Goal: Information Seeking & Learning: Learn about a topic

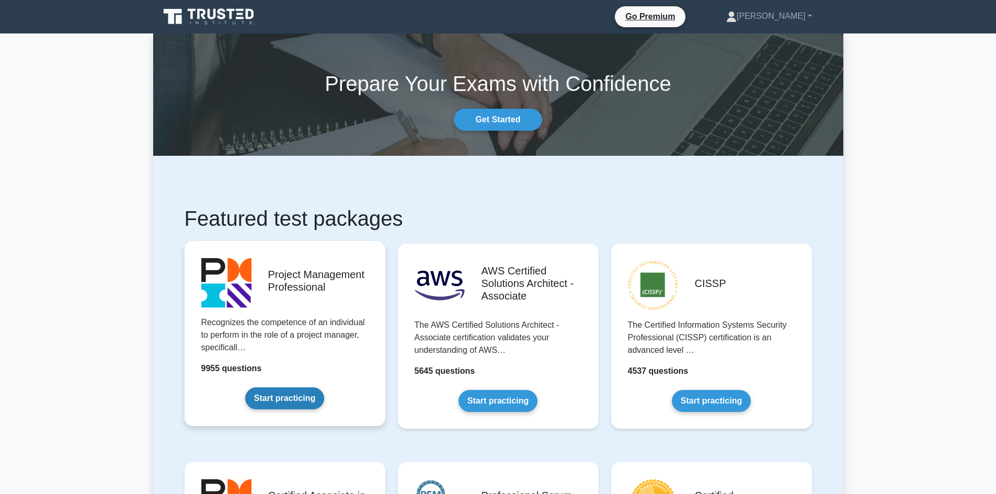
click at [291, 402] on link "Start practicing" at bounding box center [284, 398] width 79 height 22
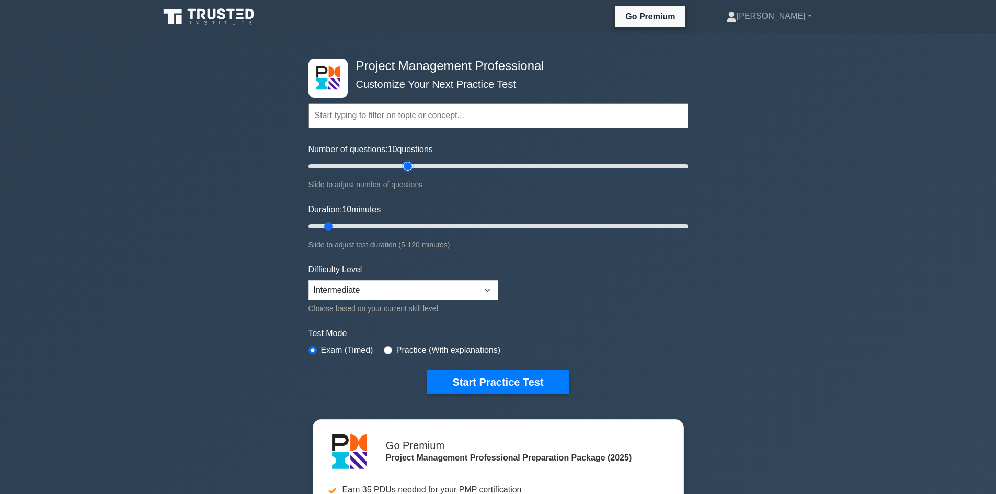
click at [410, 168] on input "Number of questions: 10 questions" at bounding box center [497, 166] width 379 height 13
click at [430, 167] on input "Number of questions: 55 questions" at bounding box center [497, 166] width 379 height 13
type input "60"
click at [415, 164] on input "Number of questions: 65 questions" at bounding box center [497, 166] width 379 height 13
click at [457, 226] on input "Duration: 50 minutes" at bounding box center [497, 226] width 379 height 13
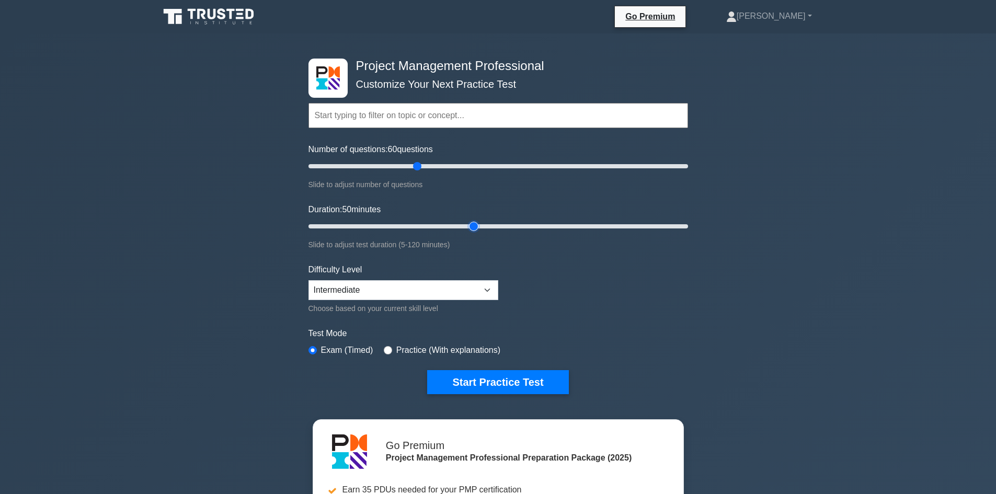
click at [471, 224] on input "Duration: 50 minutes" at bounding box center [497, 226] width 379 height 13
type input "60"
click at [485, 221] on input "Duration: 55 minutes" at bounding box center [497, 226] width 379 height 13
click at [498, 376] on button "Start Practice Test" at bounding box center [497, 382] width 141 height 24
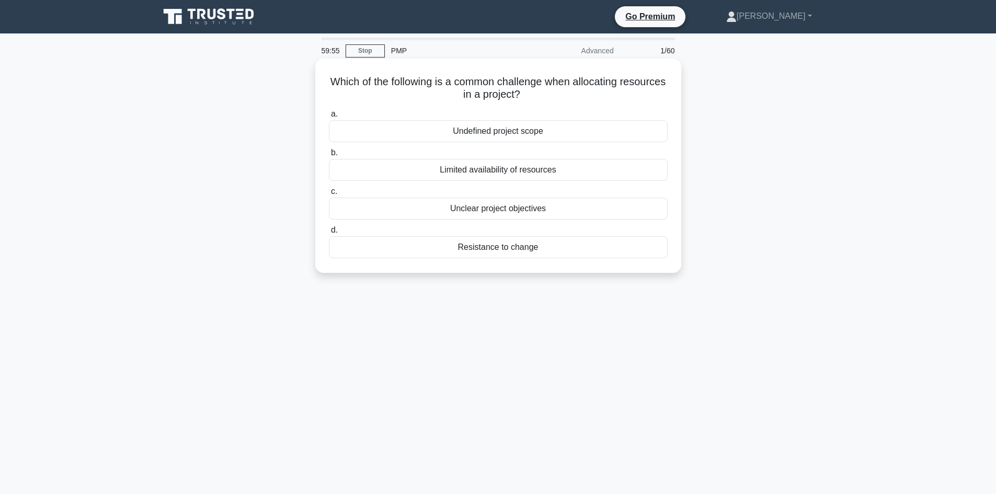
drag, startPoint x: 446, startPoint y: 86, endPoint x: 583, endPoint y: 90, distance: 137.0
click at [623, 90] on h5 "Which of the following is a common challenge when allocating resources in a pro…" at bounding box center [498, 88] width 341 height 26
click at [562, 94] on h5 "Which of the following is a common challenge when allocating resources in a pro…" at bounding box center [498, 88] width 341 height 26
drag, startPoint x: 446, startPoint y: 96, endPoint x: 524, endPoint y: 94, distance: 78.4
click at [524, 94] on h5 "Which of the following is a common challenge when allocating resources in a pro…" at bounding box center [498, 88] width 341 height 26
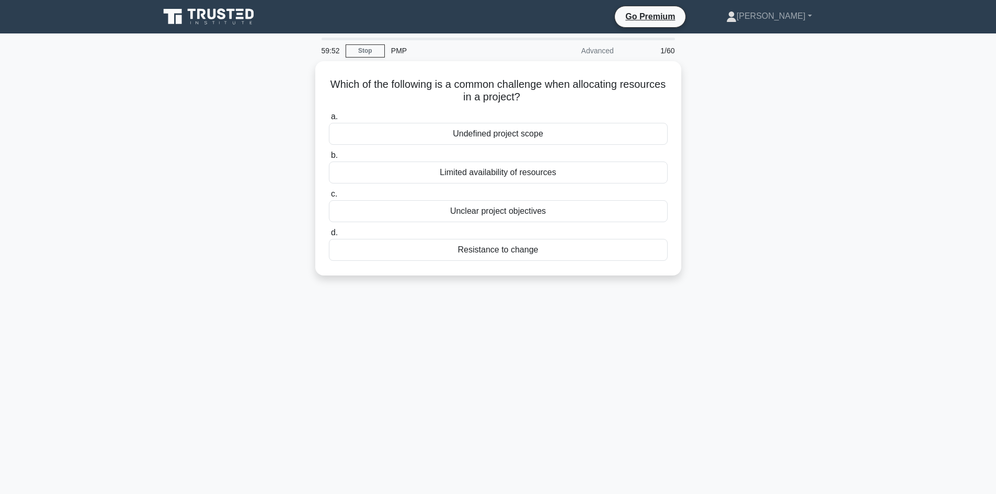
click at [234, 163] on div "Which of the following is a common challenge when allocating resources in a pro…" at bounding box center [498, 174] width 690 height 227
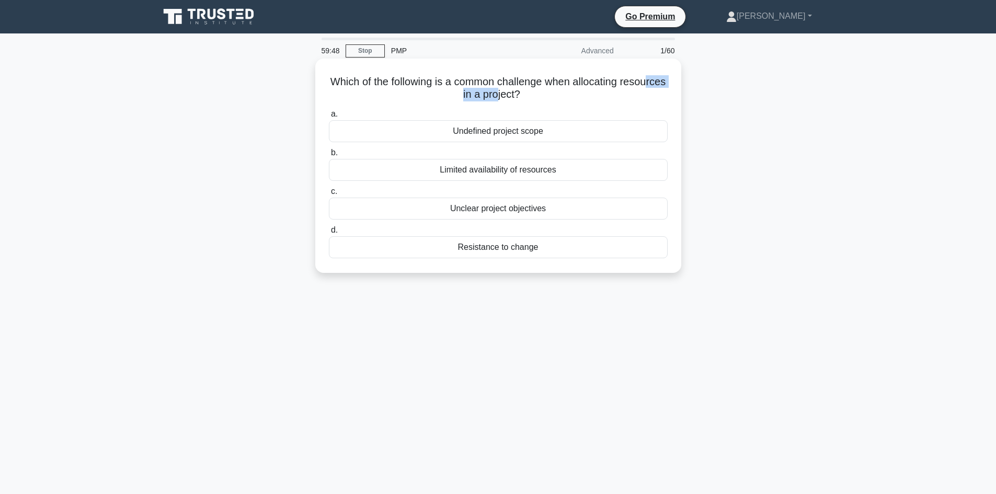
drag, startPoint x: 510, startPoint y: 102, endPoint x: 516, endPoint y: 103, distance: 6.0
click at [516, 103] on div "Which of the following is a common challenge when allocating resources in a pro…" at bounding box center [498, 166] width 358 height 206
click at [507, 171] on div "Limited availability of resources" at bounding box center [498, 170] width 339 height 22
click at [329, 156] on input "b. Limited availability of resources" at bounding box center [329, 152] width 0 height 7
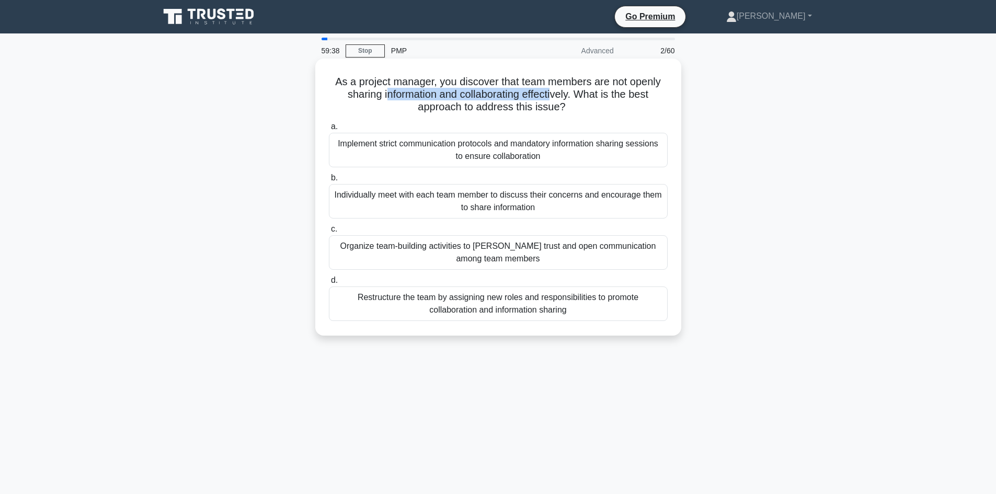
drag, startPoint x: 382, startPoint y: 96, endPoint x: 553, endPoint y: 99, distance: 171.5
click at [553, 99] on h5 "As a project manager, you discover that team members are not openly sharing inf…" at bounding box center [498, 94] width 341 height 39
click at [476, 210] on div "Individually meet with each team member to discuss their concerns and encourage…" at bounding box center [498, 201] width 339 height 34
click at [329, 181] on input "b. Individually meet with each team member to discuss their concerns and encour…" at bounding box center [329, 178] width 0 height 7
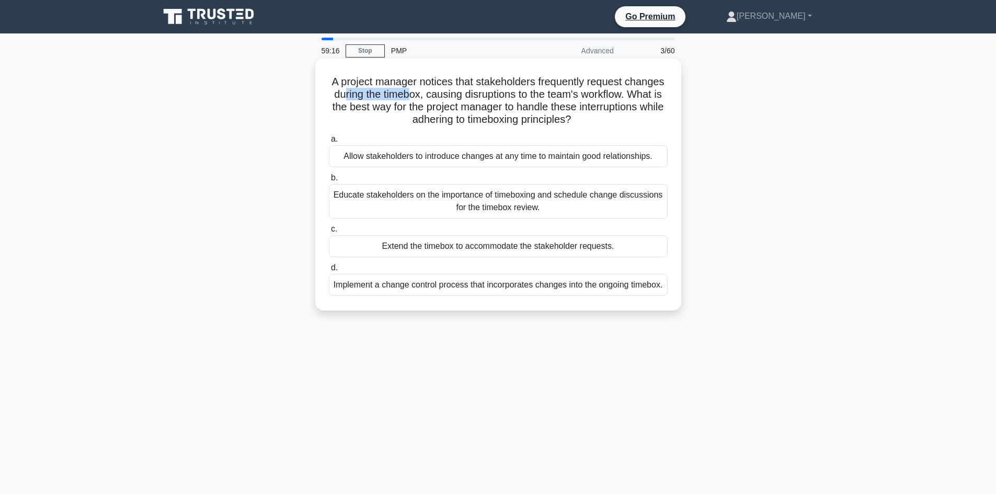
drag, startPoint x: 406, startPoint y: 95, endPoint x: 470, endPoint y: 95, distance: 63.8
click at [470, 95] on h5 "A project manager notices that stakeholders frequently request changes during t…" at bounding box center [498, 100] width 341 height 51
click at [385, 99] on h5 "A project manager notices that stakeholders frequently request changes during t…" at bounding box center [498, 100] width 341 height 51
drag, startPoint x: 414, startPoint y: 95, endPoint x: 467, endPoint y: 100, distance: 52.5
click at [467, 100] on h5 "A project manager notices that stakeholders frequently request changes during t…" at bounding box center [498, 100] width 341 height 51
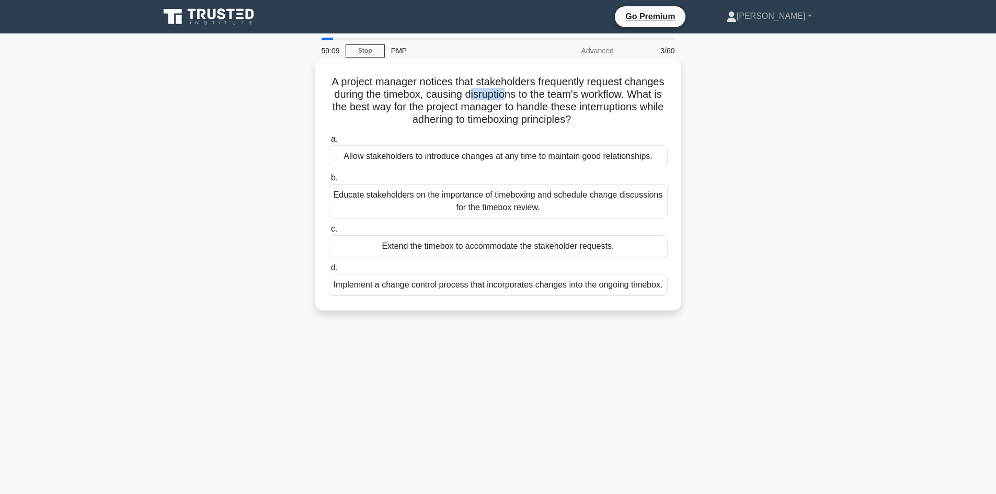
drag, startPoint x: 531, startPoint y: 95, endPoint x: 572, endPoint y: 94, distance: 40.8
click at [572, 94] on h5 "A project manager notices that stakeholders frequently request changes during t…" at bounding box center [498, 100] width 341 height 51
drag, startPoint x: 337, startPoint y: 107, endPoint x: 364, endPoint y: 108, distance: 27.7
click at [364, 108] on h5 "A project manager notices that stakeholders frequently request changes during t…" at bounding box center [498, 100] width 341 height 51
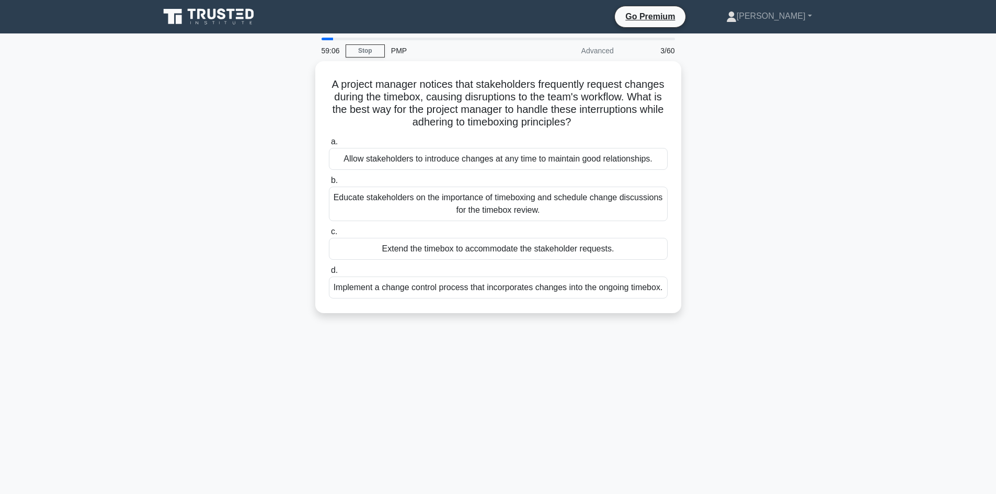
click at [256, 137] on div "A project manager notices that stakeholders frequently request changes during t…" at bounding box center [498, 193] width 690 height 264
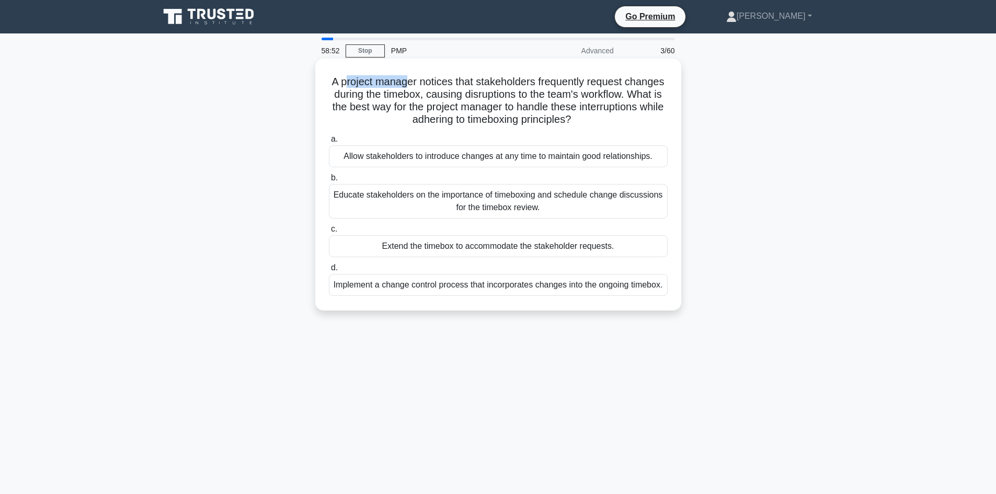
drag, startPoint x: 362, startPoint y: 77, endPoint x: 426, endPoint y: 75, distance: 64.3
click at [426, 75] on h5 "A project manager notices that stakeholders frequently request changes during t…" at bounding box center [498, 100] width 341 height 51
click at [413, 88] on h5 "A project manager notices that stakeholders frequently request changes during t…" at bounding box center [498, 100] width 341 height 51
drag, startPoint x: 443, startPoint y: 82, endPoint x: 483, endPoint y: 88, distance: 40.3
click at [450, 84] on h5 "A project manager notices that stakeholders frequently request changes during t…" at bounding box center [498, 100] width 341 height 51
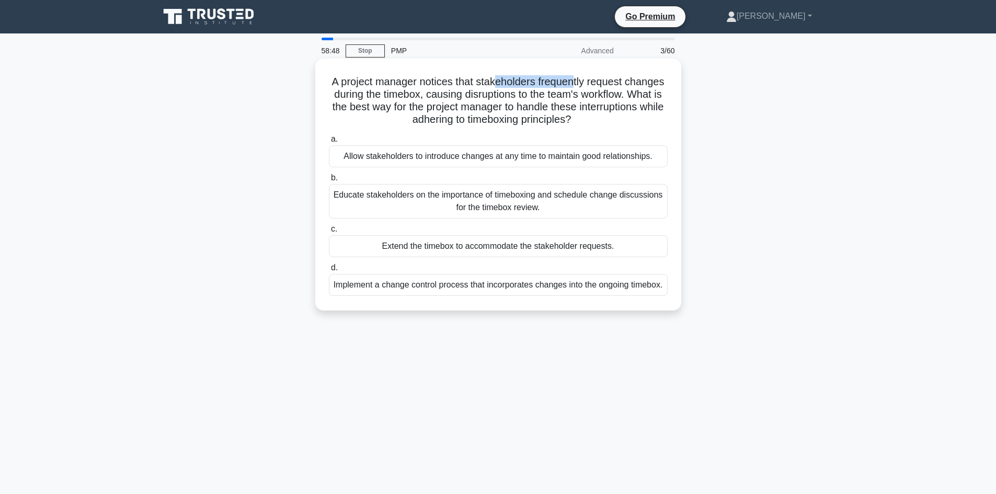
drag, startPoint x: 531, startPoint y: 80, endPoint x: 595, endPoint y: 80, distance: 63.8
click at [595, 80] on h5 "A project manager notices that stakeholders frequently request changes during t…" at bounding box center [498, 100] width 341 height 51
click at [615, 84] on h5 "A project manager notices that stakeholders frequently request changes during t…" at bounding box center [498, 100] width 341 height 51
drag, startPoint x: 360, startPoint y: 95, endPoint x: 382, endPoint y: 100, distance: 22.7
click at [382, 100] on h5 "A project manager notices that stakeholders frequently request changes during t…" at bounding box center [498, 100] width 341 height 51
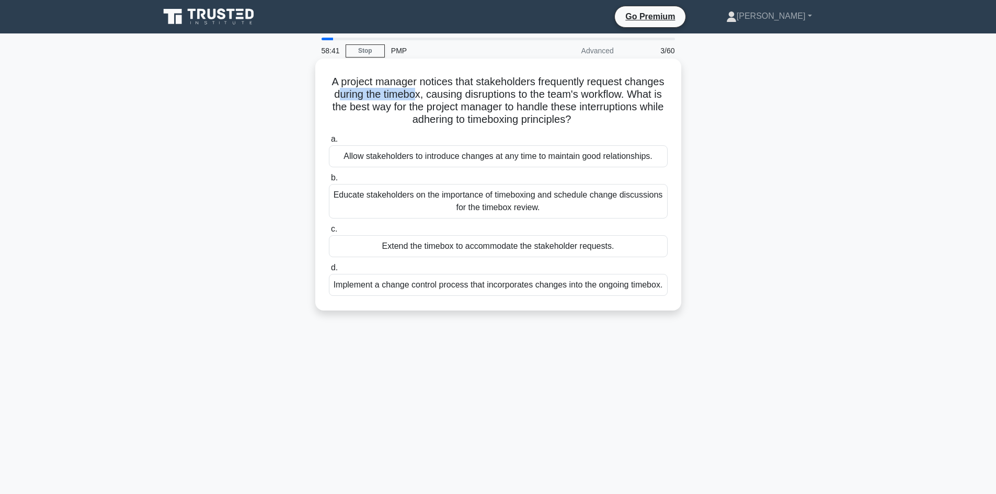
drag, startPoint x: 414, startPoint y: 93, endPoint x: 476, endPoint y: 96, distance: 61.8
click at [476, 96] on h5 "A project manager notices that stakeholders frequently request changes during t…" at bounding box center [498, 100] width 341 height 51
click at [480, 103] on h5 "A project manager notices that stakeholders frequently request changes during t…" at bounding box center [498, 100] width 341 height 51
drag, startPoint x: 513, startPoint y: 93, endPoint x: 569, endPoint y: 98, distance: 55.7
click at [569, 98] on h5 "A project manager notices that stakeholders frequently request changes during t…" at bounding box center [498, 100] width 341 height 51
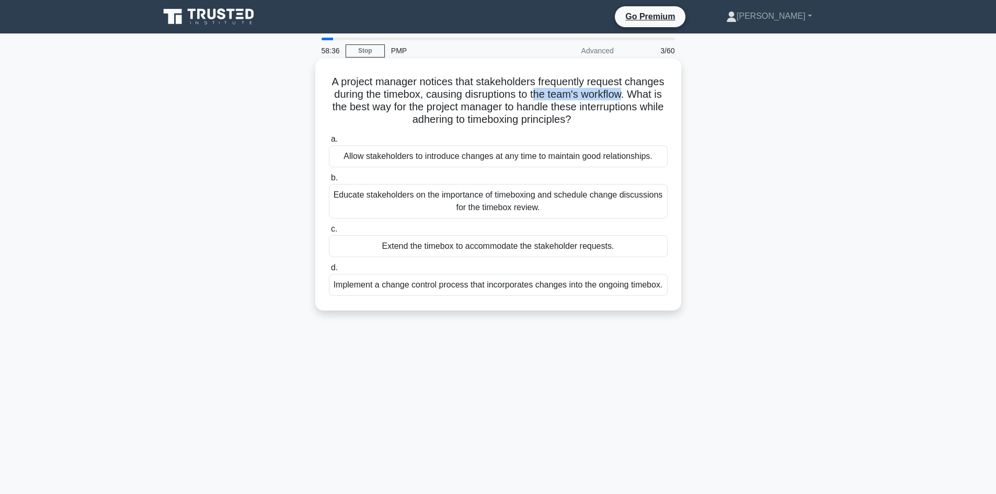
drag, startPoint x: 600, startPoint y: 95, endPoint x: 368, endPoint y: 109, distance: 232.0
click at [368, 109] on h5 "A project manager notices that stakeholders frequently request changes during t…" at bounding box center [498, 100] width 341 height 51
click at [392, 112] on h5 "A project manager notices that stakeholders frequently request changes during t…" at bounding box center [498, 100] width 341 height 51
drag, startPoint x: 445, startPoint y: 108, endPoint x: 611, endPoint y: 109, distance: 166.2
click at [582, 105] on h5 "A project manager notices that stakeholders frequently request changes during t…" at bounding box center [498, 100] width 341 height 51
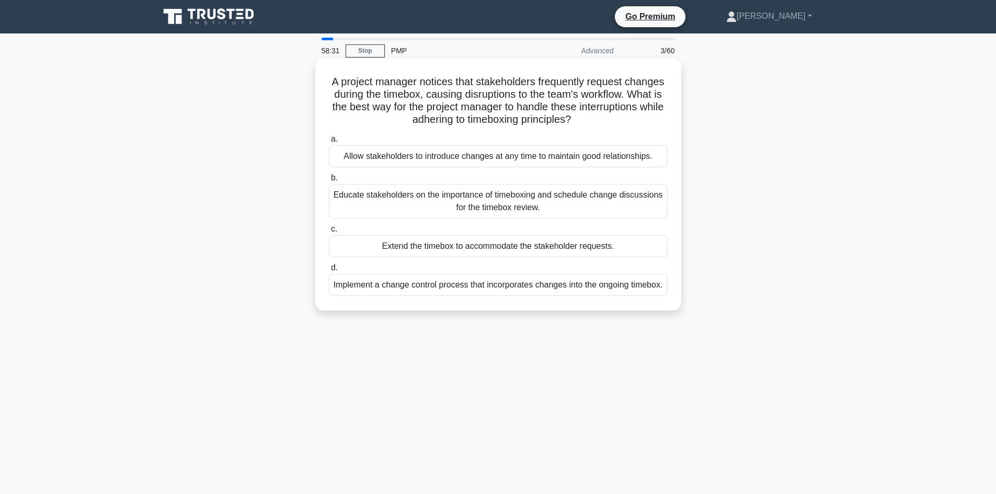
click at [466, 124] on h5 "A project manager notices that stakeholders frequently request changes during t…" at bounding box center [498, 100] width 341 height 51
click at [487, 296] on div "Implement a change control process that incorporates changes into the ongoing t…" at bounding box center [498, 285] width 339 height 22
click at [329, 271] on input "d. Implement a change control process that incorporates changes into the ongoin…" at bounding box center [329, 267] width 0 height 7
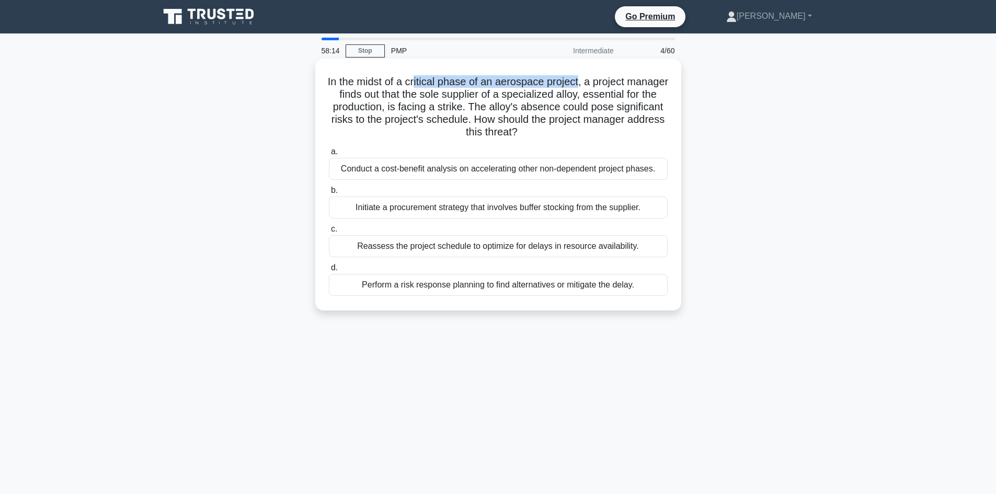
drag, startPoint x: 436, startPoint y: 85, endPoint x: 601, endPoint y: 85, distance: 164.6
click at [601, 85] on h5 "In the midst of a critical phase of an aerospace project, a project manager fin…" at bounding box center [498, 107] width 341 height 64
drag, startPoint x: 449, startPoint y: 95, endPoint x: 454, endPoint y: 91, distance: 6.4
click at [449, 95] on h5 "In the midst of a critical phase of an aerospace project, a project manager fin…" at bounding box center [498, 107] width 341 height 64
drag, startPoint x: 448, startPoint y: 80, endPoint x: 634, endPoint y: 94, distance: 186.6
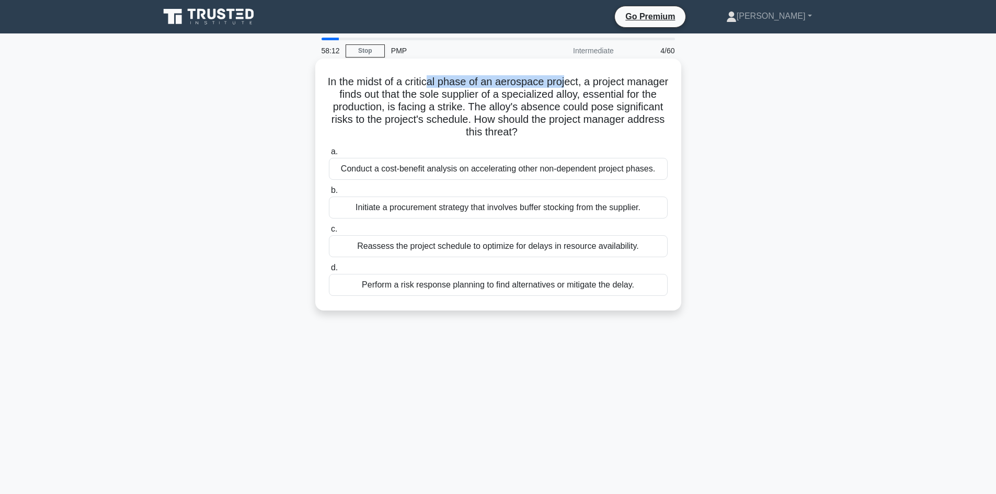
click at [590, 88] on h5 "In the midst of a critical phase of an aerospace project, a project manager fin…" at bounding box center [498, 107] width 341 height 64
click at [548, 96] on h5 "In the midst of a critical phase of an aerospace project, a project manager fin…" at bounding box center [498, 107] width 341 height 64
drag, startPoint x: 439, startPoint y: 82, endPoint x: 483, endPoint y: 83, distance: 44.4
click at [483, 83] on h5 "In the midst of a critical phase of an aerospace project, a project manager fin…" at bounding box center [498, 107] width 341 height 64
drag, startPoint x: 531, startPoint y: 79, endPoint x: 626, endPoint y: 80, distance: 94.6
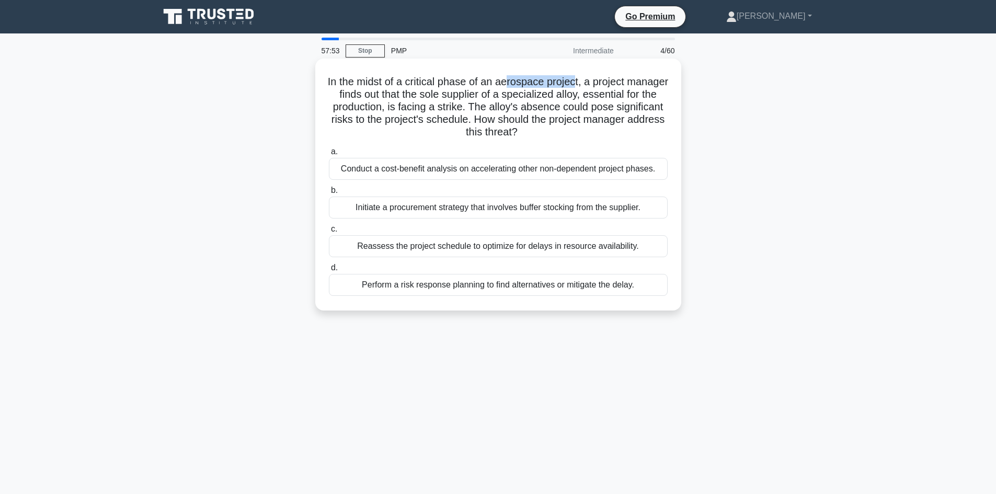
click at [598, 80] on h5 "In the midst of a critical phase of an aerospace project, a project manager fin…" at bounding box center [498, 107] width 341 height 64
drag, startPoint x: 453, startPoint y: 95, endPoint x: 509, endPoint y: 96, distance: 55.9
click at [509, 96] on h5 "In the midst of a critical phase of an aerospace project, a project manager fin…" at bounding box center [498, 107] width 341 height 64
click at [530, 99] on h5 "In the midst of a critical phase of an aerospace project, a project manager fin…" at bounding box center [498, 107] width 341 height 64
click at [389, 102] on h5 "In the midst of a critical phase of an aerospace project, a project manager fin…" at bounding box center [498, 107] width 341 height 64
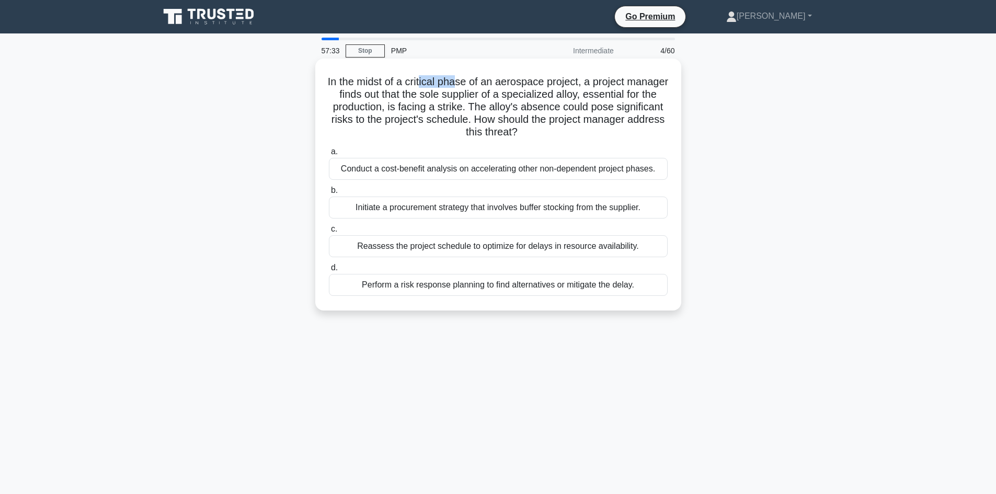
drag, startPoint x: 442, startPoint y: 81, endPoint x: 481, endPoint y: 85, distance: 38.9
click at [481, 85] on h5 "In the midst of a critical phase of an aerospace project, a project manager fin…" at bounding box center [498, 107] width 341 height 64
click at [419, 98] on h5 "In the midst of a critical phase of an aerospace project, a project manager fin…" at bounding box center [498, 107] width 341 height 64
drag, startPoint x: 524, startPoint y: 78, endPoint x: 629, endPoint y: 87, distance: 105.0
click at [592, 78] on h5 "In the midst of a critical phase of an aerospace project, a project manager fin…" at bounding box center [498, 107] width 341 height 64
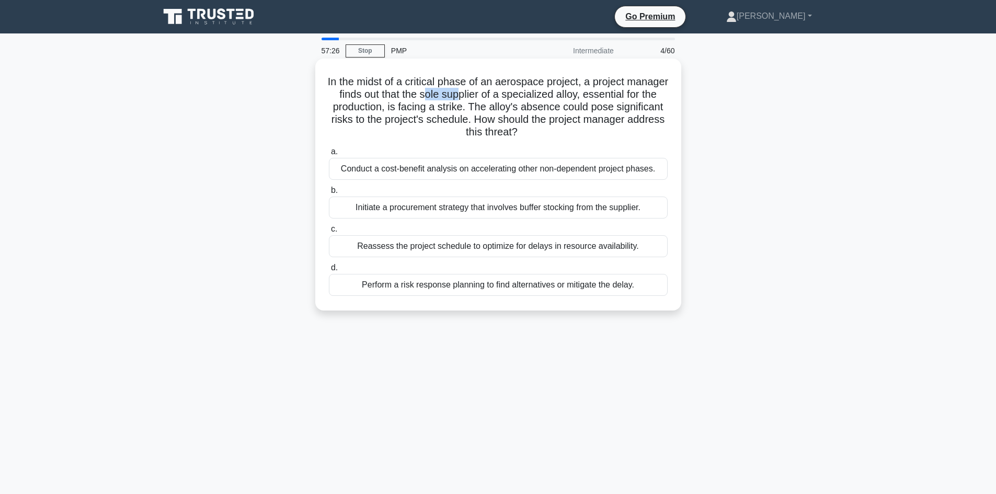
drag, startPoint x: 465, startPoint y: 96, endPoint x: 540, endPoint y: 98, distance: 74.8
click at [502, 95] on h5 "In the midst of a critical phase of an aerospace project, a project manager fin…" at bounding box center [498, 107] width 341 height 64
drag, startPoint x: 547, startPoint y: 94, endPoint x: 634, endPoint y: 95, distance: 86.8
click at [627, 95] on h5 "In the midst of a critical phase of an aerospace project, a project manager fin…" at bounding box center [498, 107] width 341 height 64
drag, startPoint x: 477, startPoint y: 108, endPoint x: 532, endPoint y: 108, distance: 54.9
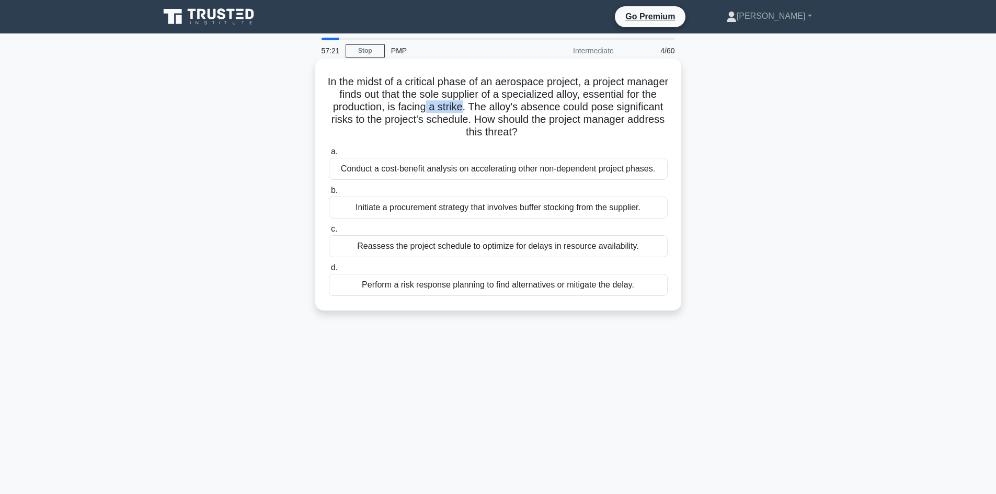
click at [511, 107] on h5 "In the midst of a critical phase of an aerospace project, a project manager fin…" at bounding box center [498, 107] width 341 height 64
drag, startPoint x: 434, startPoint y: 106, endPoint x: 481, endPoint y: 109, distance: 47.1
click at [481, 109] on h5 "In the midst of a critical phase of an aerospace project, a project manager fin…" at bounding box center [498, 107] width 341 height 64
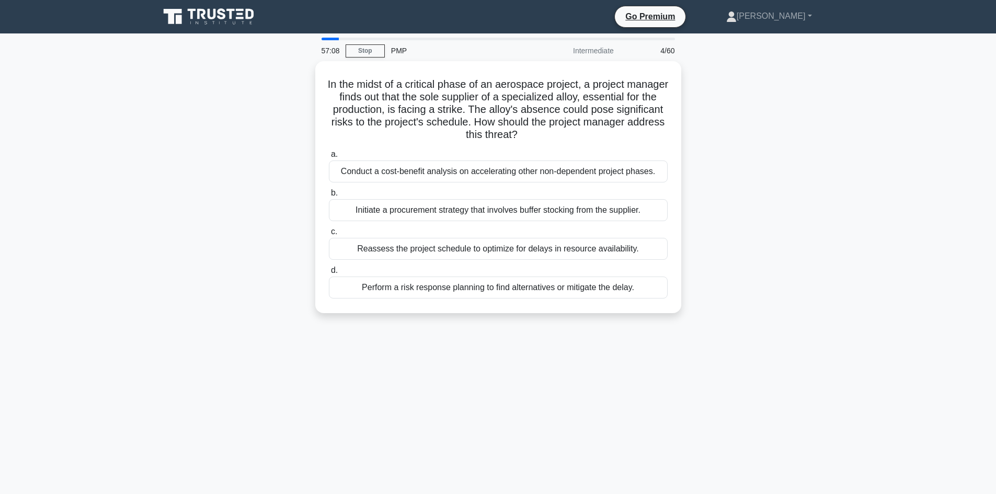
click at [241, 350] on div "57:08 Stop PMP Intermediate 4/60 In the midst of a critical phase of an aerospa…" at bounding box center [498, 299] width 690 height 523
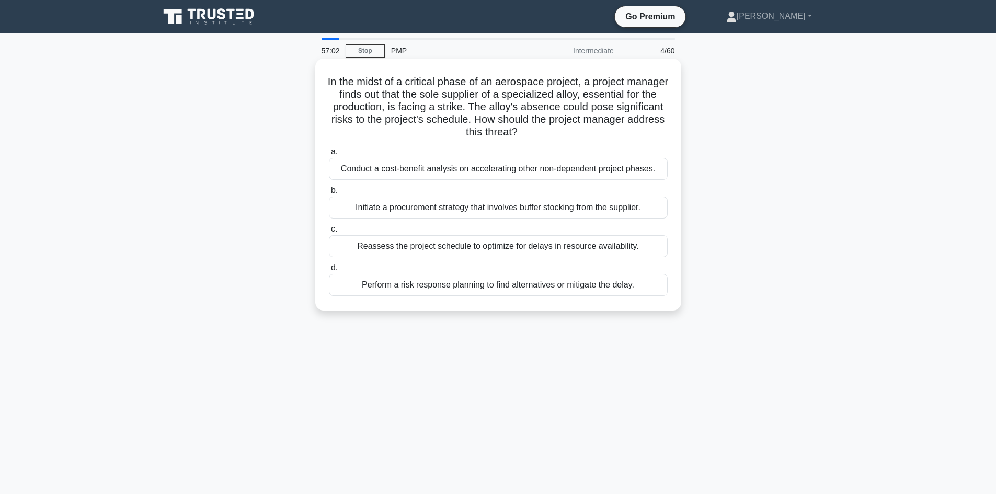
click at [508, 285] on div "Perform a risk response planning to find alternatives or mitigate the delay." at bounding box center [498, 285] width 339 height 22
click at [329, 271] on input "d. Perform a risk response planning to find alternatives or mitigate the delay." at bounding box center [329, 267] width 0 height 7
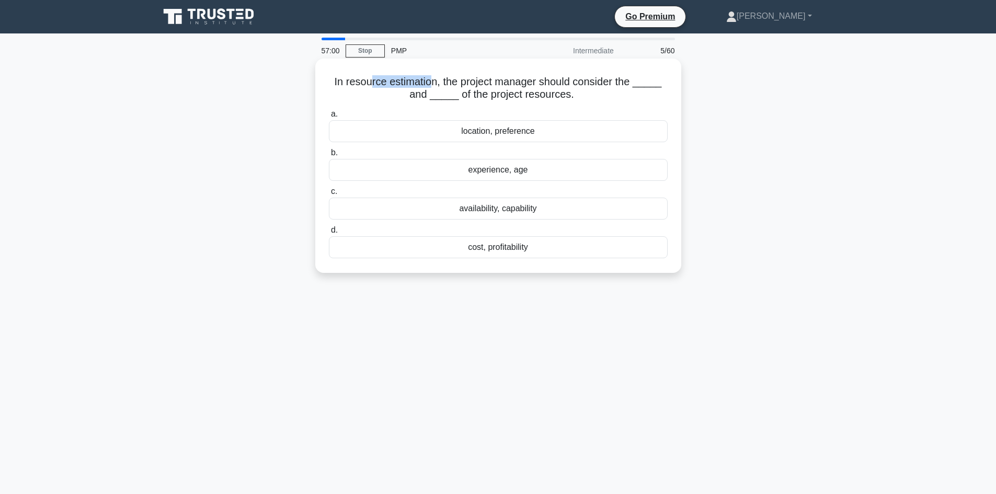
drag, startPoint x: 417, startPoint y: 80, endPoint x: 431, endPoint y: 81, distance: 13.6
click at [431, 81] on h5 "In resource estimation, the project manager should consider the _____ and _____…" at bounding box center [498, 88] width 341 height 26
click at [289, 112] on div "In resource estimation, the project manager should consider the _____ and _____…" at bounding box center [498, 174] width 690 height 227
drag, startPoint x: 490, startPoint y: 80, endPoint x: 515, endPoint y: 87, distance: 25.5
click at [615, 77] on h5 "In resource estimation, the project manager should consider the _____ and _____…" at bounding box center [498, 88] width 341 height 26
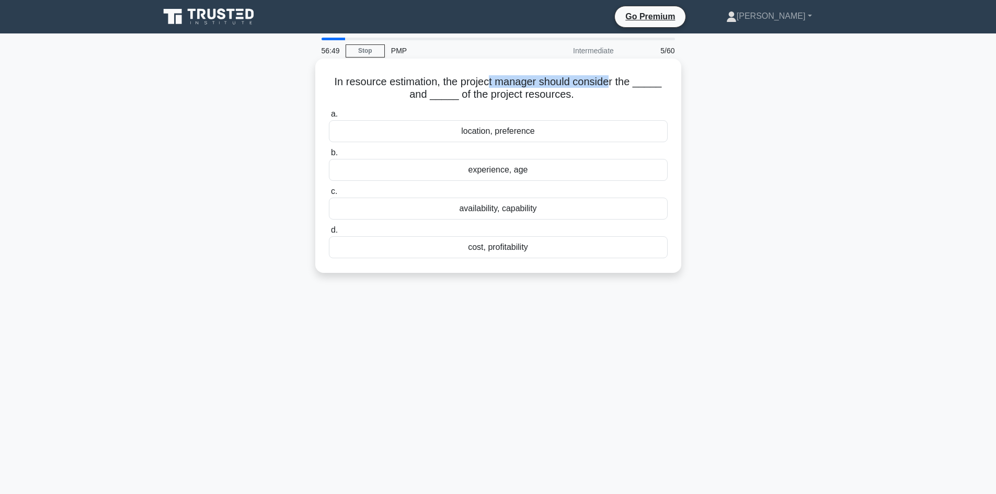
click at [488, 212] on div "availability, capability" at bounding box center [498, 209] width 339 height 22
click at [480, 211] on div "availability, capability" at bounding box center [498, 209] width 339 height 22
click at [329, 195] on input "c. availability, capability" at bounding box center [329, 191] width 0 height 7
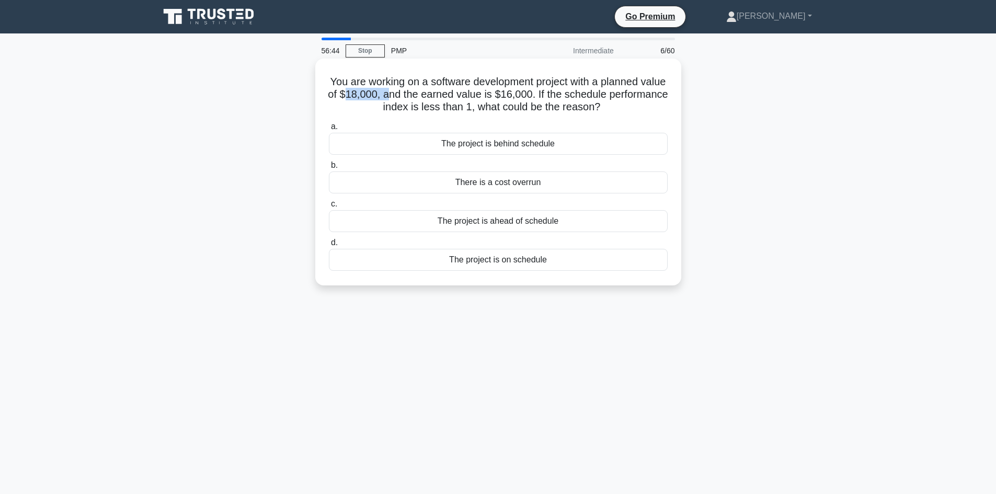
drag, startPoint x: 390, startPoint y: 91, endPoint x: 435, endPoint y: 98, distance: 46.1
click at [435, 98] on h5 "You are working on a software development project with a planned value of $18,0…" at bounding box center [498, 94] width 341 height 39
drag, startPoint x: 546, startPoint y: 93, endPoint x: 569, endPoint y: 95, distance: 23.7
click at [569, 95] on h5 "You are working on a software development project with a planned value of $18,0…" at bounding box center [498, 94] width 341 height 39
click at [728, 131] on div "You are working on a software development project with a planned value of $18,0…" at bounding box center [498, 180] width 690 height 239
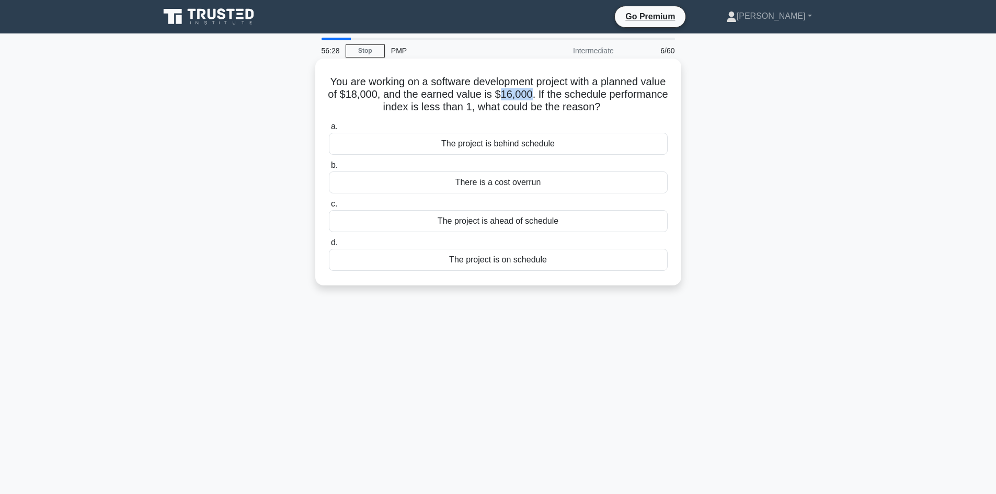
drag, startPoint x: 546, startPoint y: 91, endPoint x: 574, endPoint y: 94, distance: 27.8
click at [574, 94] on h5 "You are working on a software development project with a planned value of $18,0…" at bounding box center [498, 94] width 341 height 39
click at [495, 142] on div "The project is behind schedule" at bounding box center [498, 144] width 339 height 22
click at [329, 130] on input "a. The project is behind schedule" at bounding box center [329, 126] width 0 height 7
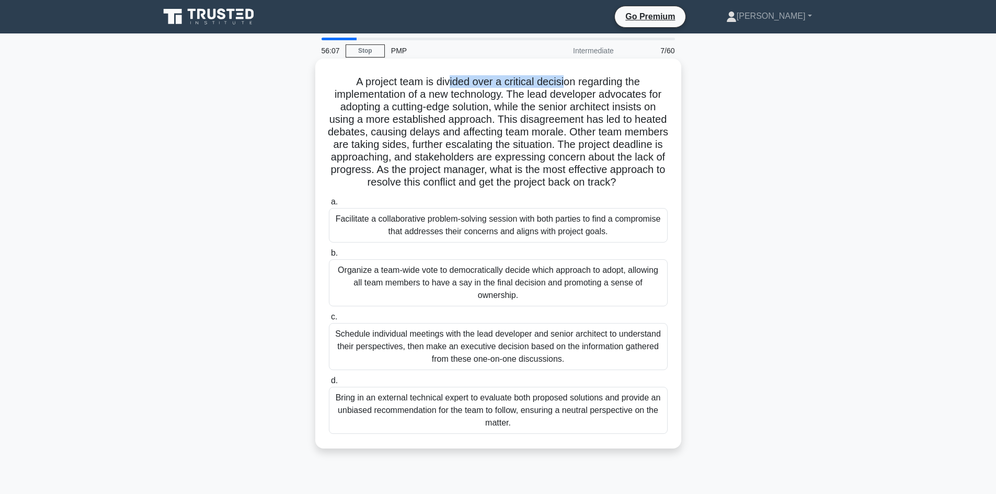
drag, startPoint x: 450, startPoint y: 83, endPoint x: 566, endPoint y: 88, distance: 115.6
click at [566, 88] on h5 "A project team is divided over a critical decision regarding the implementation…" at bounding box center [498, 132] width 341 height 114
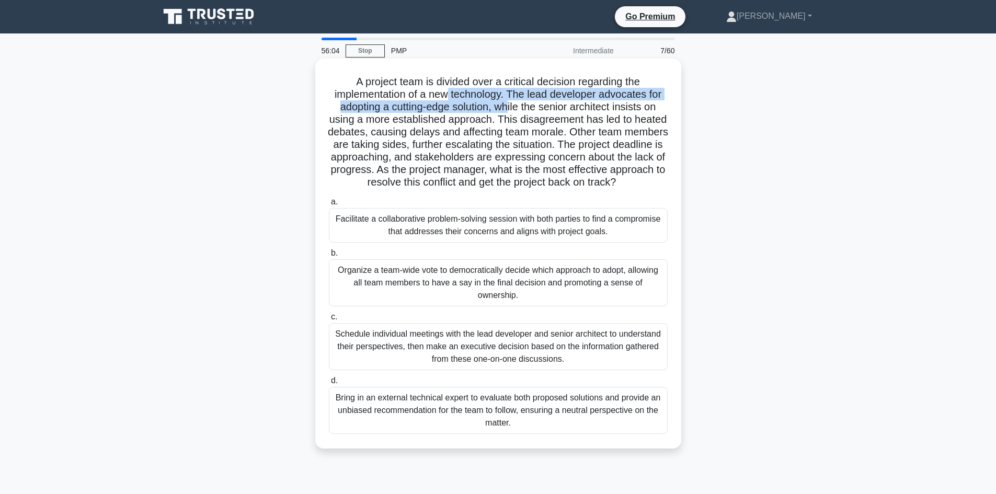
drag, startPoint x: 460, startPoint y: 99, endPoint x: 511, endPoint y: 103, distance: 50.4
click at [511, 103] on h5 "A project team is divided over a critical decision regarding the implementation…" at bounding box center [498, 132] width 341 height 114
click at [543, 119] on h5 "A project team is divided over a critical decision regarding the implementation…" at bounding box center [498, 132] width 341 height 114
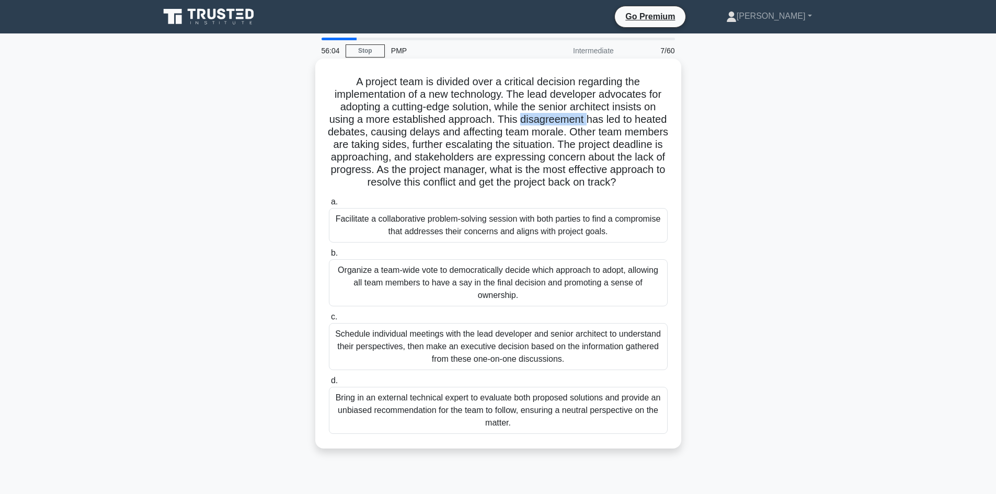
drag, startPoint x: 543, startPoint y: 119, endPoint x: 543, endPoint y: 113, distance: 5.3
click at [543, 118] on h5 "A project team is divided over a critical decision regarding the implementation…" at bounding box center [498, 132] width 341 height 114
drag, startPoint x: 409, startPoint y: 107, endPoint x: 482, endPoint y: 106, distance: 73.7
click at [482, 106] on h5 "A project team is divided over a critical decision regarding the implementation…" at bounding box center [498, 132] width 341 height 114
drag, startPoint x: 407, startPoint y: 119, endPoint x: 497, endPoint y: 120, distance: 89.9
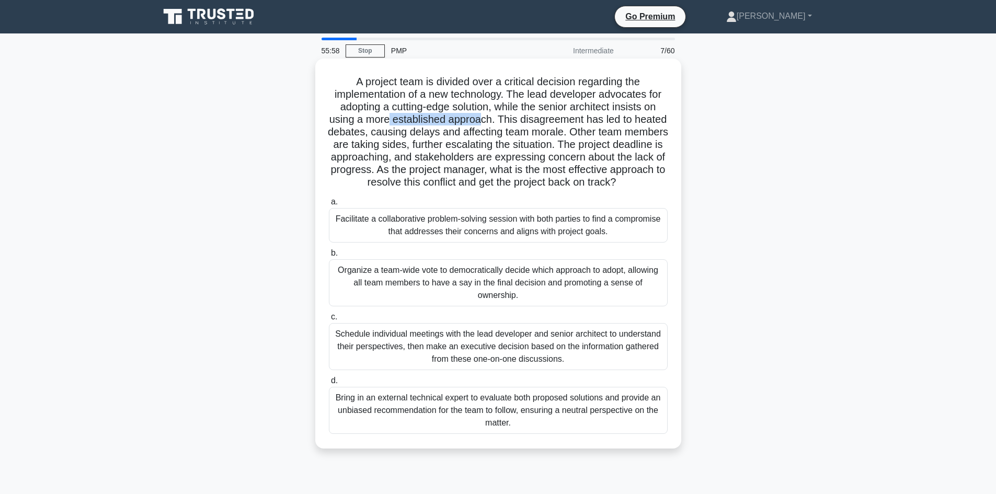
click at [497, 120] on h5 "A project team is divided over a critical decision regarding the implementation…" at bounding box center [498, 132] width 341 height 114
drag, startPoint x: 356, startPoint y: 137, endPoint x: 393, endPoint y: 135, distance: 36.6
click at [393, 135] on h5 "A project team is divided over a critical decision regarding the implementation…" at bounding box center [498, 132] width 341 height 114
drag, startPoint x: 421, startPoint y: 132, endPoint x: 470, endPoint y: 137, distance: 49.4
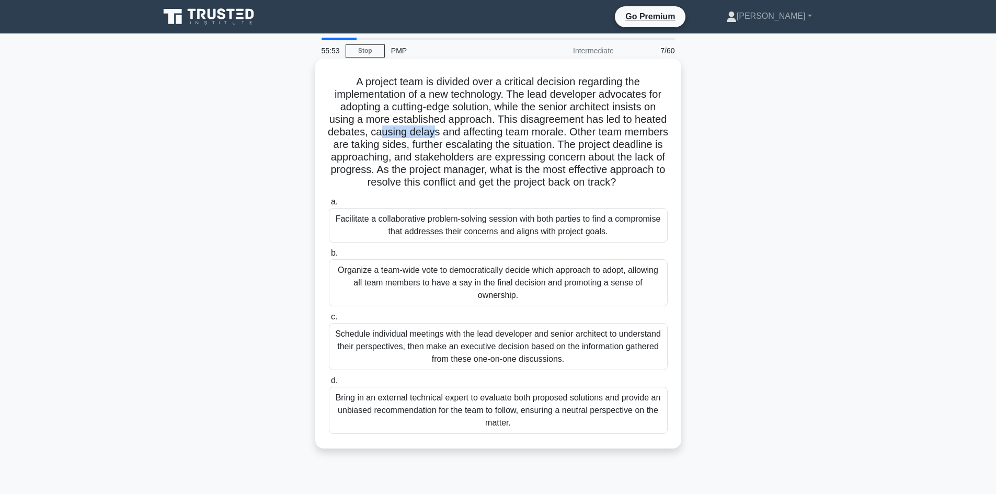
click at [470, 137] on h5 "A project team is divided over a critical decision regarding the implementation…" at bounding box center [498, 132] width 341 height 114
drag, startPoint x: 516, startPoint y: 132, endPoint x: 579, endPoint y: 129, distance: 62.3
click at [579, 129] on h5 "A project team is divided over a critical decision regarding the implementation…" at bounding box center [498, 132] width 341 height 114
click at [560, 140] on h5 "A project team is divided over a critical decision regarding the implementation…" at bounding box center [498, 132] width 341 height 114
drag, startPoint x: 379, startPoint y: 157, endPoint x: 435, endPoint y: 160, distance: 55.5
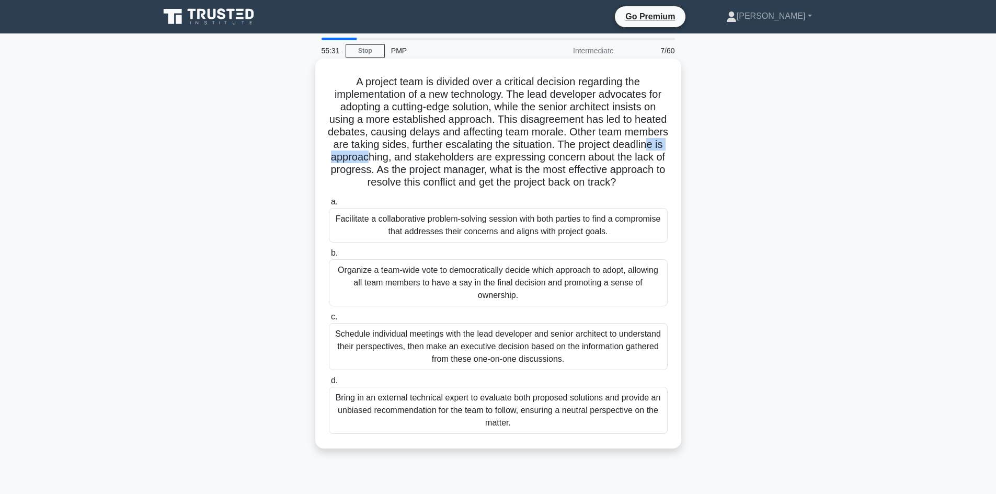
click at [435, 160] on h5 "A project team is divided over a critical decision regarding the implementation…" at bounding box center [498, 132] width 341 height 114
click at [599, 163] on h5 "A project team is divided over a critical decision regarding the implementation…" at bounding box center [498, 132] width 341 height 114
drag, startPoint x: 603, startPoint y: 164, endPoint x: 620, endPoint y: 161, distance: 17.5
click at [620, 161] on h5 "A project team is divided over a critical decision regarding the implementation…" at bounding box center [498, 132] width 341 height 114
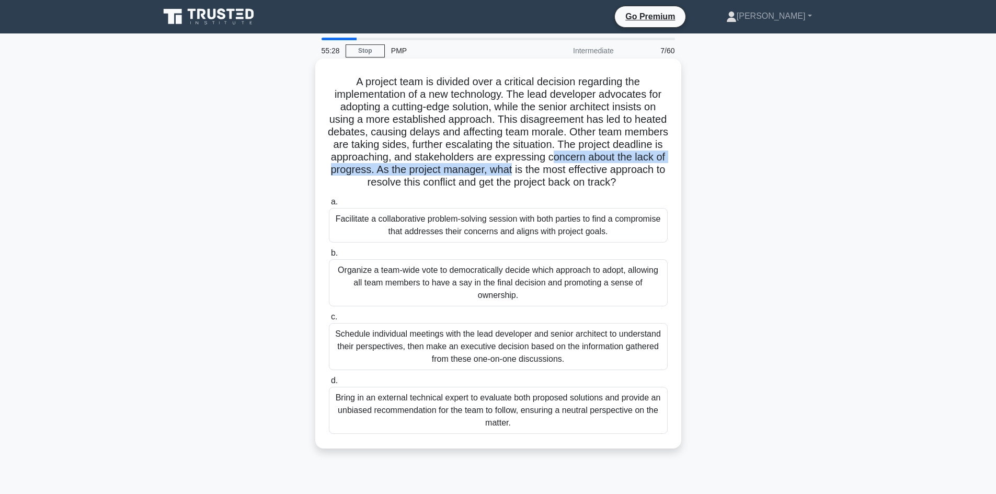
click at [594, 170] on h5 "A project team is divided over a critical decision regarding the implementation…" at bounding box center [498, 132] width 341 height 114
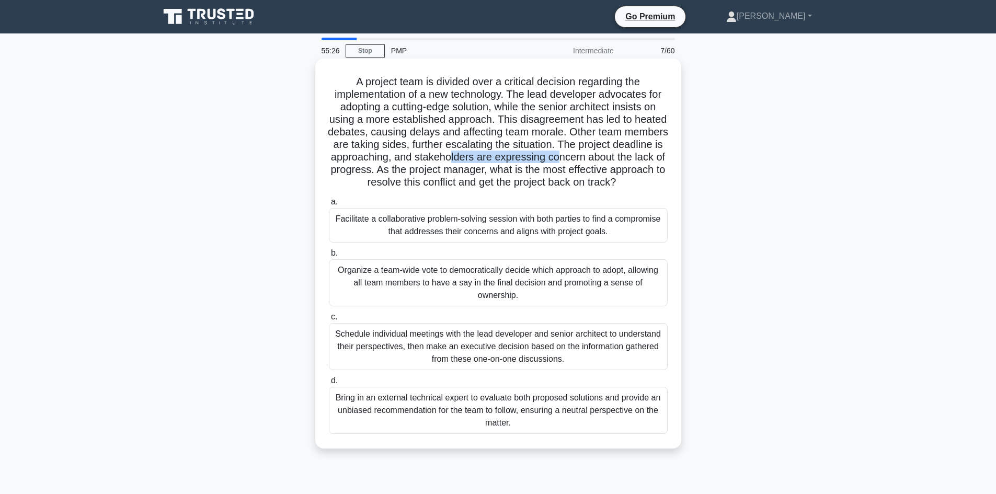
drag, startPoint x: 520, startPoint y: 157, endPoint x: 510, endPoint y: 166, distance: 13.3
click at [629, 162] on h5 "A project team is divided over a critical decision regarding the implementation…" at bounding box center [498, 132] width 341 height 114
drag, startPoint x: 355, startPoint y: 170, endPoint x: 431, endPoint y: 168, distance: 76.3
click at [431, 168] on h5 "A project team is divided over a critical decision regarding the implementation…" at bounding box center [498, 132] width 341 height 114
drag, startPoint x: 367, startPoint y: 159, endPoint x: 435, endPoint y: 160, distance: 68.5
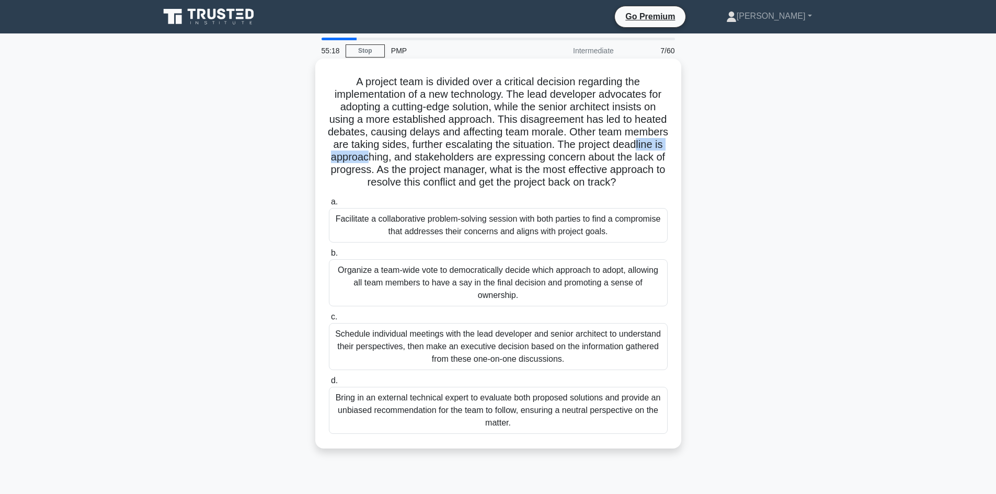
click at [435, 160] on h5 "A project team is divided over a critical decision regarding the implementation…" at bounding box center [498, 132] width 341 height 114
drag, startPoint x: 412, startPoint y: 171, endPoint x: 447, endPoint y: 170, distance: 34.5
click at [446, 170] on h5 "A project team is divided over a critical decision regarding the implementation…" at bounding box center [498, 132] width 341 height 114
drag, startPoint x: 478, startPoint y: 162, endPoint x: 486, endPoint y: 163, distance: 8.0
click at [480, 163] on h5 "A project team is divided over a critical decision regarding the implementation…" at bounding box center [498, 132] width 341 height 114
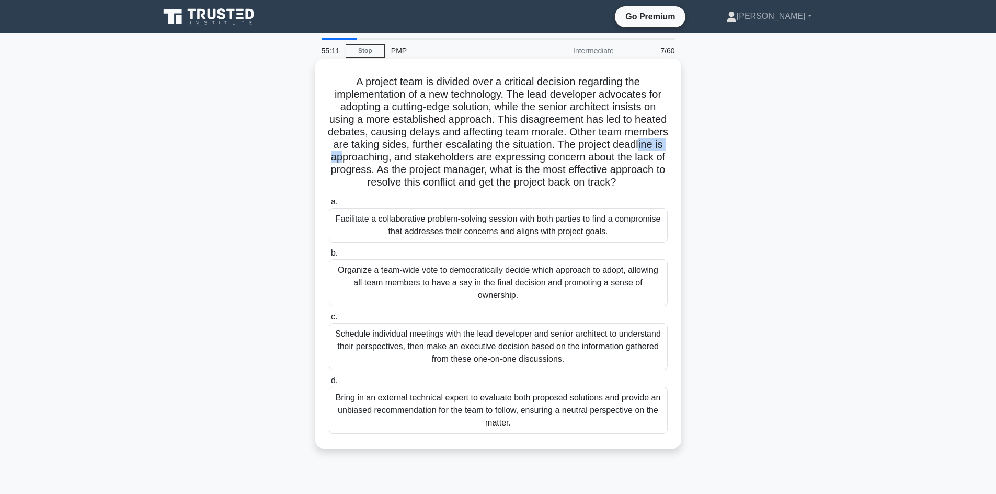
drag, startPoint x: 369, startPoint y: 163, endPoint x: 409, endPoint y: 155, distance: 40.9
click at [409, 155] on h5 "A project team is divided over a critical decision regarding the implementation…" at bounding box center [498, 132] width 341 height 114
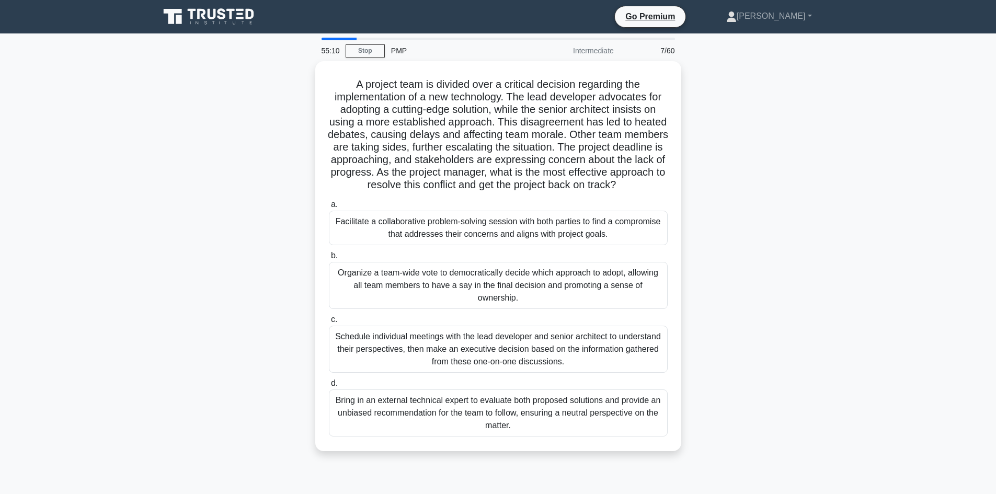
click at [272, 193] on div "A project team is divided over a critical decision regarding the implementation…" at bounding box center [498, 262] width 690 height 402
click at [274, 195] on div "A project team is divided over a critical decision regarding the implementation…" at bounding box center [498, 262] width 690 height 402
click at [269, 194] on div "A project team is divided over a critical decision regarding the implementation…" at bounding box center [498, 262] width 690 height 402
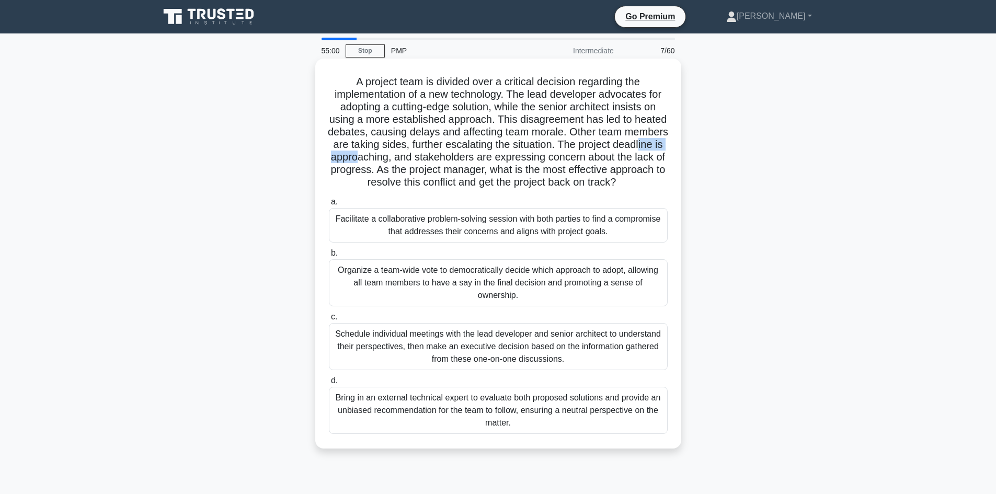
drag, startPoint x: 370, startPoint y: 156, endPoint x: 422, endPoint y: 156, distance: 51.7
click at [422, 156] on h5 "A project team is divided over a critical decision regarding the implementation…" at bounding box center [498, 132] width 341 height 114
drag, startPoint x: 425, startPoint y: 170, endPoint x: 441, endPoint y: 165, distance: 16.4
click at [425, 171] on h5 "A project team is divided over a critical decision regarding the implementation…" at bounding box center [498, 132] width 341 height 114
drag, startPoint x: 395, startPoint y: 171, endPoint x: 442, endPoint y: 169, distance: 47.1
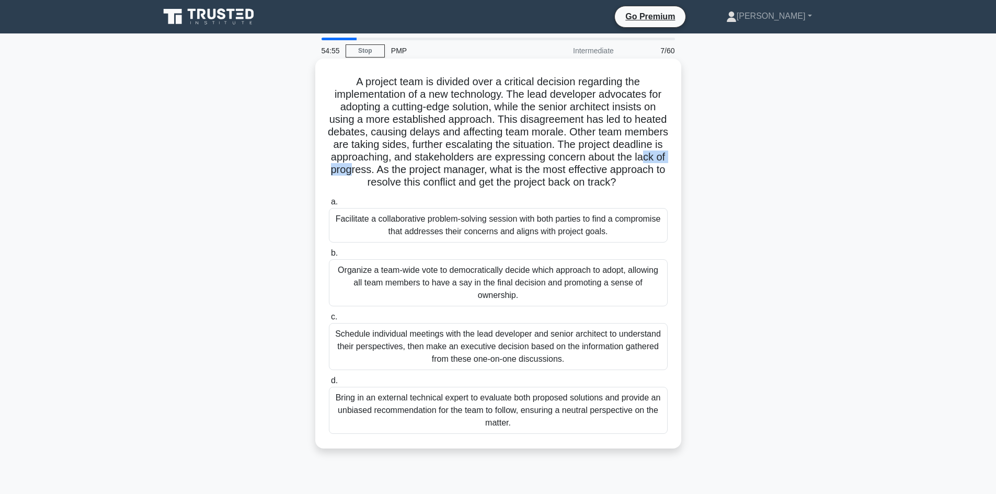
click at [442, 169] on h5 "A project team is divided over a critical decision regarding the implementation…" at bounding box center [498, 132] width 341 height 114
click at [481, 240] on div "Facilitate a collaborative problem-solving session with both parties to find a …" at bounding box center [498, 225] width 339 height 34
click at [329, 205] on input "a. Facilitate a collaborative problem-solving session with both parties to find…" at bounding box center [329, 202] width 0 height 7
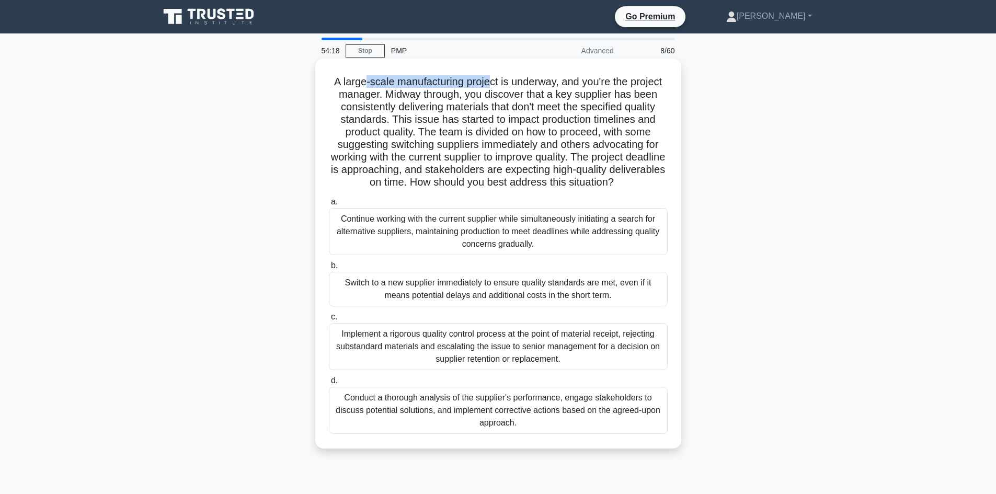
drag, startPoint x: 361, startPoint y: 82, endPoint x: 489, endPoint y: 85, distance: 128.6
click at [489, 85] on h5 "A large-scale manufacturing project is underway, and you're the project manager…" at bounding box center [498, 132] width 341 height 114
drag, startPoint x: 511, startPoint y: 81, endPoint x: 546, endPoint y: 85, distance: 34.7
click at [546, 85] on h5 "A large-scale manufacturing project is underway, and you're the project manager…" at bounding box center [498, 132] width 341 height 114
click at [552, 114] on h5 "A large-scale manufacturing project is underway, and you're the project manager…" at bounding box center [498, 132] width 341 height 114
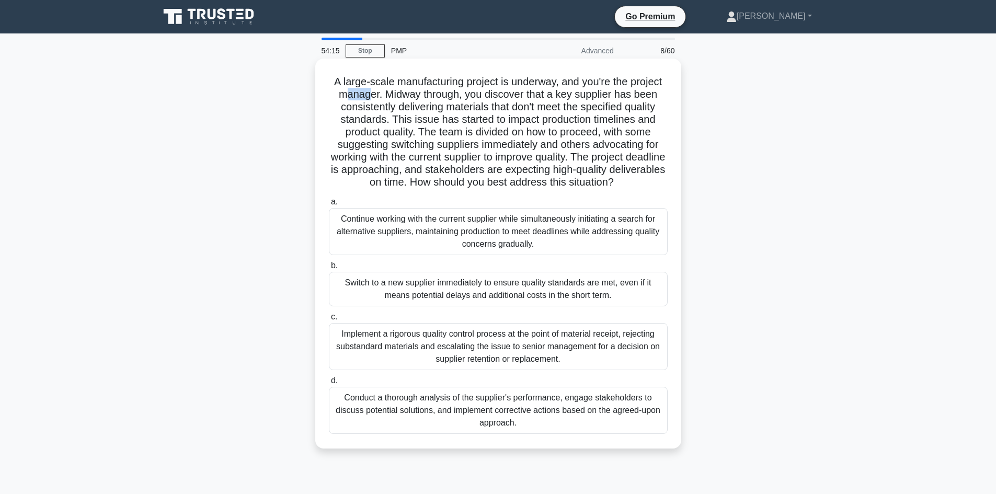
drag, startPoint x: 349, startPoint y: 97, endPoint x: 396, endPoint y: 110, distance: 49.0
click at [367, 98] on h5 "A large-scale manufacturing project is underway, and you're the project manager…" at bounding box center [498, 132] width 341 height 114
click at [398, 111] on h5 "A large-scale manufacturing project is underway, and you're the project manager…" at bounding box center [498, 132] width 341 height 114
drag, startPoint x: 414, startPoint y: 110, endPoint x: 478, endPoint y: 103, distance: 64.6
click at [478, 103] on h5 "A large-scale manufacturing project is underway, and you're the project manager…" at bounding box center [498, 132] width 341 height 114
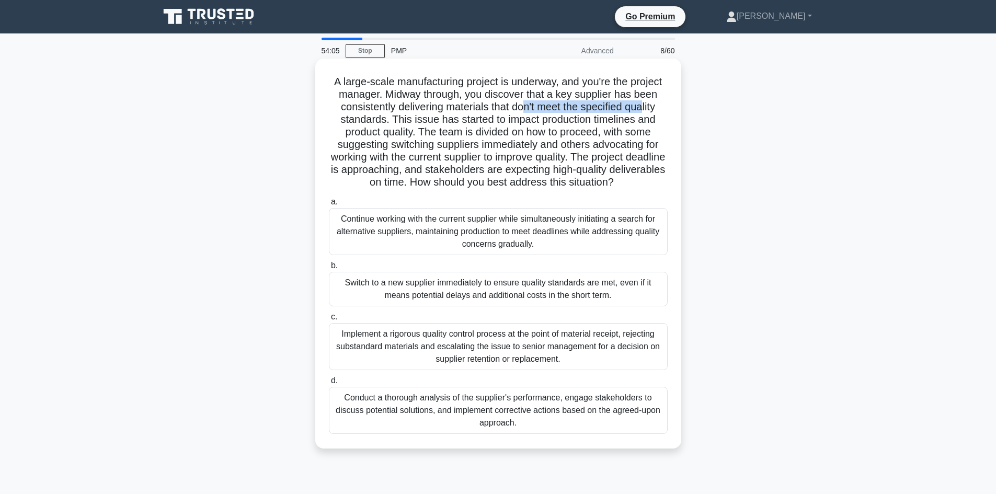
drag, startPoint x: 545, startPoint y: 110, endPoint x: 644, endPoint y: 109, distance: 99.8
click at [644, 109] on h5 "A large-scale manufacturing project is underway, and you're the project manager…" at bounding box center [498, 132] width 341 height 114
drag, startPoint x: 533, startPoint y: 132, endPoint x: 623, endPoint y: 139, distance: 90.6
click at [600, 131] on h5 "A large-scale manufacturing project is underway, and you're the project manager…" at bounding box center [498, 132] width 341 height 114
drag, startPoint x: 362, startPoint y: 145, endPoint x: 371, endPoint y: 148, distance: 9.1
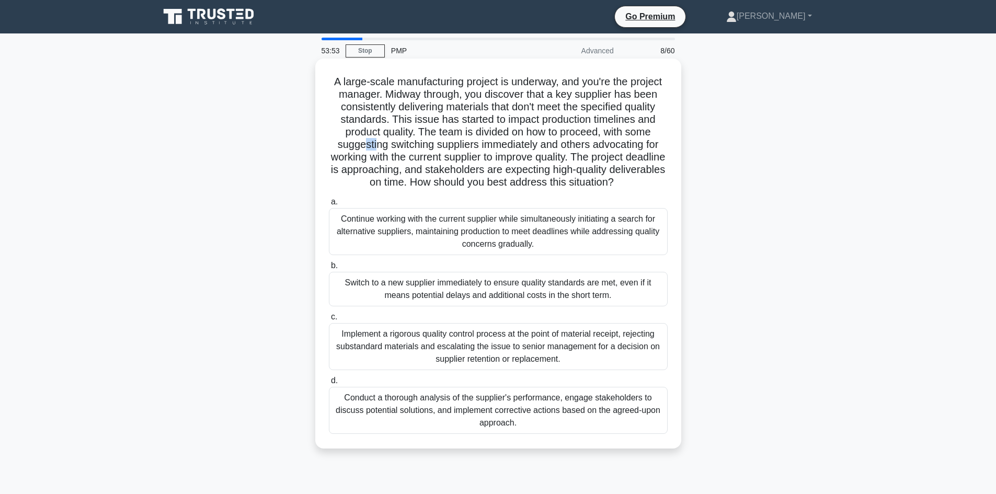
click at [371, 148] on h5 "A large-scale manufacturing project is underway, and you're the project manager…" at bounding box center [498, 132] width 341 height 114
drag, startPoint x: 399, startPoint y: 147, endPoint x: 417, endPoint y: 147, distance: 17.3
click at [417, 147] on h5 "A large-scale manufacturing project is underway, and you're the project manager…" at bounding box center [498, 132] width 341 height 114
drag, startPoint x: 439, startPoint y: 147, endPoint x: 462, endPoint y: 151, distance: 23.7
click at [462, 151] on h5 "A large-scale manufacturing project is underway, and you're the project manager…" at bounding box center [498, 132] width 341 height 114
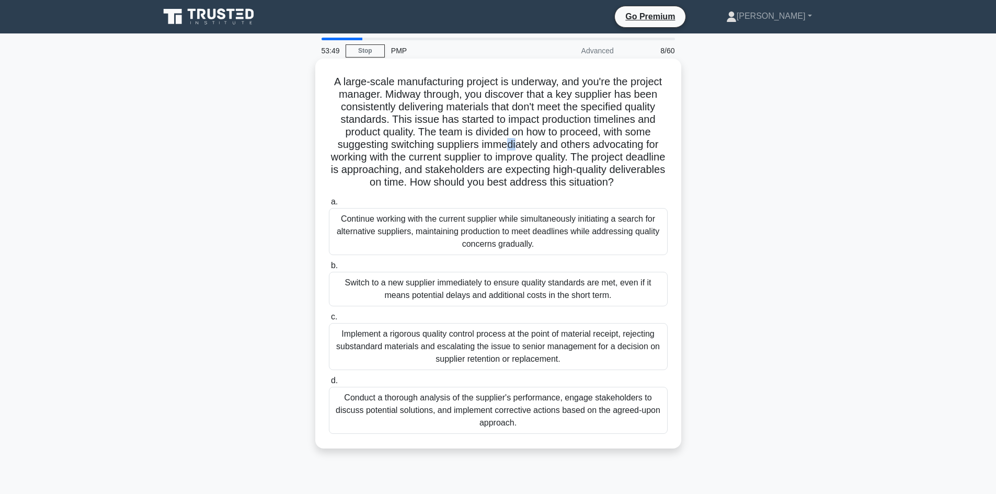
drag, startPoint x: 504, startPoint y: 146, endPoint x: 518, endPoint y: 148, distance: 13.7
click at [518, 148] on h5 "A large-scale manufacturing project is underway, and you're the project manager…" at bounding box center [498, 132] width 341 height 114
click at [518, 147] on h5 "A large-scale manufacturing project is underway, and you're the project manager…" at bounding box center [498, 132] width 341 height 114
click at [495, 415] on div "Conduct a thorough analysis of the supplier's performance, engage stakeholders …" at bounding box center [498, 410] width 339 height 47
click at [329, 384] on input "d. Conduct a thorough analysis of the supplier's performance, engage stakeholde…" at bounding box center [329, 380] width 0 height 7
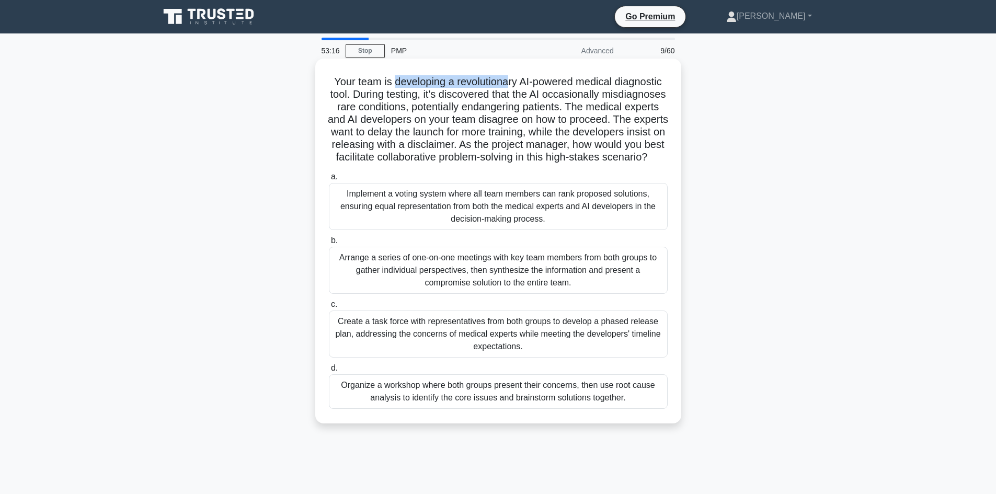
drag, startPoint x: 390, startPoint y: 80, endPoint x: 506, endPoint y: 80, distance: 116.6
click at [506, 80] on h5 "Your team is developing a revolutionary AI-powered medical diagnostic tool. Dur…" at bounding box center [498, 119] width 341 height 89
click at [505, 99] on h5 "Your team is developing a revolutionary AI-powered medical diagnostic tool. Dur…" at bounding box center [498, 119] width 341 height 89
drag, startPoint x: 537, startPoint y: 82, endPoint x: 638, endPoint y: 80, distance: 100.9
click at [656, 82] on h5 "Your team is developing a revolutionary AI-powered medical diagnostic tool. Dur…" at bounding box center [498, 119] width 341 height 89
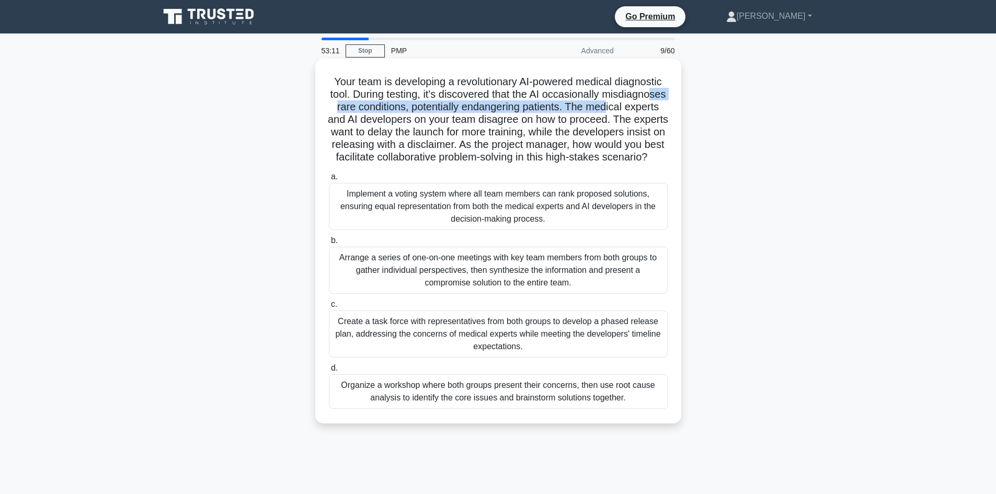
drag, startPoint x: 360, startPoint y: 113, endPoint x: 387, endPoint y: 111, distance: 27.3
click at [387, 111] on h5 "Your team is developing a revolutionary AI-powered medical diagnostic tool. Dur…" at bounding box center [498, 119] width 341 height 89
click at [399, 118] on h5 "Your team is developing a revolutionary AI-powered medical diagnostic tool. Dur…" at bounding box center [498, 119] width 341 height 89
drag, startPoint x: 425, startPoint y: 106, endPoint x: 497, endPoint y: 111, distance: 72.3
click at [485, 112] on h5 "Your team is developing a revolutionary AI-powered medical diagnostic tool. Dur…" at bounding box center [498, 119] width 341 height 89
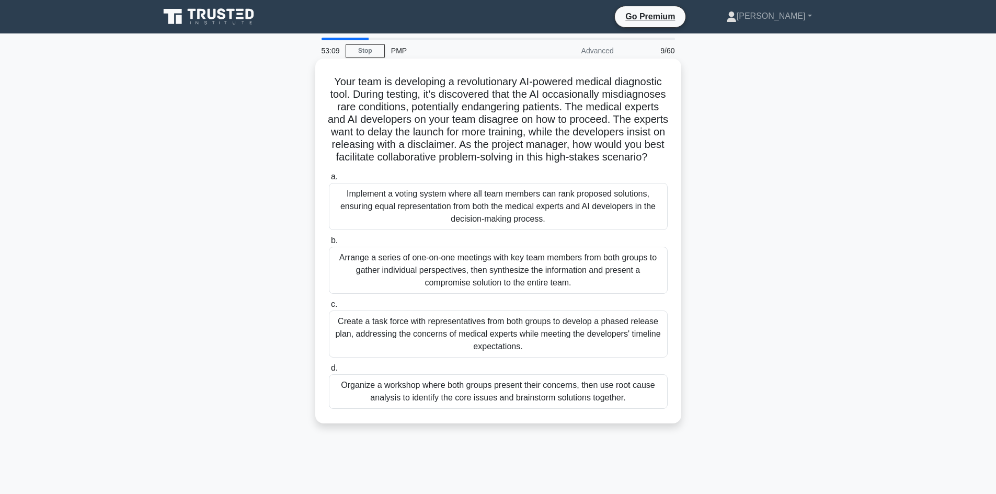
drag, startPoint x: 526, startPoint y: 108, endPoint x: 540, endPoint y: 109, distance: 14.7
click at [526, 108] on h5 "Your team is developing a revolutionary AI-powered medical diagnostic tool. Dur…" at bounding box center [498, 119] width 341 height 89
drag, startPoint x: 350, startPoint y: 131, endPoint x: 362, endPoint y: 134, distance: 11.8
click at [362, 134] on h5 "Your team is developing a revolutionary AI-powered medical diagnostic tool. Dur…" at bounding box center [498, 119] width 341 height 89
drag, startPoint x: 410, startPoint y: 134, endPoint x: 446, endPoint y: 135, distance: 35.5
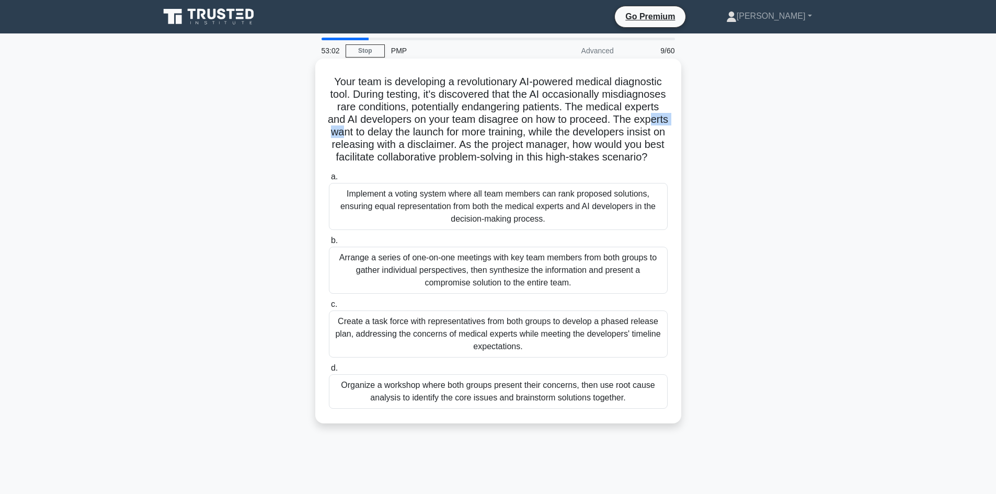
click at [446, 135] on h5 "Your team is developing a revolutionary AI-powered medical diagnostic tool. Dur…" at bounding box center [498, 119] width 341 height 89
click at [487, 132] on h5 "Your team is developing a revolutionary AI-powered medical diagnostic tool. Dur…" at bounding box center [498, 119] width 341 height 89
drag, startPoint x: 524, startPoint y: 131, endPoint x: 539, endPoint y: 133, distance: 15.3
click at [539, 133] on h5 "Your team is developing a revolutionary AI-powered medical diagnostic tool. Dur…" at bounding box center [498, 119] width 341 height 89
drag, startPoint x: 536, startPoint y: 140, endPoint x: 551, endPoint y: 145, distance: 15.9
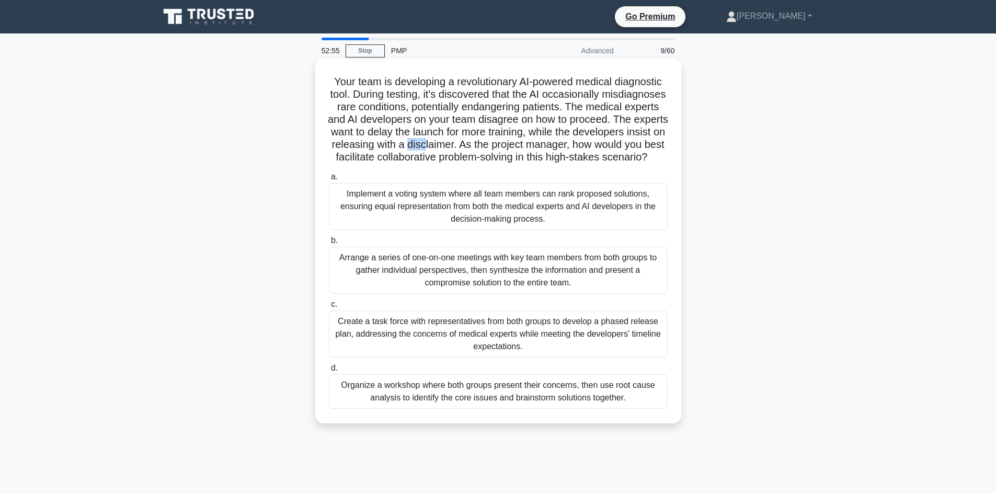
click at [551, 145] on h5 "Your team is developing a revolutionary AI-powered medical diagnostic tool. Dur…" at bounding box center [498, 119] width 341 height 89
click at [562, 153] on h5 "Your team is developing a revolutionary AI-powered medical diagnostic tool. Dur…" at bounding box center [498, 119] width 341 height 89
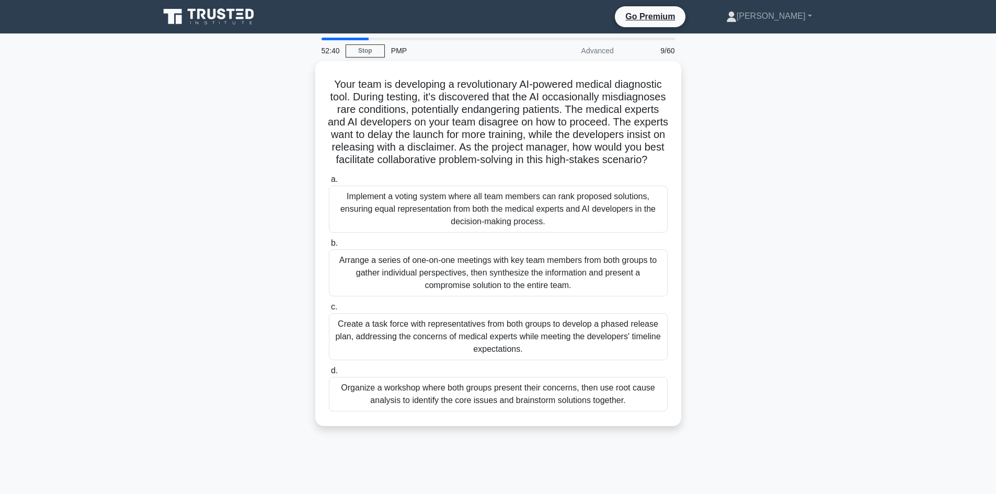
click at [304, 249] on div "Your team is developing a revolutionary AI-powered medical diagnostic tool. Dur…" at bounding box center [498, 249] width 690 height 377
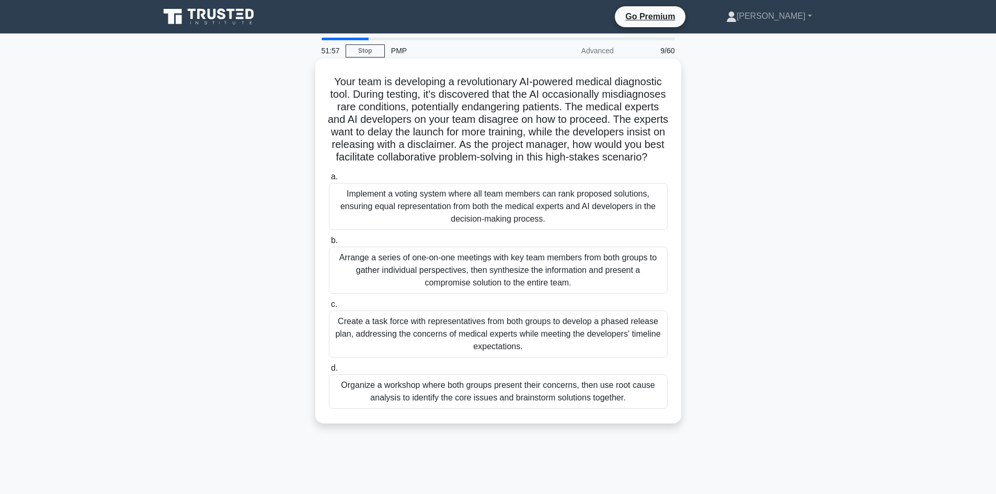
click at [477, 409] on div "Organize a workshop where both groups present their concerns, then use root cau…" at bounding box center [498, 391] width 339 height 34
click at [329, 372] on input "d. Organize a workshop where both groups present their concerns, then use root …" at bounding box center [329, 368] width 0 height 7
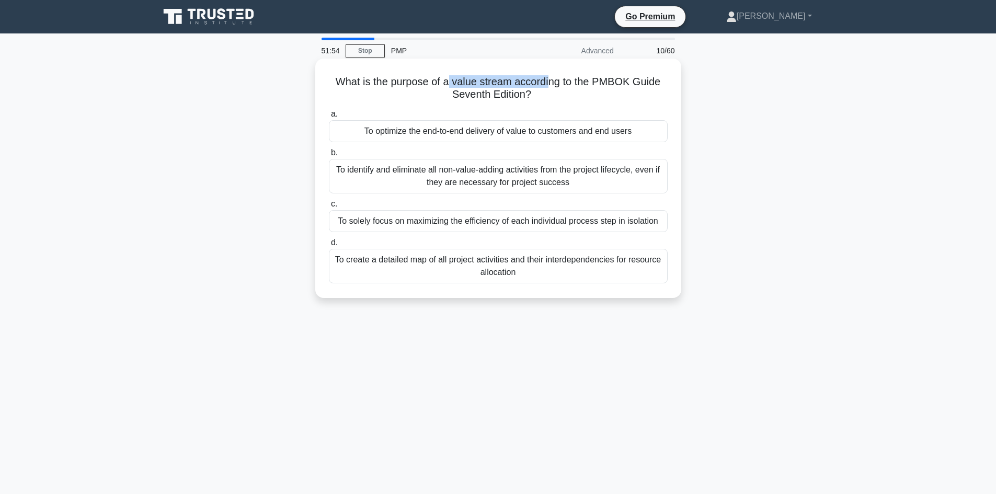
drag, startPoint x: 450, startPoint y: 81, endPoint x: 551, endPoint y: 83, distance: 101.4
click at [551, 83] on h5 "What is the purpose of a value stream according to the PMBOK Guide Seventh Edit…" at bounding box center [498, 88] width 341 height 26
click at [559, 103] on div "What is the purpose of a value stream according to the PMBOK Guide Seventh Edit…" at bounding box center [498, 178] width 358 height 231
drag, startPoint x: 494, startPoint y: 83, endPoint x: 462, endPoint y: 117, distance: 46.6
click at [505, 85] on h5 "What is the purpose of a value stream according to the PMBOK Guide Seventh Edit…" at bounding box center [498, 88] width 341 height 26
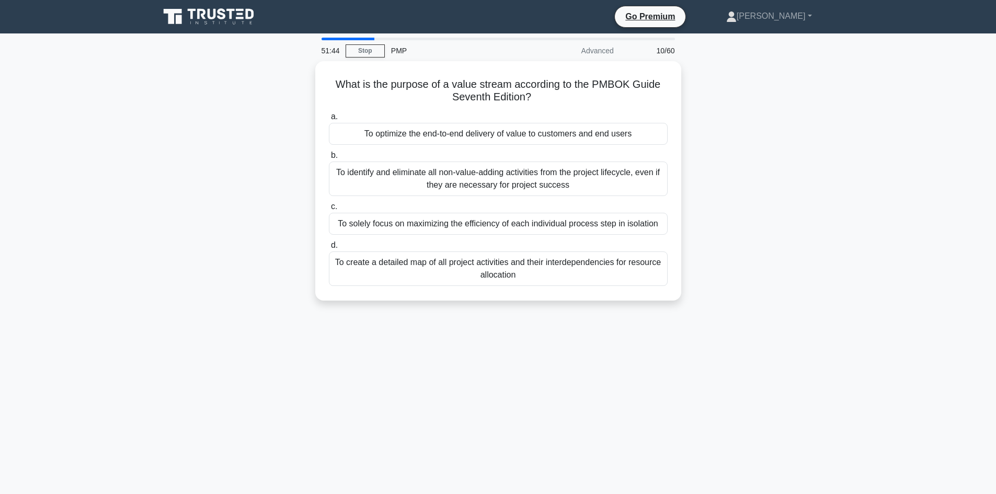
click at [251, 269] on div "What is the purpose of a value stream according to the PMBOK Guide Seventh Edit…" at bounding box center [498, 187] width 690 height 252
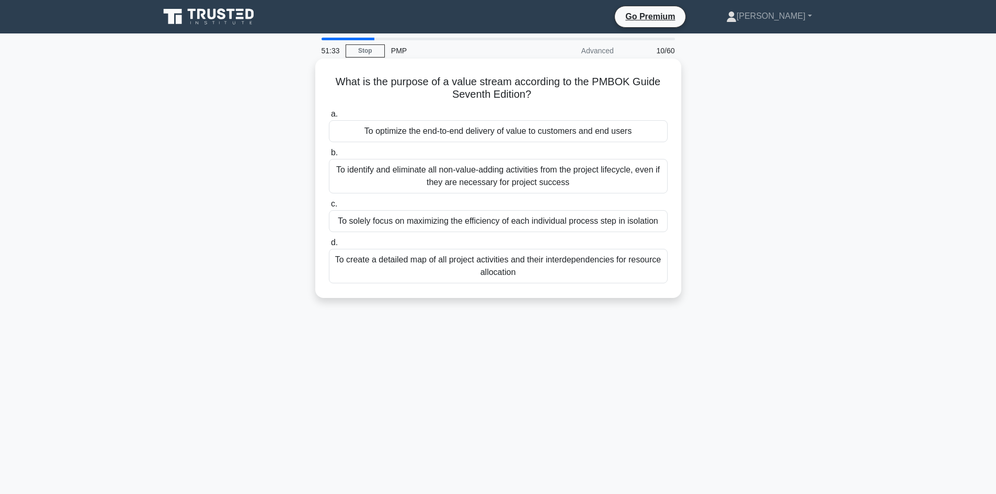
click at [527, 178] on div "To identify and eliminate all non-value-adding activities from the project life…" at bounding box center [498, 176] width 339 height 34
click at [329, 156] on input "b. To identify and eliminate all non-value-adding activities from the project l…" at bounding box center [329, 152] width 0 height 7
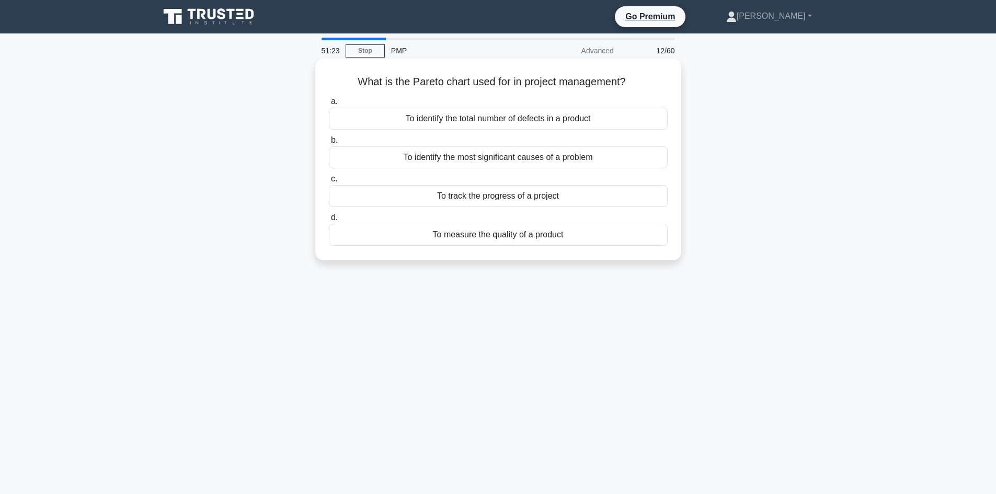
click at [517, 160] on div "To identify the most significant causes of a problem" at bounding box center [498, 157] width 339 height 22
click at [329, 144] on input "b. To identify the most significant causes of a problem" at bounding box center [329, 140] width 0 height 7
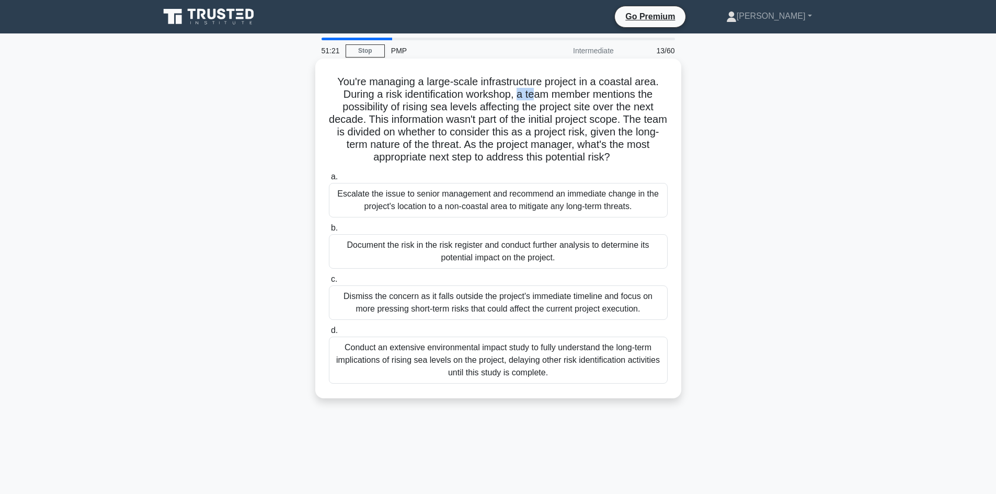
drag, startPoint x: 534, startPoint y: 90, endPoint x: 528, endPoint y: 88, distance: 6.1
click at [532, 89] on h5 "You're managing a large-scale infrastructure project in a coastal area. During …" at bounding box center [498, 119] width 341 height 89
click at [453, 90] on h5 "You're managing a large-scale infrastructure project in a coastal area. During …" at bounding box center [498, 119] width 341 height 89
drag, startPoint x: 424, startPoint y: 80, endPoint x: 572, endPoint y: 82, distance: 148.5
click at [572, 82] on h5 "You're managing a large-scale infrastructure project in a coastal area. During …" at bounding box center [498, 119] width 341 height 89
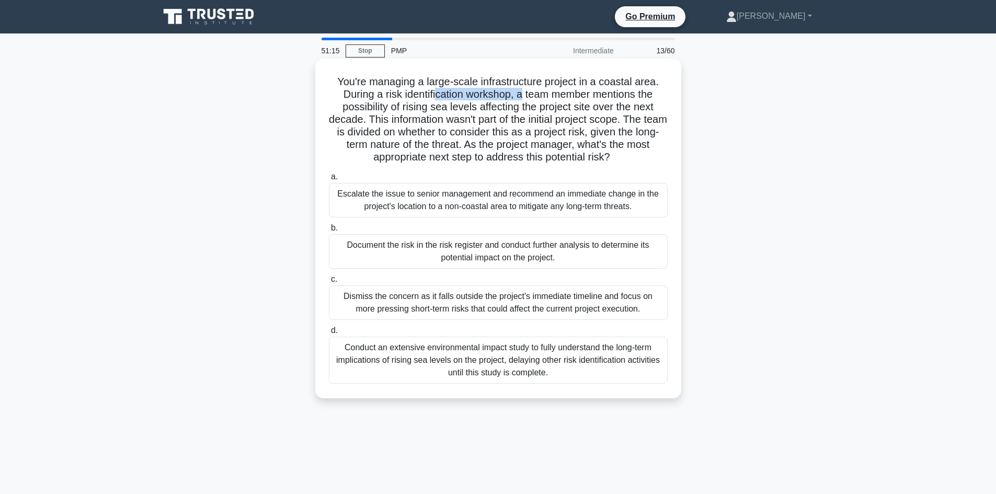
drag, startPoint x: 435, startPoint y: 95, endPoint x: 558, endPoint y: 97, distance: 122.9
click at [526, 90] on h5 "You're managing a large-scale infrastructure project in a coastal area. During …" at bounding box center [498, 119] width 341 height 89
click at [540, 90] on h5 "You're managing a large-scale infrastructure project in a coastal area. During …" at bounding box center [498, 119] width 341 height 89
drag, startPoint x: 540, startPoint y: 90, endPoint x: 627, endPoint y: 97, distance: 86.5
click at [627, 97] on h5 "You're managing a large-scale infrastructure project in a coastal area. During …" at bounding box center [498, 119] width 341 height 89
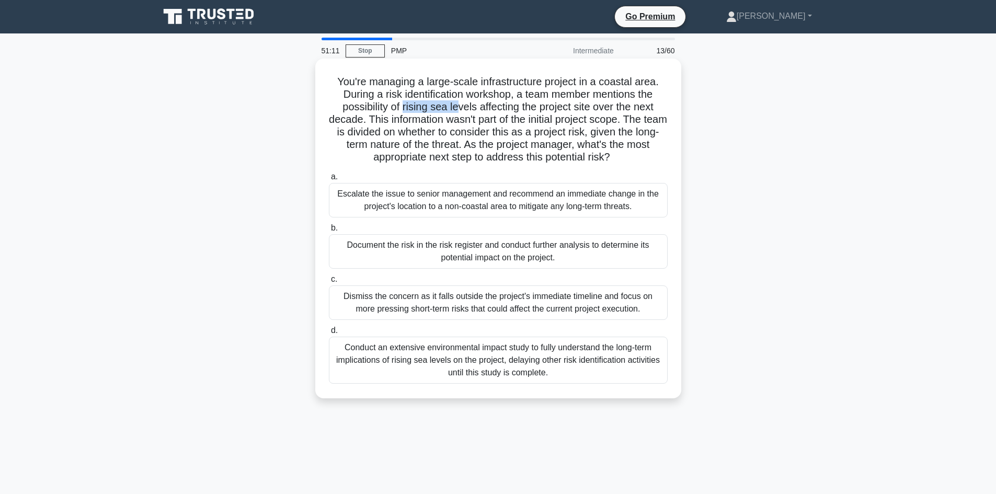
drag, startPoint x: 411, startPoint y: 105, endPoint x: 473, endPoint y: 110, distance: 61.9
click at [464, 107] on h5 "You're managing a large-scale infrastructure project in a coastal area. During …" at bounding box center [498, 119] width 341 height 89
drag, startPoint x: 357, startPoint y: 118, endPoint x: 412, endPoint y: 123, distance: 55.2
click at [364, 119] on h5 "You're managing a large-scale infrastructure project in a coastal area. During …" at bounding box center [498, 119] width 341 height 89
drag, startPoint x: 487, startPoint y: 118, endPoint x: 635, endPoint y: 121, distance: 147.4
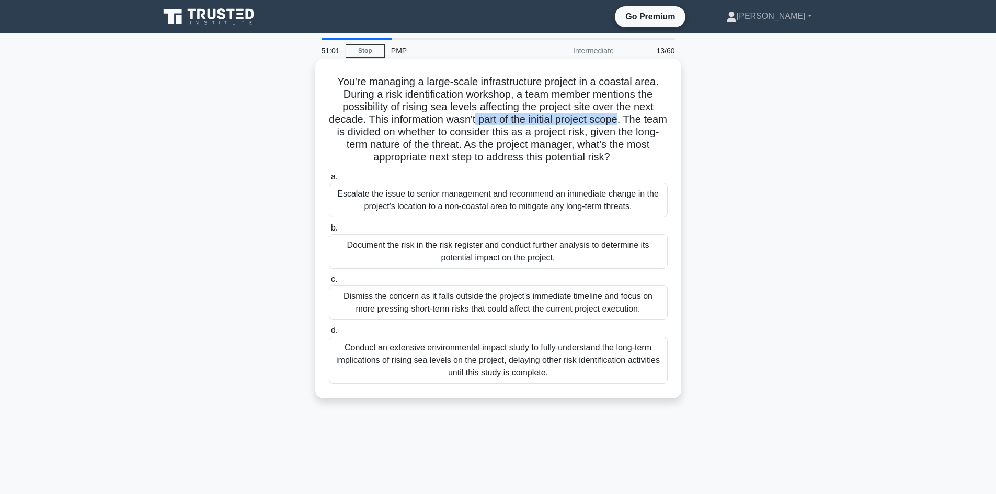
click at [635, 121] on h5 "You're managing a large-scale infrastructure project in a coastal area. During …" at bounding box center [498, 119] width 341 height 89
click at [604, 133] on h5 "You're managing a large-scale infrastructure project in a coastal area. During …" at bounding box center [498, 119] width 341 height 89
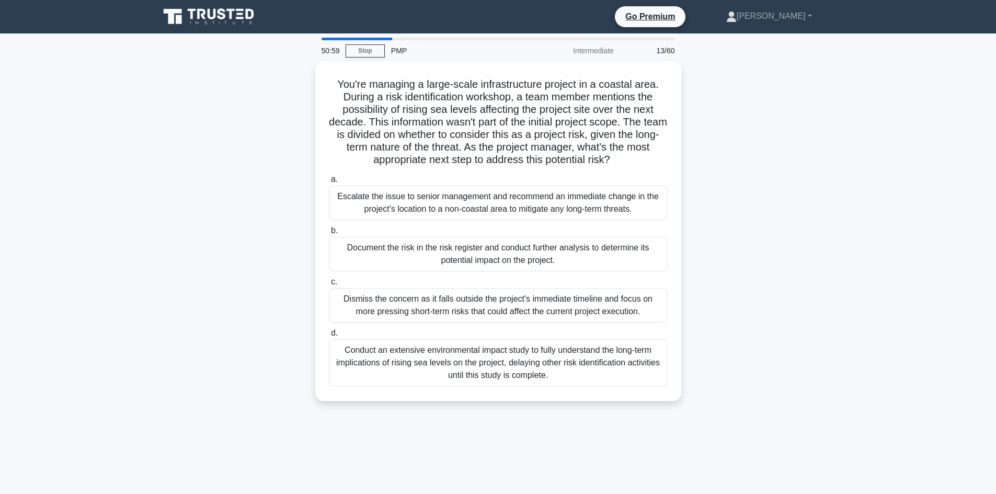
click at [290, 155] on div "You're managing a large-scale infrastructure project in a coastal area. During …" at bounding box center [498, 237] width 690 height 352
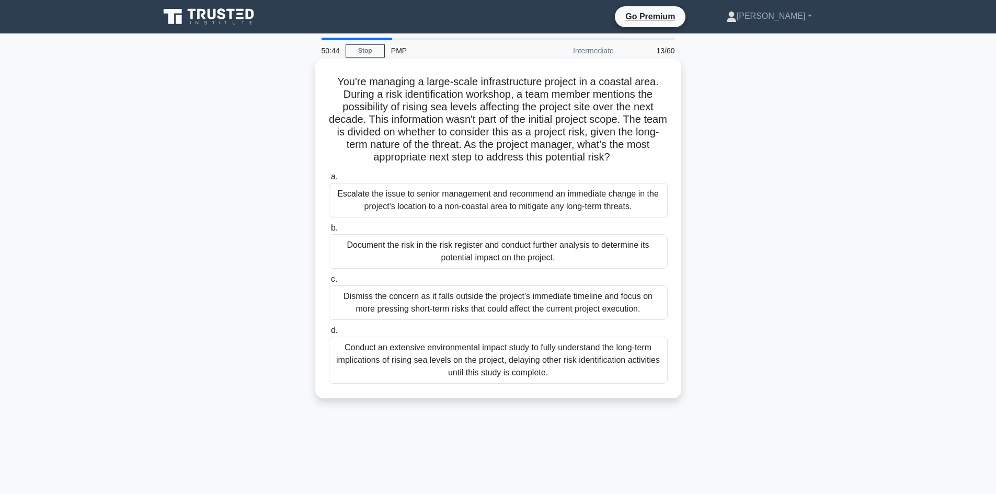
click at [545, 130] on h5 "You're managing a large-scale infrastructure project in a coastal area. During …" at bounding box center [498, 119] width 341 height 89
click at [479, 145] on h5 "You're managing a large-scale infrastructure project in a coastal area. During …" at bounding box center [498, 119] width 341 height 89
drag, startPoint x: 479, startPoint y: 145, endPoint x: 587, endPoint y: 139, distance: 108.9
click at [587, 139] on h5 "You're managing a large-scale infrastructure project in a coastal area. During …" at bounding box center [498, 119] width 341 height 89
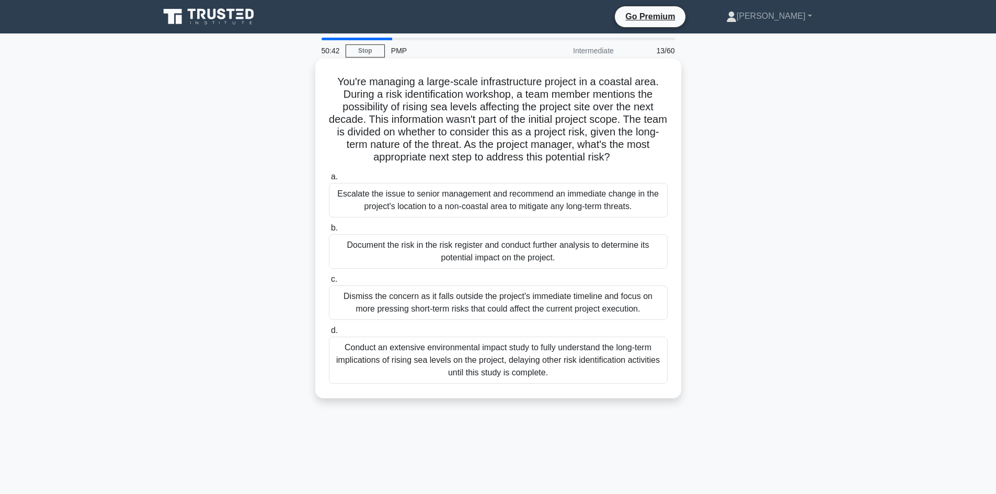
click at [352, 121] on h5 "You're managing a large-scale infrastructure project in a coastal area. During …" at bounding box center [498, 119] width 341 height 89
drag, startPoint x: 352, startPoint y: 120, endPoint x: 393, endPoint y: 165, distance: 61.0
click at [352, 120] on h5 "You're managing a large-scale infrastructure project in a coastal area. During …" at bounding box center [498, 119] width 341 height 89
click at [463, 123] on h5 "You're managing a large-scale infrastructure project in a coastal area. During …" at bounding box center [498, 119] width 341 height 89
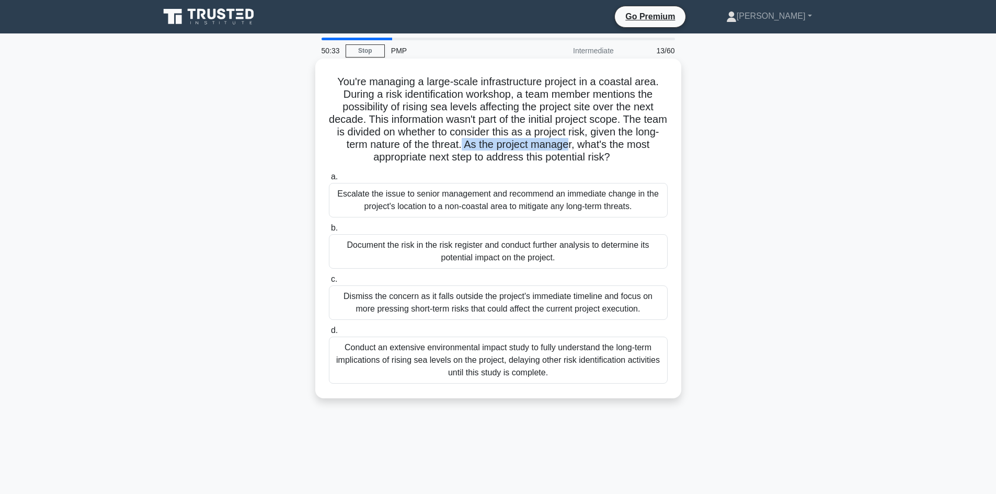
drag, startPoint x: 474, startPoint y: 143, endPoint x: 583, endPoint y: 148, distance: 109.4
click at [583, 148] on h5 "You're managing a large-scale infrastructure project in a coastal area. During …" at bounding box center [498, 119] width 341 height 89
click at [599, 144] on h5 "You're managing a large-scale infrastructure project in a coastal area. During …" at bounding box center [498, 119] width 341 height 89
click at [595, 143] on h5 "You're managing a large-scale infrastructure project in a coastal area. During …" at bounding box center [498, 119] width 341 height 89
drag, startPoint x: 618, startPoint y: 145, endPoint x: 662, endPoint y: 146, distance: 43.9
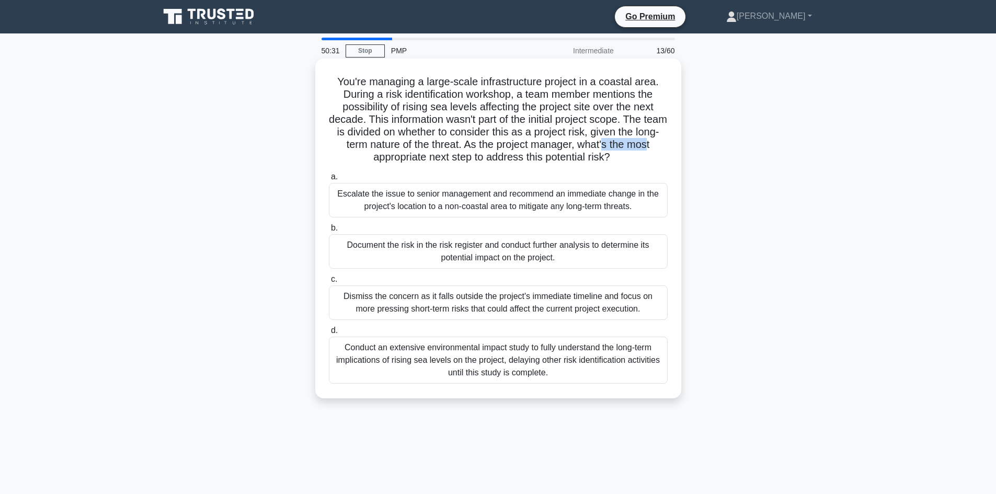
click at [662, 146] on h5 "You're managing a large-scale infrastructure project in a coastal area. During …" at bounding box center [498, 119] width 341 height 89
drag, startPoint x: 382, startPoint y: 160, endPoint x: 401, endPoint y: 160, distance: 19.3
click at [387, 160] on h5 "You're managing a large-scale infrastructure project in a coastal area. During …" at bounding box center [498, 119] width 341 height 89
click at [409, 160] on h5 "You're managing a large-scale infrastructure project in a coastal area. During …" at bounding box center [498, 119] width 341 height 89
click at [410, 160] on h5 "You're managing a large-scale infrastructure project in a coastal area. During …" at bounding box center [498, 119] width 341 height 89
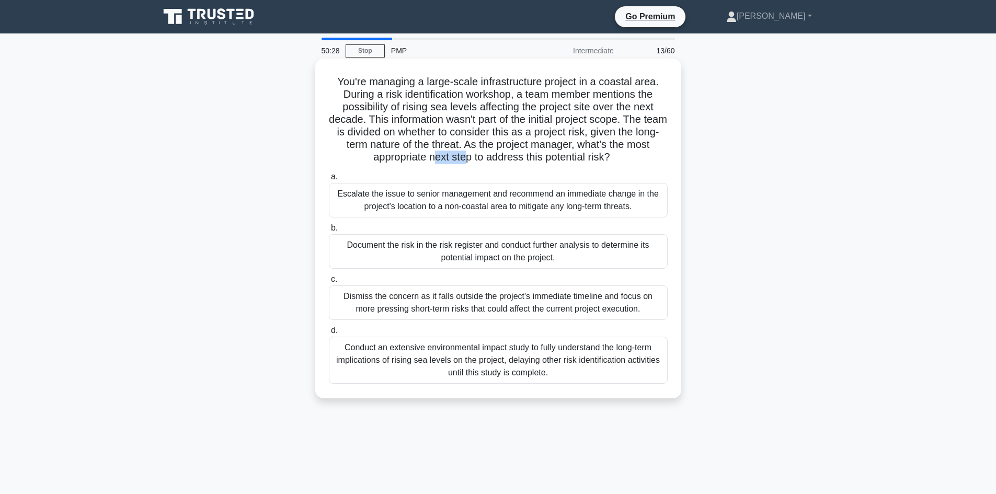
drag, startPoint x: 431, startPoint y: 154, endPoint x: 466, endPoint y: 161, distance: 35.7
click at [466, 161] on h5 "You're managing a large-scale infrastructure project in a coastal area. During …" at bounding box center [498, 119] width 341 height 89
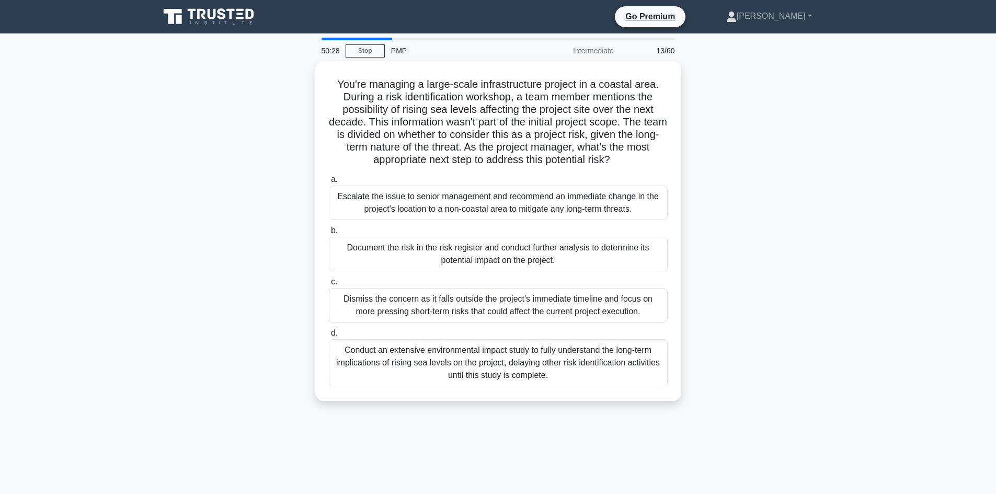
click at [243, 189] on div "You're managing a large-scale infrastructure project in a coastal area. During …" at bounding box center [498, 237] width 690 height 352
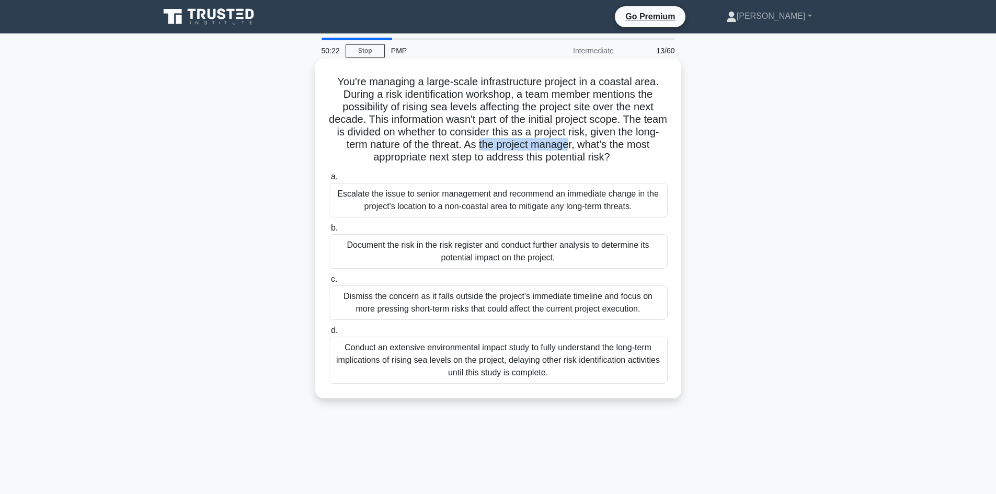
drag, startPoint x: 491, startPoint y: 140, endPoint x: 583, endPoint y: 146, distance: 91.7
click at [583, 146] on h5 "You're managing a large-scale infrastructure project in a coastal area. During …" at bounding box center [498, 119] width 341 height 89
drag, startPoint x: 600, startPoint y: 146, endPoint x: 643, endPoint y: 142, distance: 43.6
click at [652, 144] on h5 "You're managing a large-scale infrastructure project in a coastal area. During …" at bounding box center [498, 119] width 341 height 89
drag, startPoint x: 421, startPoint y: 160, endPoint x: 559, endPoint y: 157, distance: 138.0
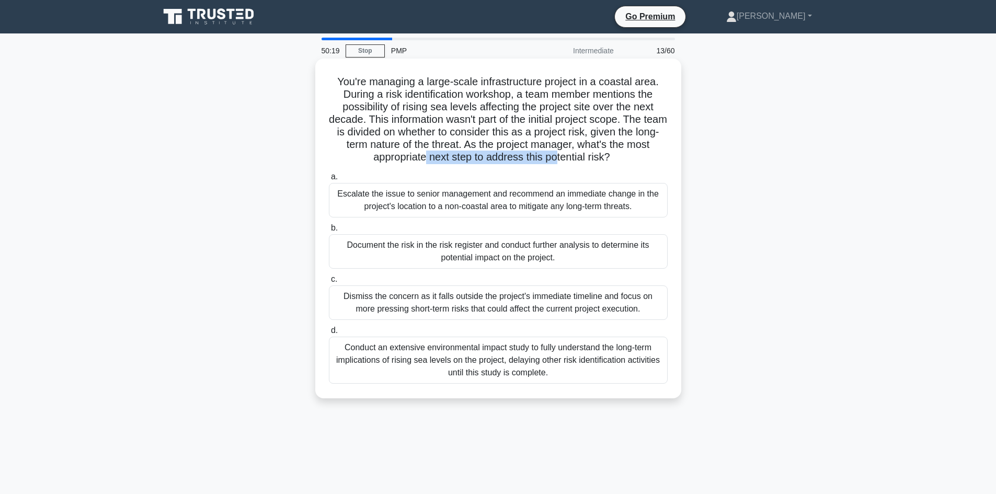
click at [559, 157] on h5 "You're managing a large-scale infrastructure project in a coastal area. During …" at bounding box center [498, 119] width 341 height 89
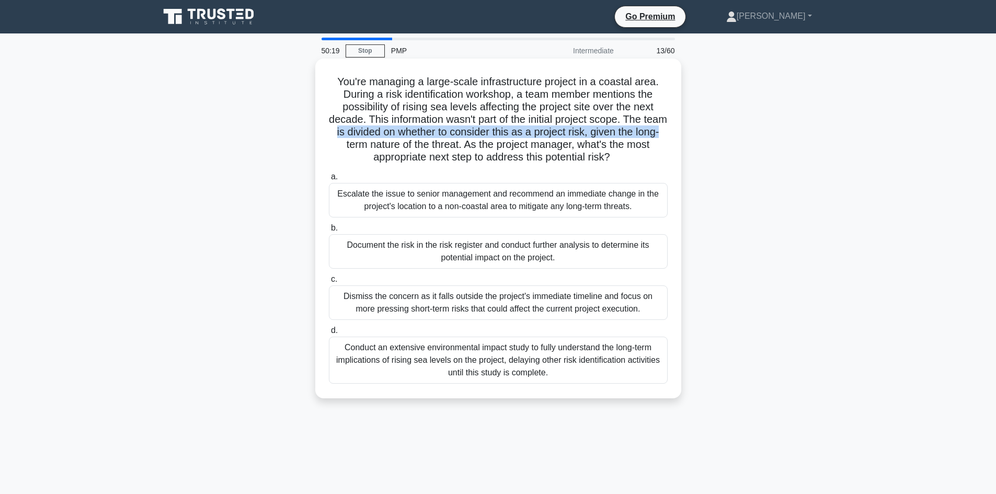
click at [354, 139] on h5 "You're managing a large-scale infrastructure project in a coastal area. During …" at bounding box center [498, 119] width 341 height 89
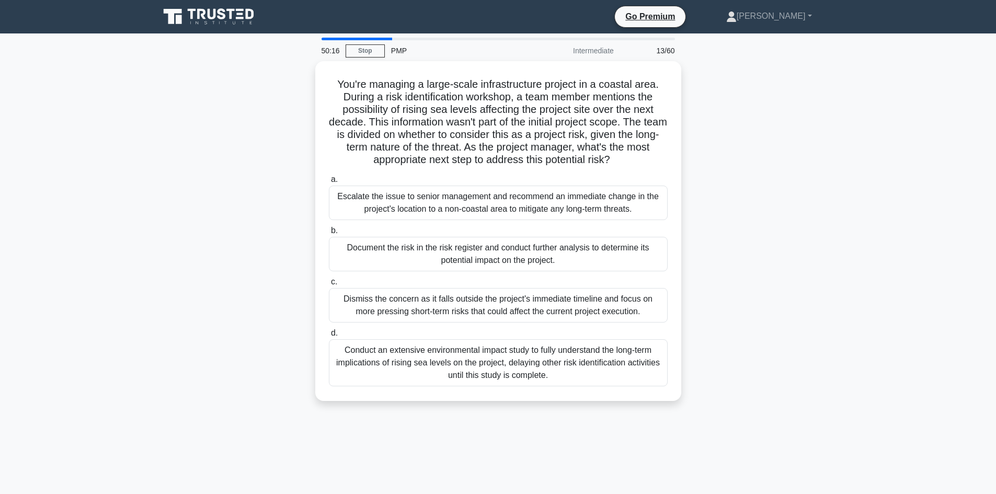
click at [297, 158] on div "You're managing a large-scale infrastructure project in a coastal area. During …" at bounding box center [498, 237] width 690 height 352
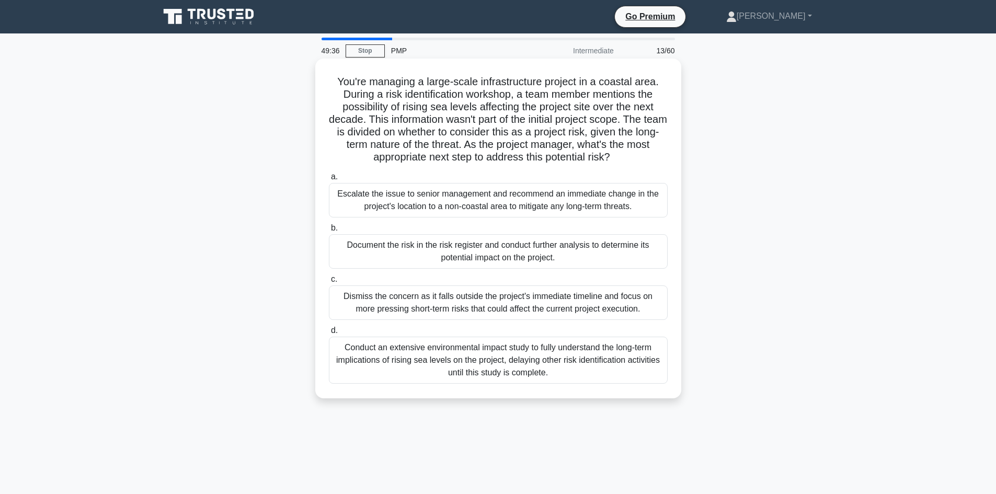
click at [491, 250] on div "Document the risk in the risk register and conduct further analysis to determin…" at bounding box center [498, 251] width 339 height 34
click at [329, 232] on input "b. Document the risk in the risk register and conduct further analysis to deter…" at bounding box center [329, 228] width 0 height 7
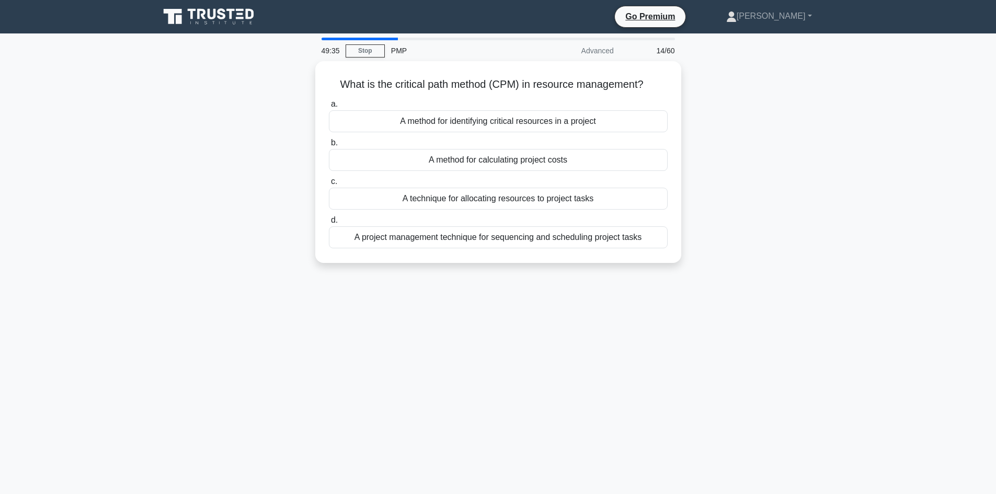
click at [272, 146] on div "What is the critical path method (CPM) in resource management? .spinner_0XTQ{tr…" at bounding box center [498, 168] width 690 height 214
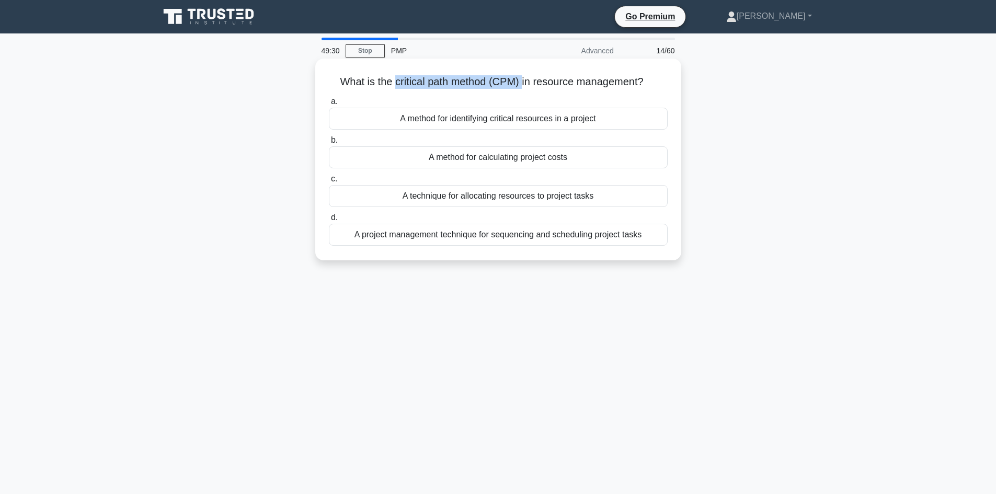
drag, startPoint x: 393, startPoint y: 80, endPoint x: 546, endPoint y: 91, distance: 153.6
click at [524, 85] on h5 "What is the critical path method (CPM) in resource management? .spinner_0XTQ{tr…" at bounding box center [498, 82] width 341 height 14
drag, startPoint x: 545, startPoint y: 83, endPoint x: 618, endPoint y: 90, distance: 73.5
click at [618, 90] on div "What is the critical path method (CPM) in resource management? .spinner_0XTQ{tr…" at bounding box center [498, 159] width 358 height 193
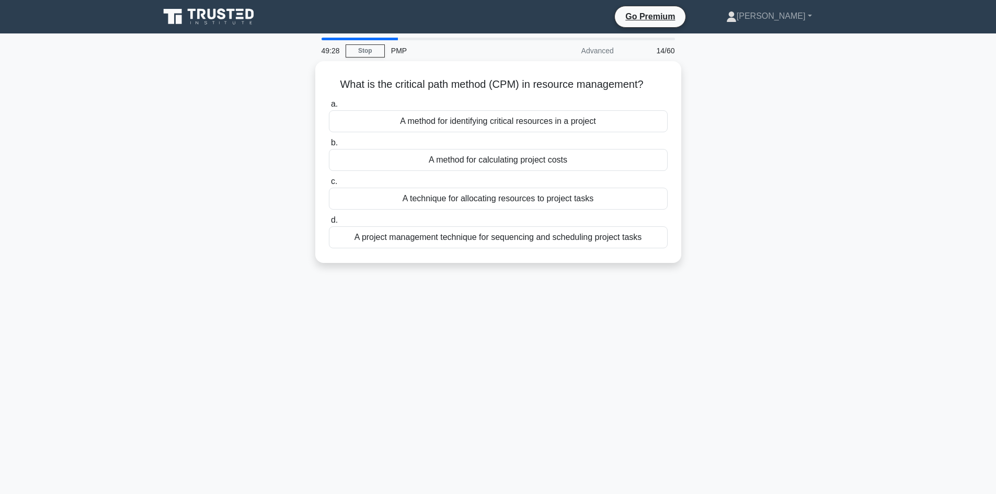
click at [233, 142] on div "What is the critical path method (CPM) in resource management? .spinner_0XTQ{tr…" at bounding box center [498, 168] width 690 height 214
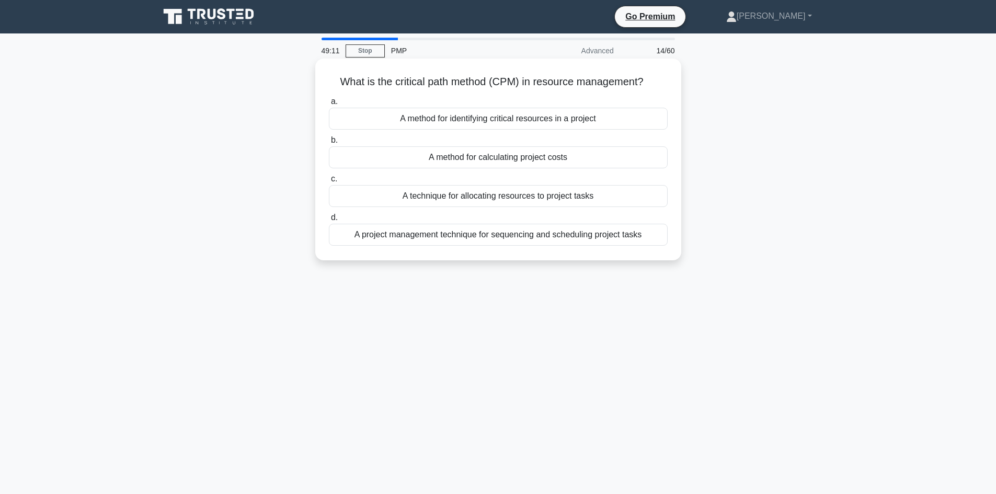
click at [464, 238] on div "A project management technique for sequencing and scheduling project tasks" at bounding box center [498, 235] width 339 height 22
click at [329, 221] on input "d. A project management technique for sequencing and scheduling project tasks" at bounding box center [329, 217] width 0 height 7
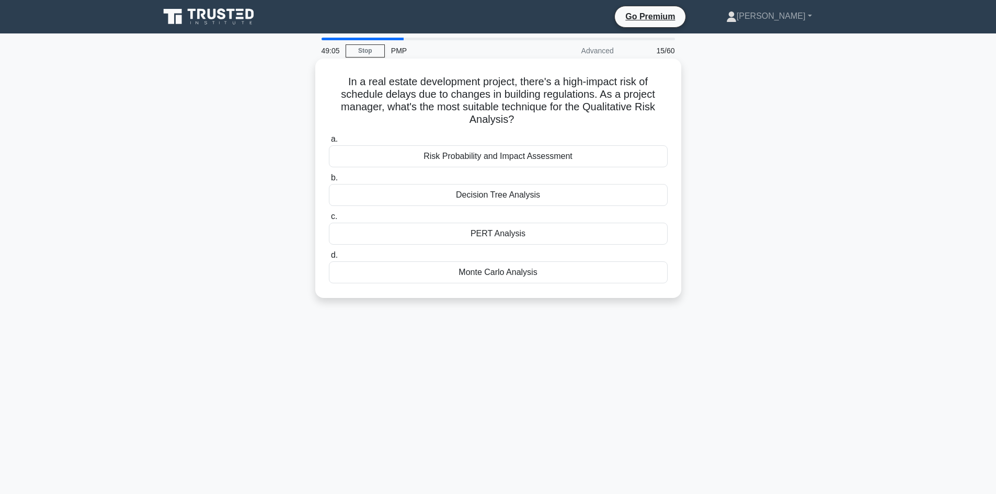
click at [439, 99] on h5 "In a real estate development project, there's a high-impact risk of schedule de…" at bounding box center [498, 100] width 341 height 51
drag, startPoint x: 471, startPoint y: 91, endPoint x: 583, endPoint y: 94, distance: 111.9
click at [583, 94] on h5 "In a real estate development project, there's a high-impact risk of schedule de…" at bounding box center [498, 100] width 341 height 51
drag, startPoint x: 323, startPoint y: 113, endPoint x: 350, endPoint y: 92, distance: 34.6
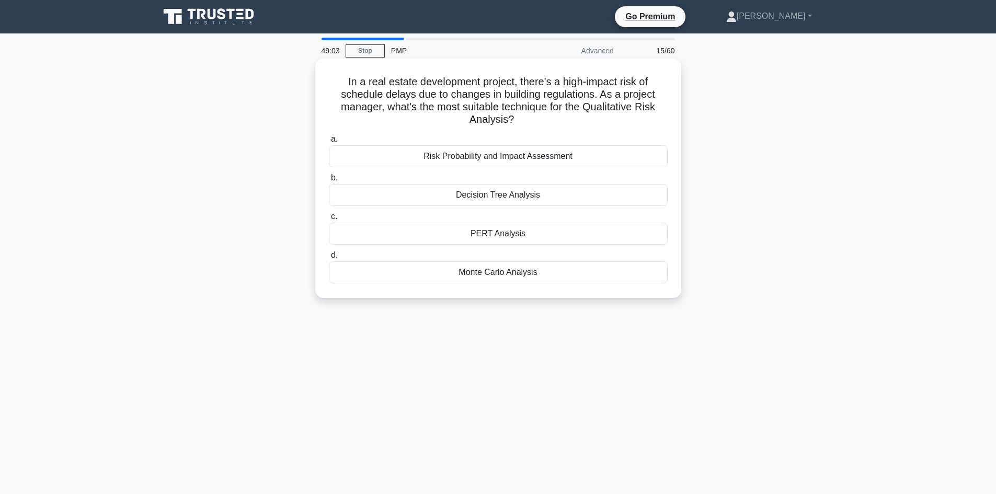
click at [323, 113] on div "In a real estate development project, there's a high-impact risk of schedule de…" at bounding box center [498, 178] width 358 height 231
click at [372, 81] on h5 "In a real estate development project, there's a high-impact risk of schedule de…" at bounding box center [498, 100] width 341 height 51
drag, startPoint x: 396, startPoint y: 80, endPoint x: 536, endPoint y: 85, distance: 140.2
click at [510, 86] on h5 "In a real estate development project, there's a high-impact risk of schedule de…" at bounding box center [498, 100] width 341 height 51
drag, startPoint x: 348, startPoint y: 91, endPoint x: 400, endPoint y: 100, distance: 52.5
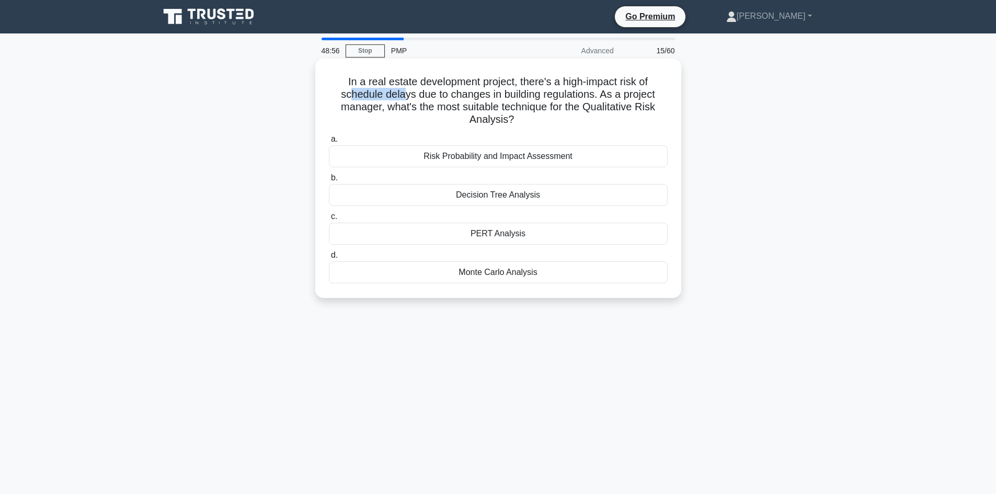
click at [400, 100] on h5 "In a real estate development project, there's a high-impact risk of schedule de…" at bounding box center [498, 100] width 341 height 51
click at [248, 136] on div "In a real estate development project, there's a high-impact risk of schedule de…" at bounding box center [498, 187] width 690 height 252
drag, startPoint x: 509, startPoint y: 95, endPoint x: 574, endPoint y: 99, distance: 66.0
click at [574, 99] on h5 "In a real estate development project, there's a high-impact risk of schedule de…" at bounding box center [498, 100] width 341 height 51
click at [723, 128] on div "In a real estate development project, there's a high-impact risk of schedule de…" at bounding box center [498, 187] width 690 height 252
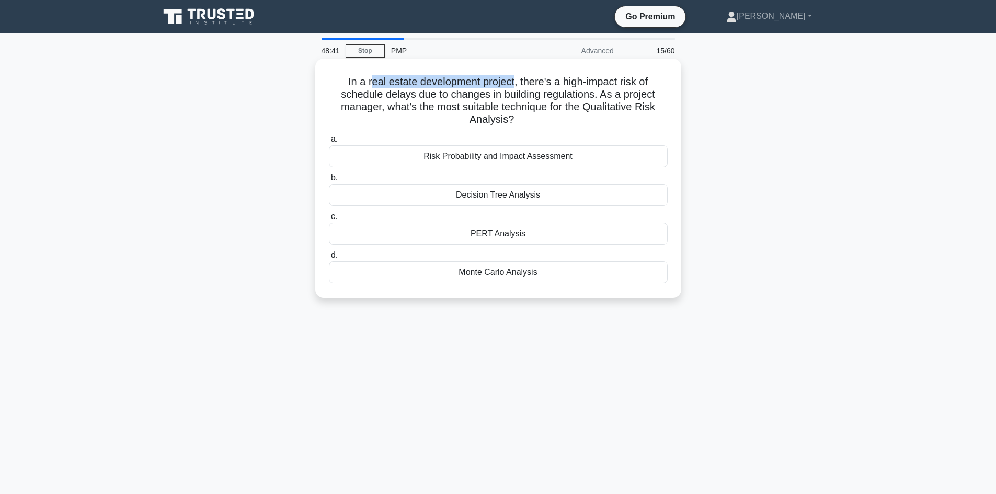
drag, startPoint x: 370, startPoint y: 82, endPoint x: 526, endPoint y: 81, distance: 155.8
click at [514, 80] on h5 "In a real estate development project, there's a high-impact risk of schedule de…" at bounding box center [498, 100] width 341 height 51
drag, startPoint x: 549, startPoint y: 82, endPoint x: 641, endPoint y: 73, distance: 92.9
click at [640, 73] on div "In a real estate development project, there's a high-impact risk of schedule de…" at bounding box center [498, 178] width 358 height 231
drag, startPoint x: 467, startPoint y: 92, endPoint x: 570, endPoint y: 94, distance: 103.0
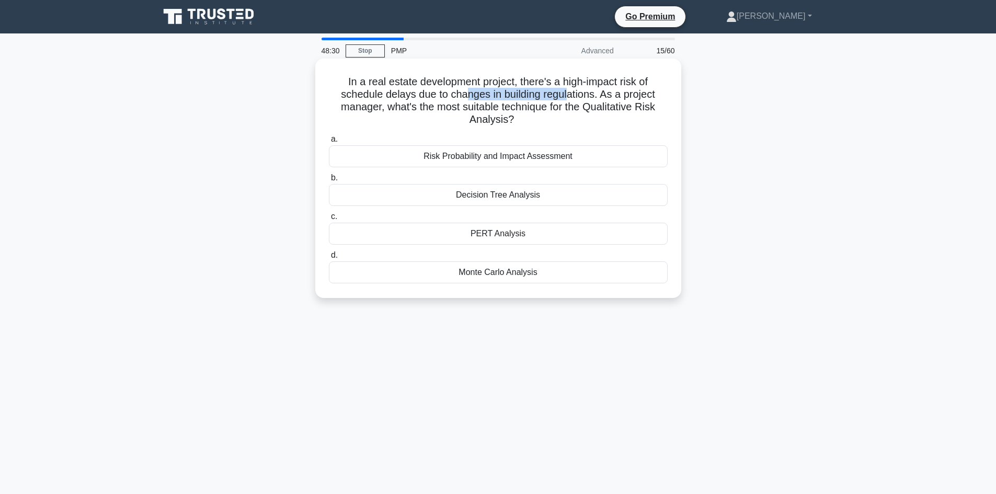
click at [570, 94] on h5 "In a real estate development project, there's a high-impact risk of schedule de…" at bounding box center [498, 100] width 341 height 51
drag, startPoint x: 590, startPoint y: 108, endPoint x: 654, endPoint y: 117, distance: 65.4
click at [654, 117] on h5 "In a real estate development project, there's a high-impact risk of schedule de…" at bounding box center [498, 100] width 341 height 51
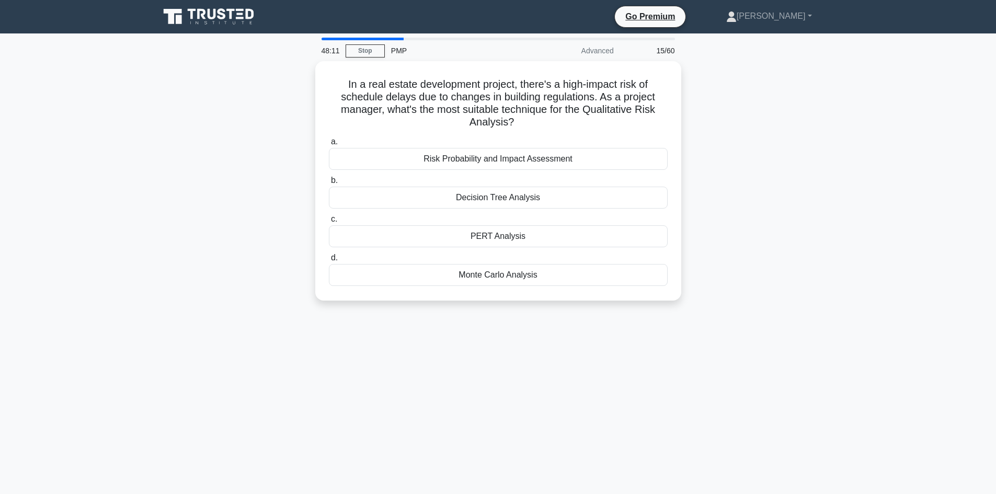
click at [251, 174] on div "In a real estate development project, there's a high-impact risk of schedule de…" at bounding box center [498, 187] width 690 height 252
drag, startPoint x: 345, startPoint y: 84, endPoint x: 580, endPoint y: 284, distance: 308.8
click at [580, 284] on div "In a real estate development project, there's a high-impact risk of schedule de…" at bounding box center [498, 178] width 358 height 231
copy div "In a real estate development project, there's a high-impact risk of schedule de…"
click at [276, 192] on div "In a real estate development project, there's a high-impact risk of schedule de…" at bounding box center [498, 187] width 690 height 252
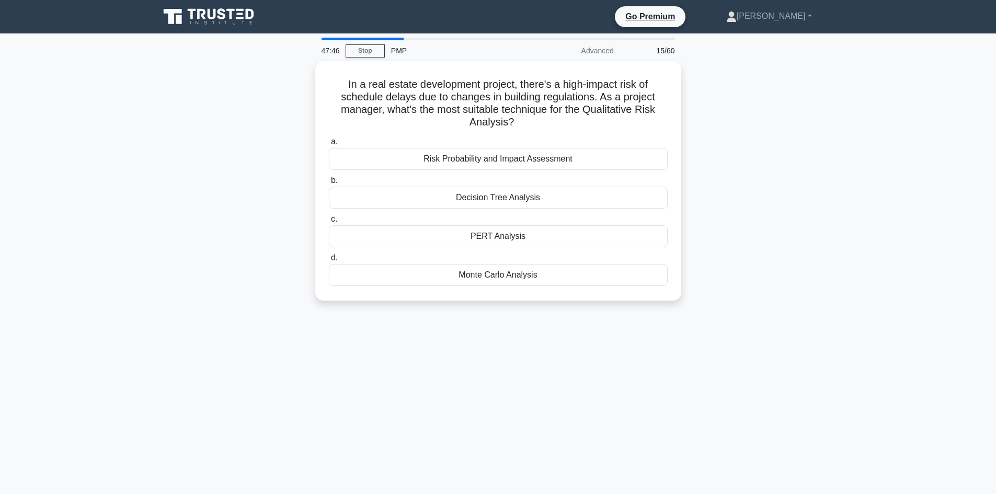
click at [273, 194] on div "In a real estate development project, there's a high-impact risk of schedule de…" at bounding box center [498, 187] width 690 height 252
click at [544, 152] on div "Risk Probability and Impact Assessment" at bounding box center [498, 156] width 339 height 22
click at [329, 143] on input "a. Risk Probability and Impact Assessment" at bounding box center [329, 139] width 0 height 7
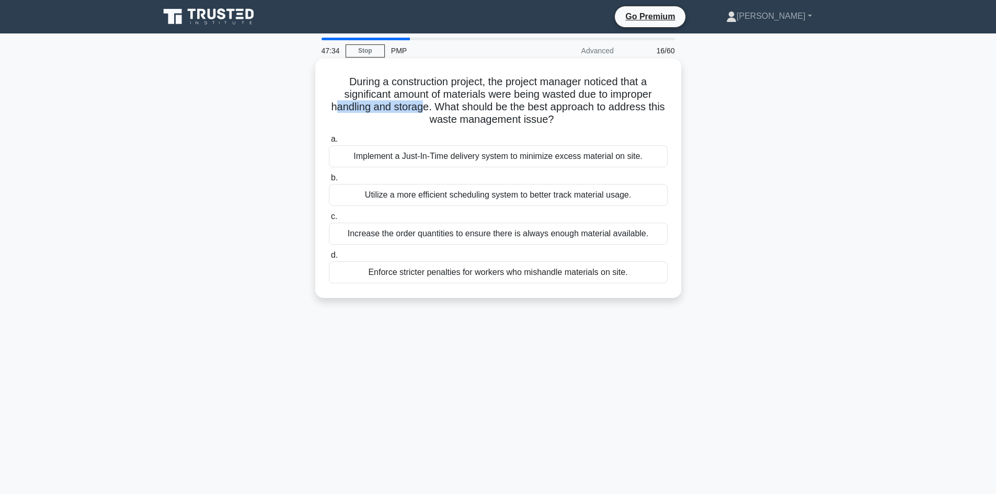
drag, startPoint x: 345, startPoint y: 107, endPoint x: 432, endPoint y: 108, distance: 86.8
click at [432, 108] on h5 "During a construction project, the project manager noticed that a significant a…" at bounding box center [498, 100] width 341 height 51
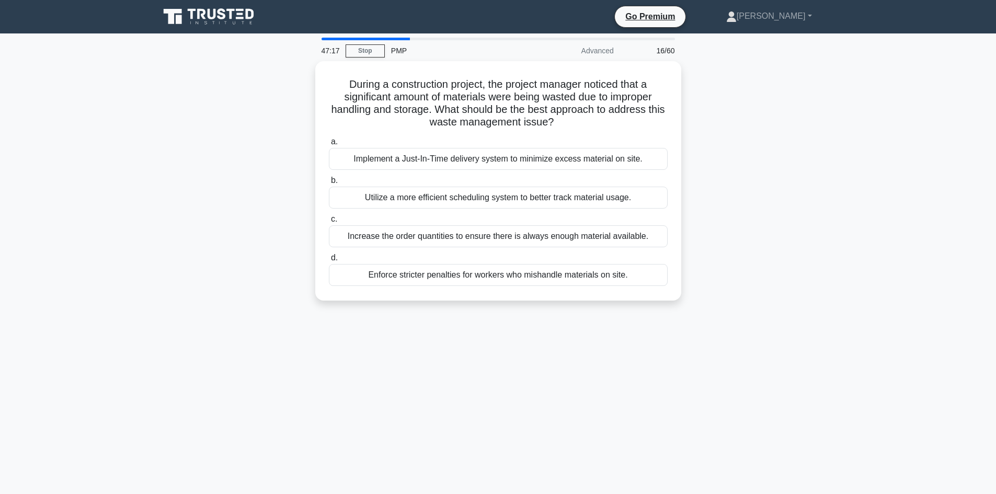
drag, startPoint x: 216, startPoint y: 178, endPoint x: 209, endPoint y: 181, distance: 7.5
click at [209, 181] on div "During a construction project, the project manager noticed that a significant a…" at bounding box center [498, 187] width 690 height 252
click at [244, 185] on div "During a construction project, the project manager noticed that a significant a…" at bounding box center [498, 187] width 690 height 252
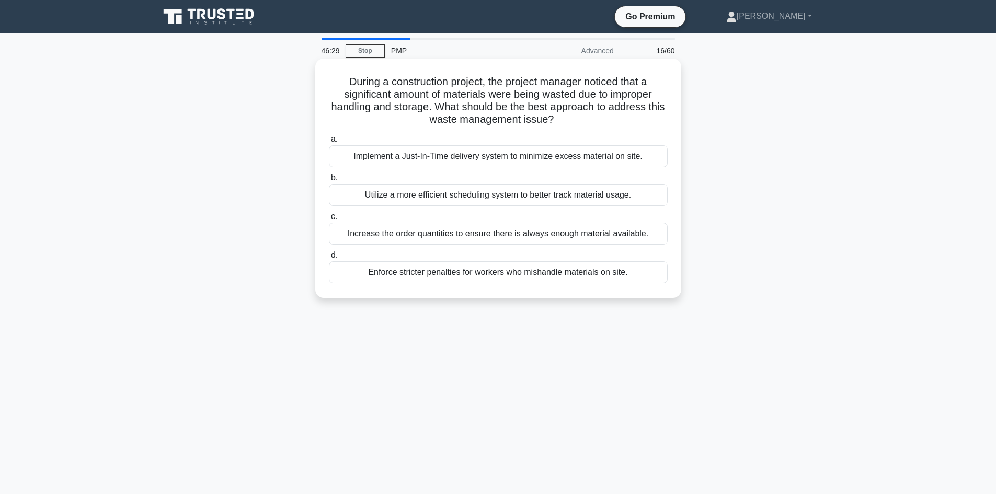
click at [413, 197] on div "Utilize a more efficient scheduling system to better track material usage." at bounding box center [498, 195] width 339 height 22
click at [329, 181] on input "b. Utilize a more efficient scheduling system to better track material usage." at bounding box center [329, 178] width 0 height 7
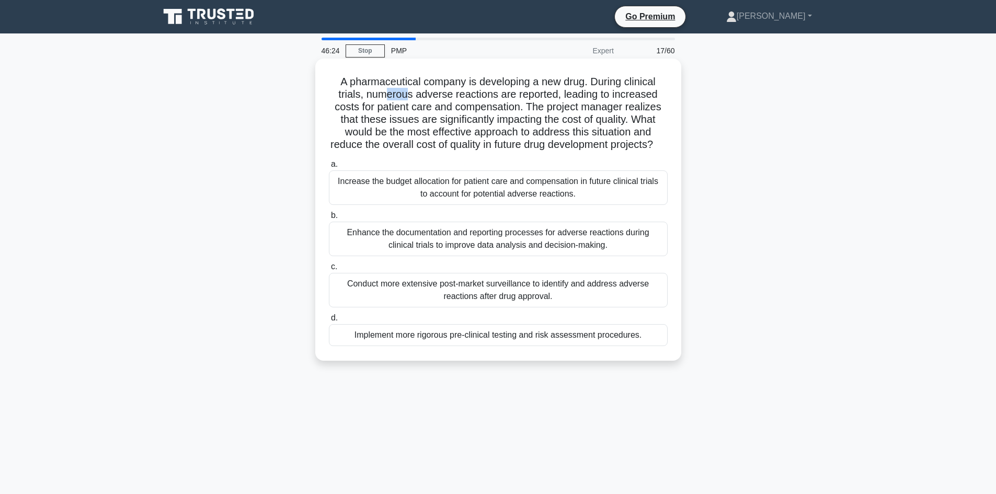
drag, startPoint x: 383, startPoint y: 95, endPoint x: 431, endPoint y: 97, distance: 47.6
click at [409, 97] on h5 "A pharmaceutical company is developing a new drug. During clinical trials, nume…" at bounding box center [498, 113] width 341 height 76
drag, startPoint x: 469, startPoint y: 96, endPoint x: 498, endPoint y: 96, distance: 28.8
click at [498, 96] on h5 "A pharmaceutical company is developing a new drug. During clinical trials, nume…" at bounding box center [498, 113] width 341 height 76
drag, startPoint x: 524, startPoint y: 93, endPoint x: 534, endPoint y: 96, distance: 10.3
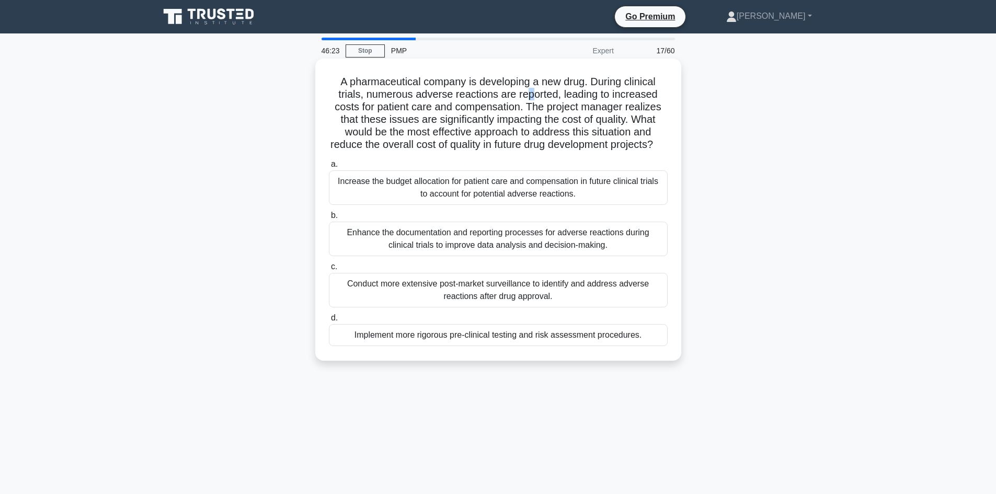
click at [534, 96] on h5 "A pharmaceutical company is developing a new drug. During clinical trials, nume…" at bounding box center [498, 113] width 341 height 76
click at [545, 112] on h5 "A pharmaceutical company is developing a new drug. During clinical trials, nume…" at bounding box center [498, 113] width 341 height 76
drag, startPoint x: 445, startPoint y: 100, endPoint x: 540, endPoint y: 97, distance: 95.2
click at [540, 97] on h5 "A pharmaceutical company is developing a new drug. During clinical trials, nume…" at bounding box center [498, 113] width 341 height 76
drag, startPoint x: 340, startPoint y: 107, endPoint x: 379, endPoint y: 106, distance: 38.7
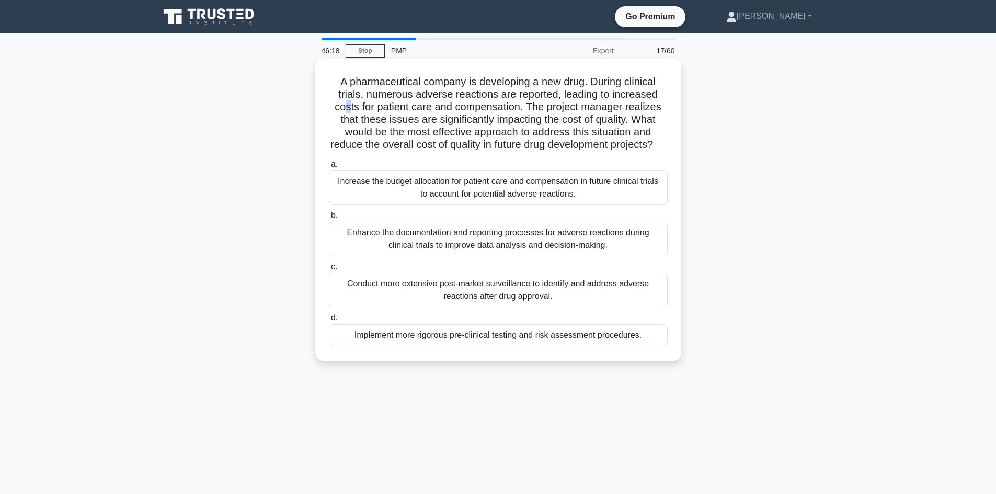
click at [352, 107] on h5 "A pharmaceutical company is developing a new drug. During clinical trials, nume…" at bounding box center [498, 113] width 341 height 76
drag, startPoint x: 379, startPoint y: 106, endPoint x: 428, endPoint y: 101, distance: 49.4
click at [413, 101] on h5 "A pharmaceutical company is developing a new drug. During clinical trials, nume…" at bounding box center [498, 113] width 341 height 76
click at [421, 102] on h5 "A pharmaceutical company is developing a new drug. During clinical trials, nume…" at bounding box center [498, 113] width 341 height 76
drag, startPoint x: 411, startPoint y: 103, endPoint x: 510, endPoint y: 101, distance: 98.8
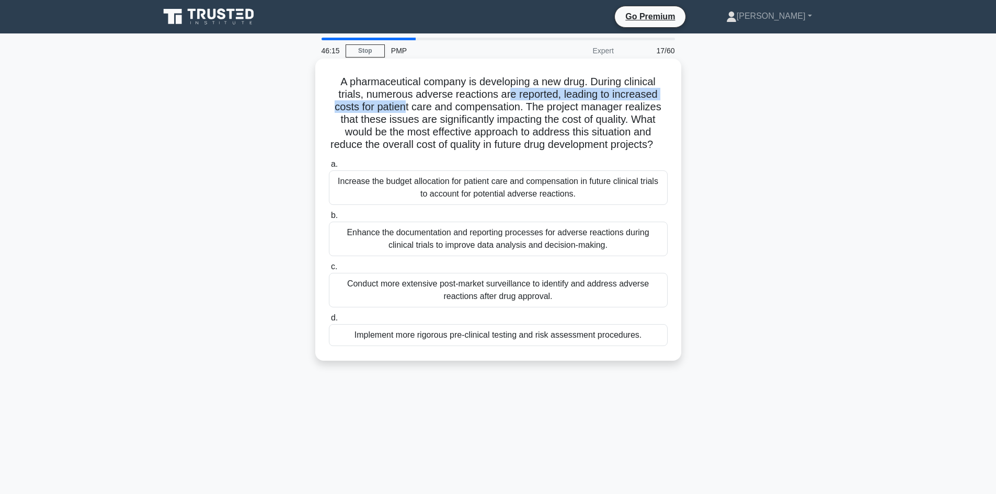
click at [510, 101] on h5 "A pharmaceutical company is developing a new drug. During clinical trials, nume…" at bounding box center [498, 113] width 341 height 76
drag, startPoint x: 509, startPoint y: 105, endPoint x: 525, endPoint y: 109, distance: 16.7
click at [509, 106] on h5 "A pharmaceutical company is developing a new drug. During clinical trials, nume…" at bounding box center [498, 113] width 341 height 76
drag, startPoint x: 404, startPoint y: 99, endPoint x: 421, endPoint y: 99, distance: 17.2
click at [408, 99] on h5 "A pharmaceutical company is developing a new drug. During clinical trials, nume…" at bounding box center [498, 113] width 341 height 76
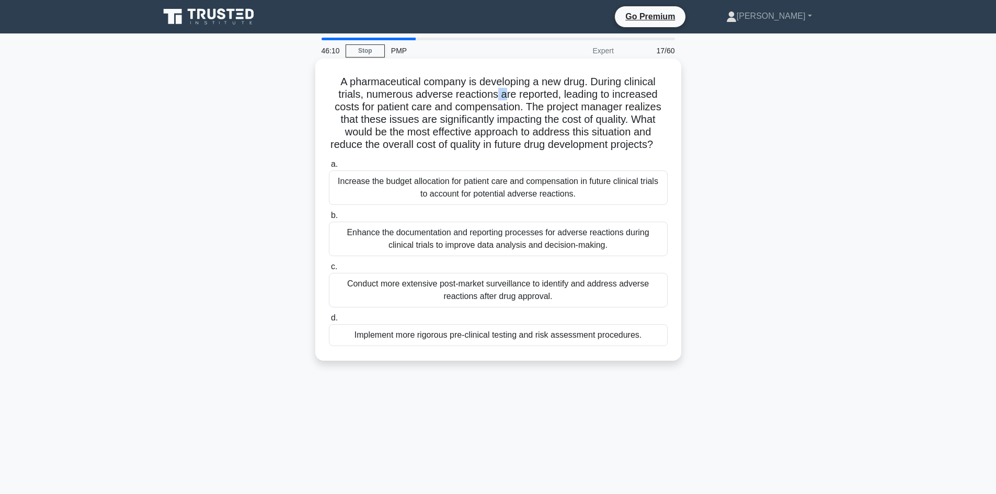
click at [504, 98] on h5 "A pharmaceutical company is developing a new drug. During clinical trials, nume…" at bounding box center [498, 113] width 341 height 76
drag, startPoint x: 442, startPoint y: 97, endPoint x: 410, endPoint y: 95, distance: 32.5
click at [442, 97] on h5 "A pharmaceutical company is developing a new drug. During clinical trials, nume…" at bounding box center [498, 113] width 341 height 76
drag, startPoint x: 382, startPoint y: 94, endPoint x: 488, endPoint y: 96, distance: 105.6
click at [488, 96] on h5 "A pharmaceutical company is developing a new drug. During clinical trials, nume…" at bounding box center [498, 113] width 341 height 76
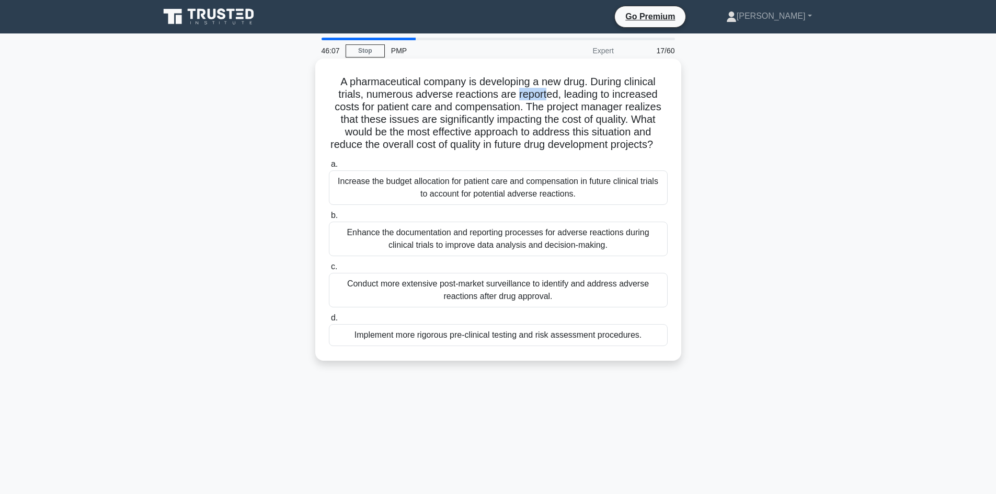
drag, startPoint x: 519, startPoint y: 97, endPoint x: 548, endPoint y: 95, distance: 28.8
click at [548, 95] on h5 "A pharmaceutical company is developing a new drug. During clinical trials, nume…" at bounding box center [498, 113] width 341 height 76
drag, startPoint x: 335, startPoint y: 108, endPoint x: 404, endPoint y: 112, distance: 69.2
click at [404, 112] on h5 "A pharmaceutical company is developing a new drug. During clinical trials, nume…" at bounding box center [498, 113] width 341 height 76
drag, startPoint x: 422, startPoint y: 106, endPoint x: 429, endPoint y: 108, distance: 7.6
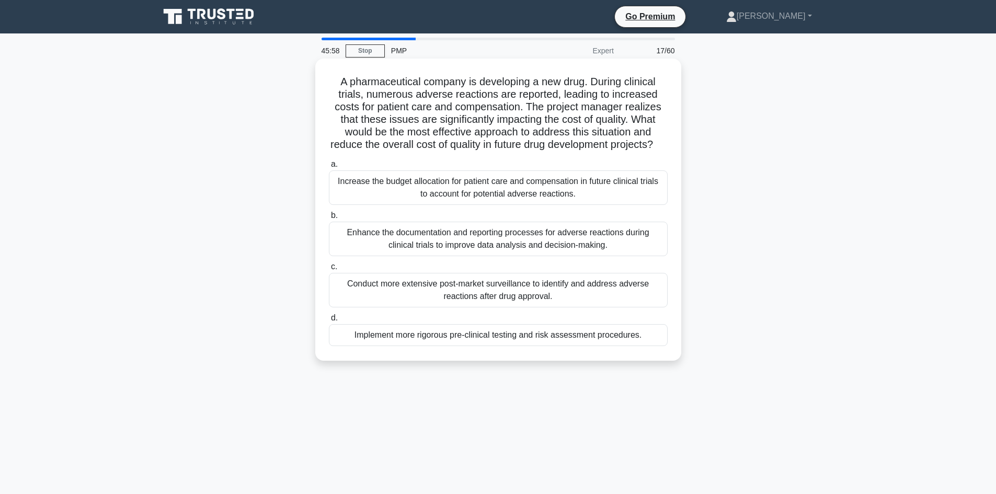
click at [423, 106] on h5 "A pharmaceutical company is developing a new drug. During clinical trials, nume…" at bounding box center [498, 113] width 341 height 76
drag, startPoint x: 351, startPoint y: 108, endPoint x: 495, endPoint y: 108, distance: 143.7
click at [495, 108] on h5 "A pharmaceutical company is developing a new drug. During clinical trials, nume…" at bounding box center [498, 113] width 341 height 76
click at [490, 126] on h5 "A pharmaceutical company is developing a new drug. During clinical trials, nume…" at bounding box center [498, 113] width 341 height 76
drag, startPoint x: 562, startPoint y: 120, endPoint x: 618, endPoint y: 117, distance: 56.0
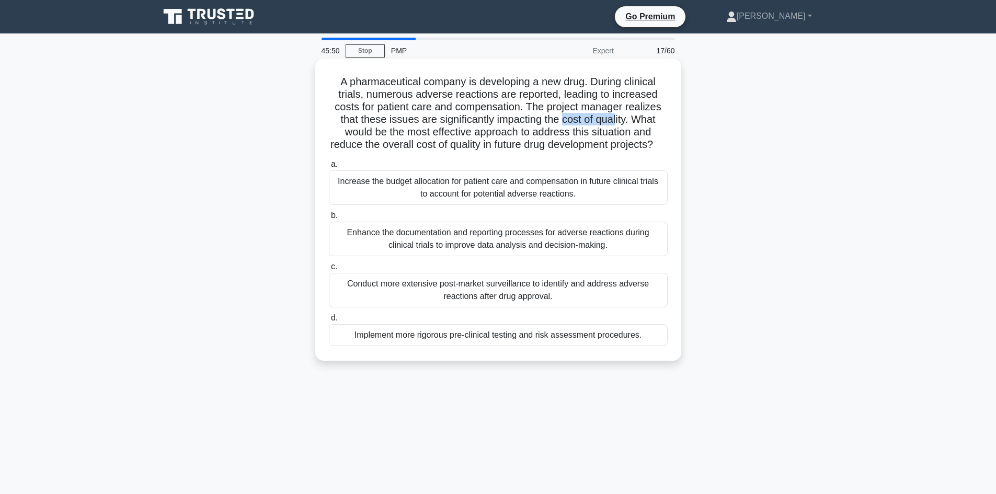
click at [618, 117] on h5 "A pharmaceutical company is developing a new drug. During clinical trials, nume…" at bounding box center [498, 113] width 341 height 76
click at [619, 117] on h5 "A pharmaceutical company is developing a new drug. During clinical trials, nume…" at bounding box center [498, 113] width 341 height 76
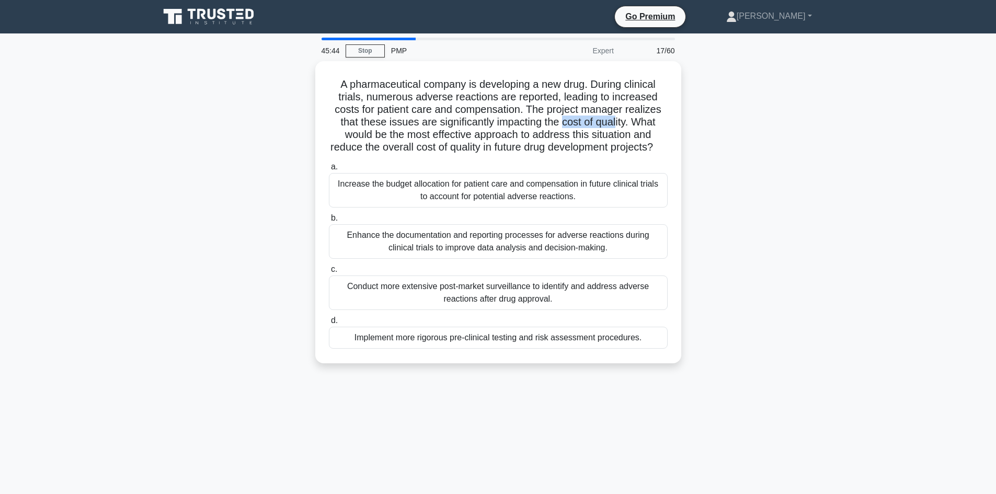
click at [167, 248] on div "A pharmaceutical company is developing a new drug. During clinical trials, nume…" at bounding box center [498, 218] width 690 height 315
click at [356, 376] on div "A pharmaceutical company is developing a new drug. During clinical trials, nume…" at bounding box center [498, 218] width 690 height 315
click at [268, 207] on div "A pharmaceutical company is developing a new drug. During clinical trials, nume…" at bounding box center [498, 218] width 690 height 315
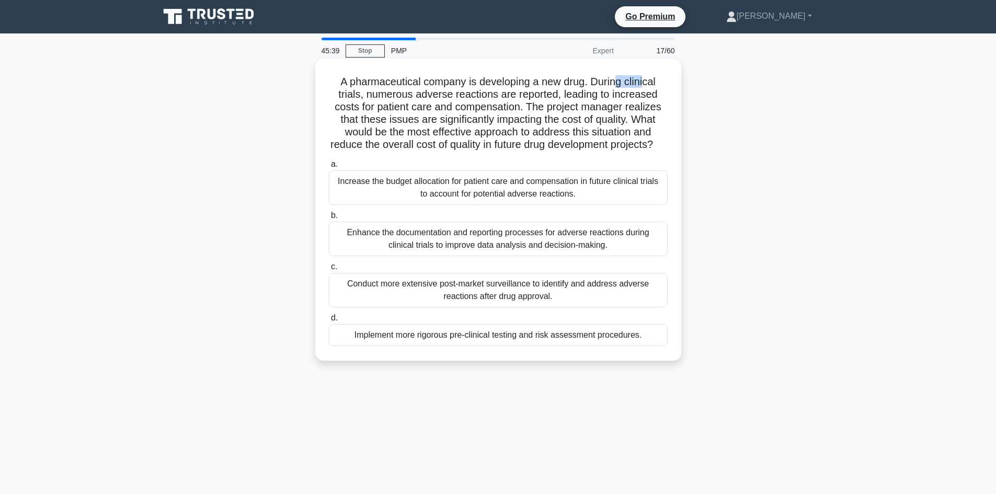
drag, startPoint x: 618, startPoint y: 80, endPoint x: 647, endPoint y: 84, distance: 29.0
click at [647, 84] on h5 "A pharmaceutical company is developing a new drug. During clinical trials, nume…" at bounding box center [498, 113] width 341 height 76
drag, startPoint x: 376, startPoint y: 96, endPoint x: 521, endPoint y: 95, distance: 144.8
click at [521, 95] on h5 "A pharmaceutical company is developing a new drug. During clinical trials, nume…" at bounding box center [498, 113] width 341 height 76
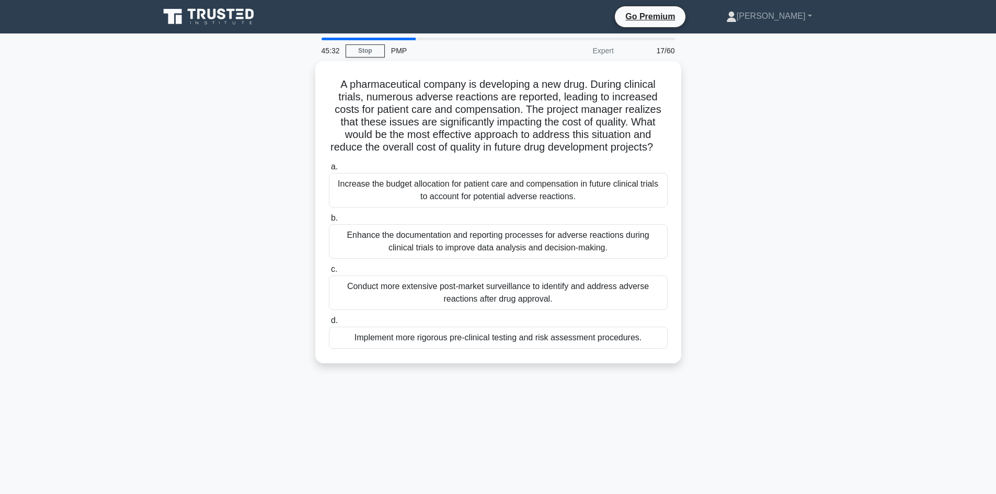
drag, startPoint x: 227, startPoint y: 185, endPoint x: 233, endPoint y: 189, distance: 6.4
click at [231, 188] on div "A pharmaceutical company is developing a new drug. During clinical trials, nume…" at bounding box center [498, 218] width 690 height 315
click at [237, 180] on div "A pharmaceutical company is developing a new drug. During clinical trials, nume…" at bounding box center [498, 218] width 690 height 315
click at [227, 245] on div "A pharmaceutical company is developing a new drug. During clinical trials, nume…" at bounding box center [498, 218] width 690 height 315
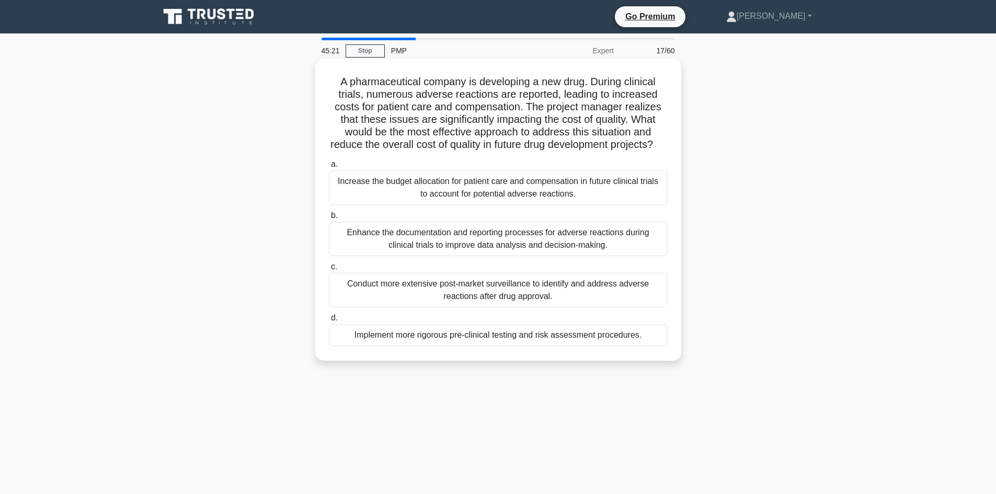
click at [478, 346] on div "Implement more rigorous pre-clinical testing and risk assessment procedures." at bounding box center [498, 335] width 339 height 22
click at [329, 321] on input "d. Implement more rigorous pre-clinical testing and risk assessment procedures." at bounding box center [329, 318] width 0 height 7
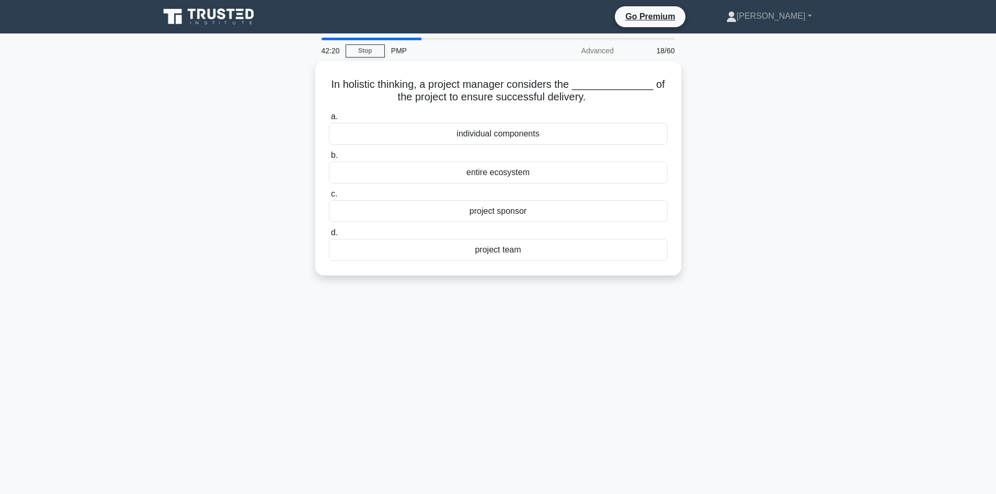
click at [217, 191] on div "In holistic thinking, a project manager considers the ______________ of the pro…" at bounding box center [498, 174] width 690 height 227
drag, startPoint x: 355, startPoint y: 84, endPoint x: 284, endPoint y: 161, distance: 105.1
click at [410, 85] on h5 "In holistic thinking, a project manager considers the ______________ of the pro…" at bounding box center [498, 91] width 341 height 26
click at [201, 194] on div "In holistic thinking, a project manager considers the ______________ of the pro…" at bounding box center [498, 174] width 690 height 227
drag, startPoint x: 464, startPoint y: 94, endPoint x: 542, endPoint y: 90, distance: 77.9
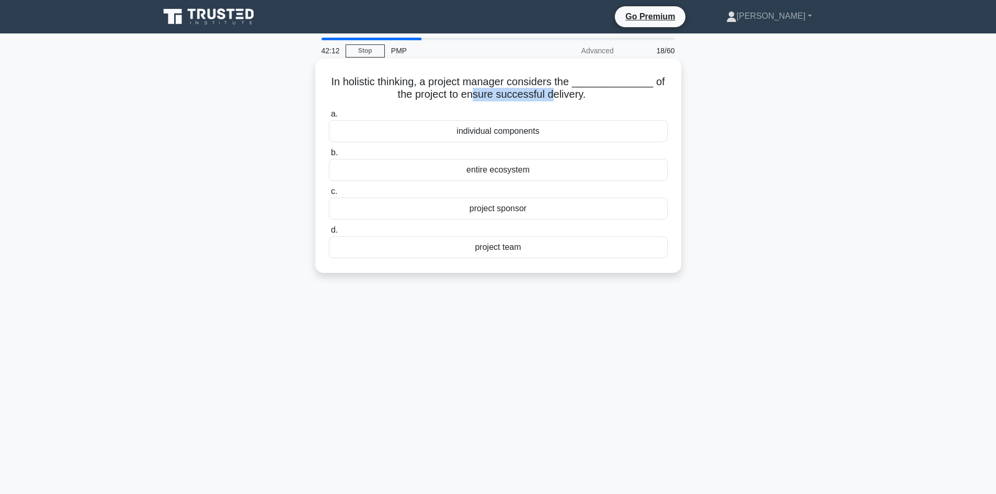
click at [542, 90] on h5 "In holistic thinking, a project manager considers the ______________ of the pro…" at bounding box center [498, 88] width 341 height 26
drag, startPoint x: 225, startPoint y: 214, endPoint x: 331, endPoint y: 240, distance: 109.3
click at [226, 213] on div "In holistic thinking, a project manager considers the ______________ of the pro…" at bounding box center [498, 174] width 690 height 227
click at [500, 172] on div "entire ecosystem" at bounding box center [498, 170] width 339 height 22
click at [329, 156] on input "b. entire ecosystem" at bounding box center [329, 152] width 0 height 7
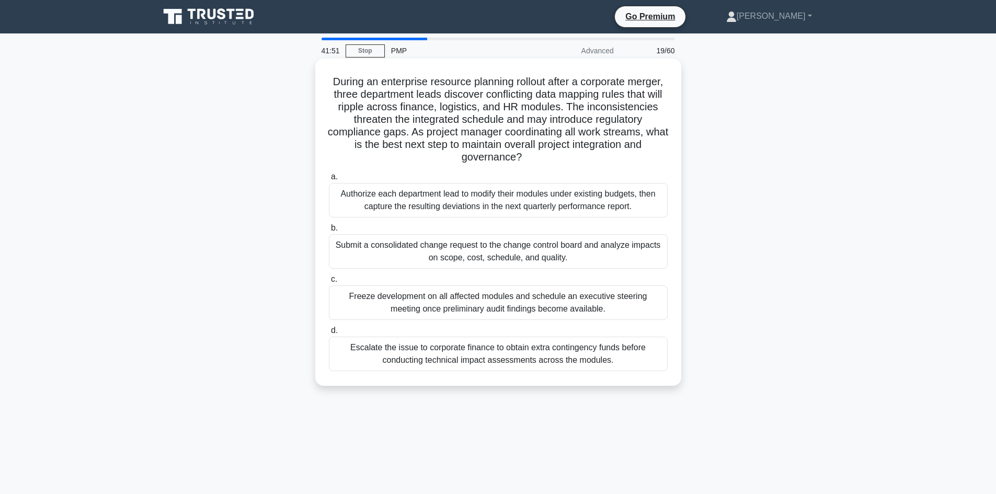
click at [406, 82] on h5 "During an enterprise resource planning rollout after a corporate merger, three …" at bounding box center [498, 119] width 341 height 89
drag, startPoint x: 406, startPoint y: 82, endPoint x: 482, endPoint y: 84, distance: 76.9
click at [473, 83] on h5 "During an enterprise resource planning rollout after a corporate merger, three …" at bounding box center [498, 119] width 341 height 89
drag, startPoint x: 498, startPoint y: 82, endPoint x: 555, endPoint y: 83, distance: 57.5
click at [555, 83] on h5 "During an enterprise resource planning rollout after a corporate merger, three …" at bounding box center [498, 119] width 341 height 89
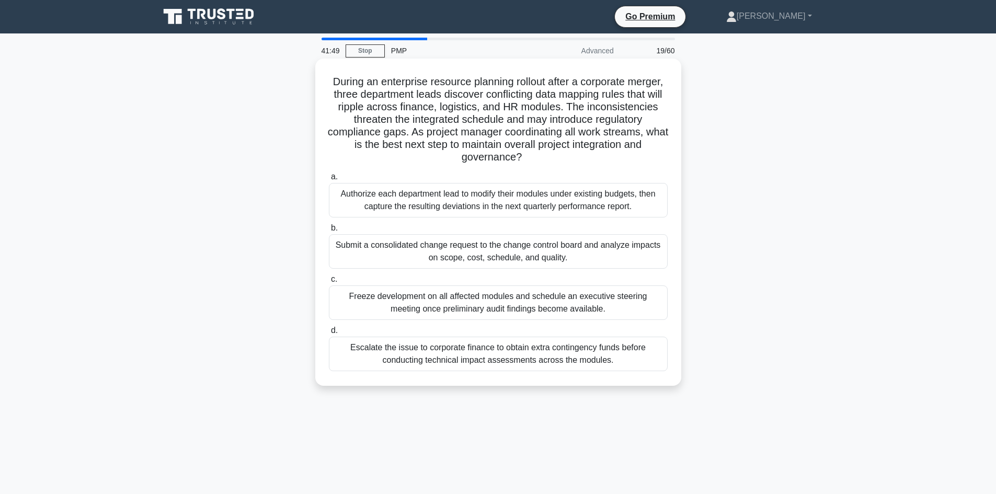
click at [484, 105] on h5 "During an enterprise resource planning rollout after a corporate merger, three …" at bounding box center [498, 119] width 341 height 89
click at [358, 80] on h5 "During an enterprise resource planning rollout after a corporate merger, three …" at bounding box center [498, 119] width 341 height 89
drag, startPoint x: 412, startPoint y: 82, endPoint x: 433, endPoint y: 84, distance: 20.6
click at [433, 84] on h5 "During an enterprise resource planning rollout after a corporate merger, three …" at bounding box center [498, 119] width 341 height 89
click at [485, 84] on h5 "During an enterprise resource planning rollout after a corporate merger, three …" at bounding box center [498, 119] width 341 height 89
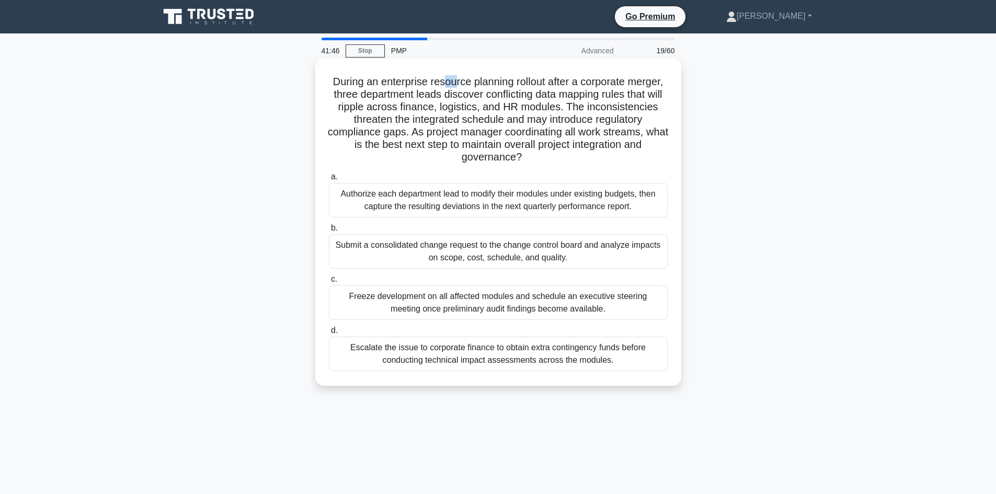
drag, startPoint x: 459, startPoint y: 81, endPoint x: 472, endPoint y: 82, distance: 12.6
click at [472, 82] on h5 "During an enterprise resource planning rollout after a corporate merger, three …" at bounding box center [498, 119] width 341 height 89
click at [503, 88] on h5 "During an enterprise resource planning rollout after a corporate merger, three …" at bounding box center [498, 119] width 341 height 89
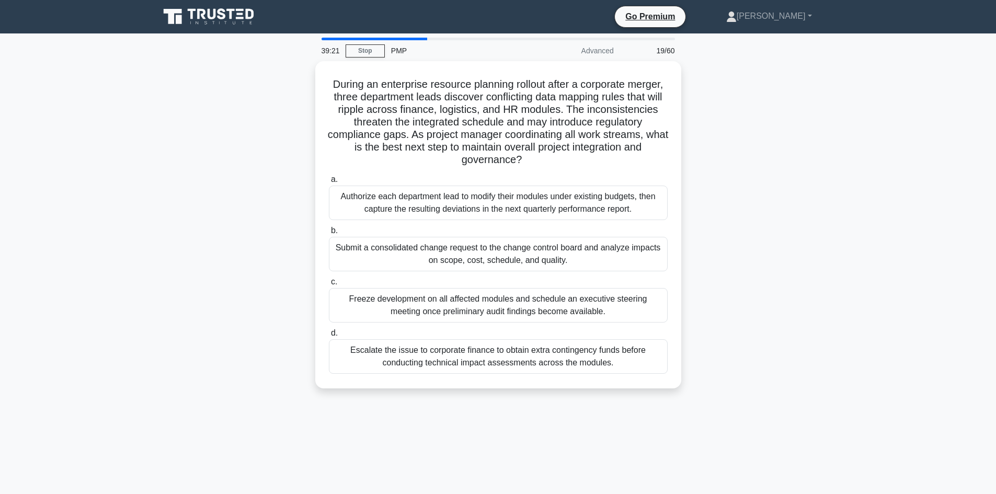
click at [817, 159] on div "During an enterprise resource planning rollout after a corporate merger, three …" at bounding box center [498, 231] width 690 height 340
click at [807, 163] on div "During an enterprise resource planning rollout after a corporate merger, three …" at bounding box center [498, 231] width 690 height 340
click at [751, 267] on div "During an enterprise resource planning rollout after a corporate merger, three …" at bounding box center [498, 231] width 690 height 340
click at [793, 338] on div "During an enterprise resource planning rollout after a corporate merger, three …" at bounding box center [498, 231] width 690 height 340
click at [769, 289] on div "During an enterprise resource planning rollout after a corporate merger, three …" at bounding box center [498, 231] width 690 height 340
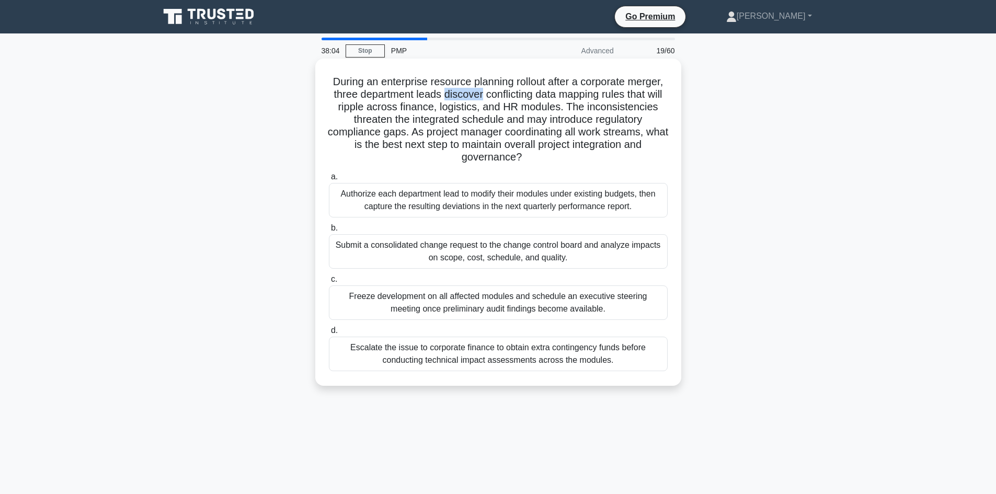
drag, startPoint x: 501, startPoint y: 95, endPoint x: 519, endPoint y: 96, distance: 17.8
click at [519, 96] on h5 "During an enterprise resource planning rollout after a corporate merger, three …" at bounding box center [498, 119] width 341 height 89
drag, startPoint x: 540, startPoint y: 95, endPoint x: 556, endPoint y: 100, distance: 16.5
click at [556, 100] on h5 "During an enterprise resource planning rollout after a corporate merger, three …" at bounding box center [498, 119] width 341 height 89
drag, startPoint x: 587, startPoint y: 95, endPoint x: 630, endPoint y: 100, distance: 43.2
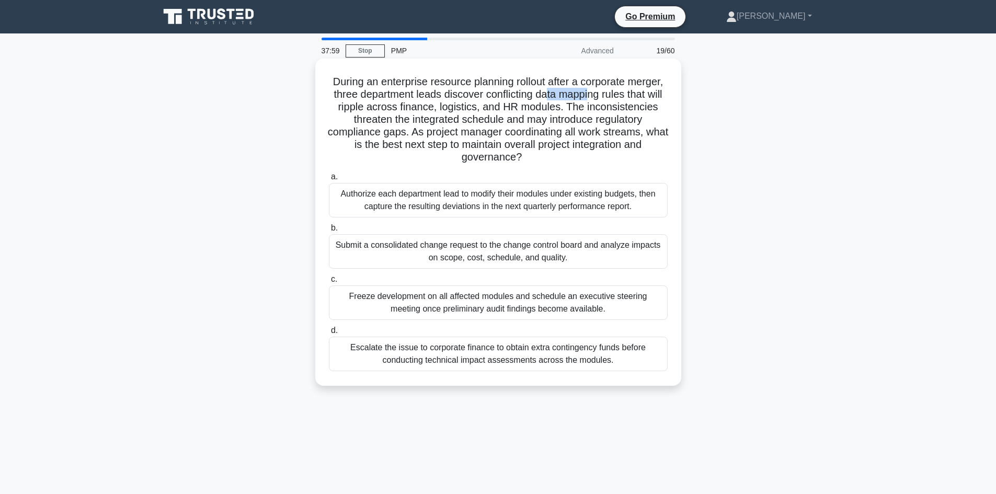
click at [630, 100] on h5 "During an enterprise resource planning rollout after a corporate merger, three …" at bounding box center [498, 119] width 341 height 89
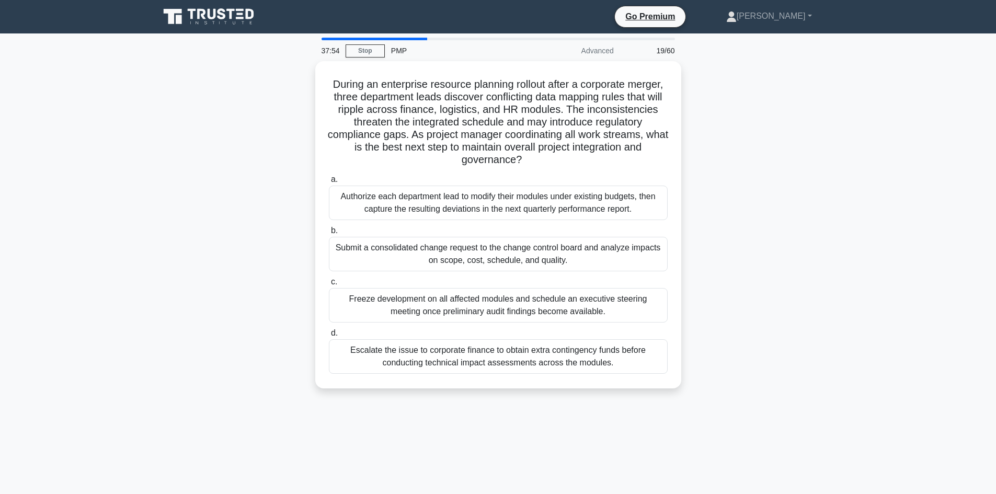
click at [291, 173] on div "During an enterprise resource planning rollout after a corporate merger, three …" at bounding box center [498, 231] width 690 height 340
drag, startPoint x: 292, startPoint y: 173, endPoint x: 284, endPoint y: 163, distance: 12.3
click at [292, 172] on div "During an enterprise resource planning rollout after a corporate merger, three …" at bounding box center [498, 231] width 690 height 340
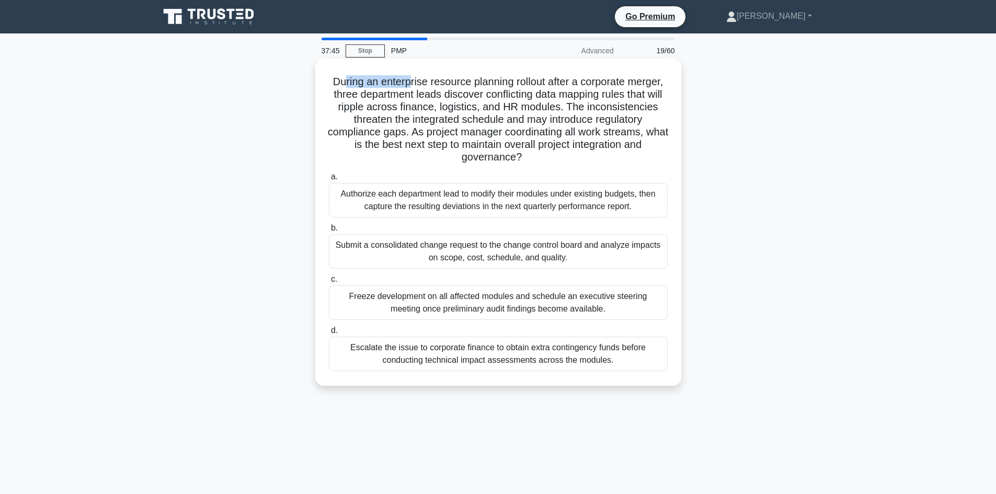
drag, startPoint x: 361, startPoint y: 78, endPoint x: 425, endPoint y: 77, distance: 63.8
click at [425, 77] on h5 "During an enterprise resource planning rollout after a corporate merger, three …" at bounding box center [498, 119] width 341 height 89
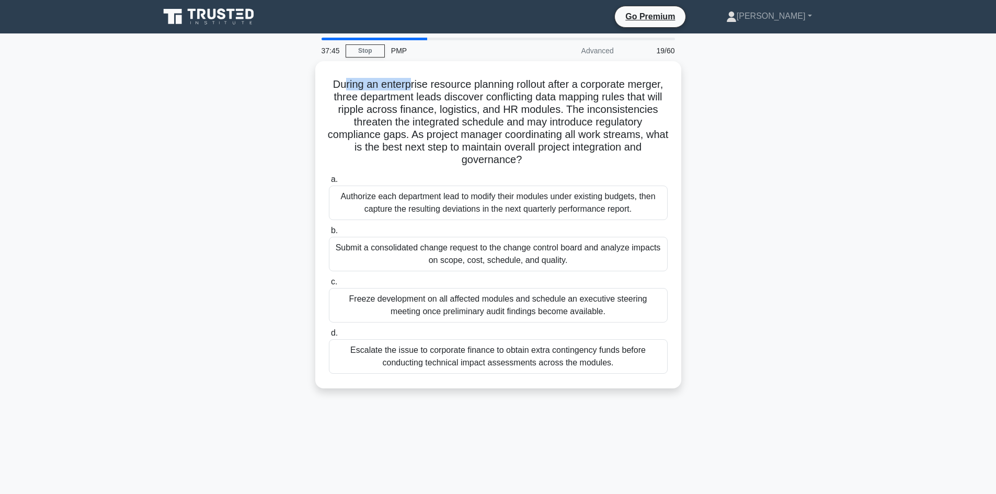
click at [294, 126] on div "During an enterprise resource planning rollout after a corporate merger, three …" at bounding box center [498, 231] width 690 height 340
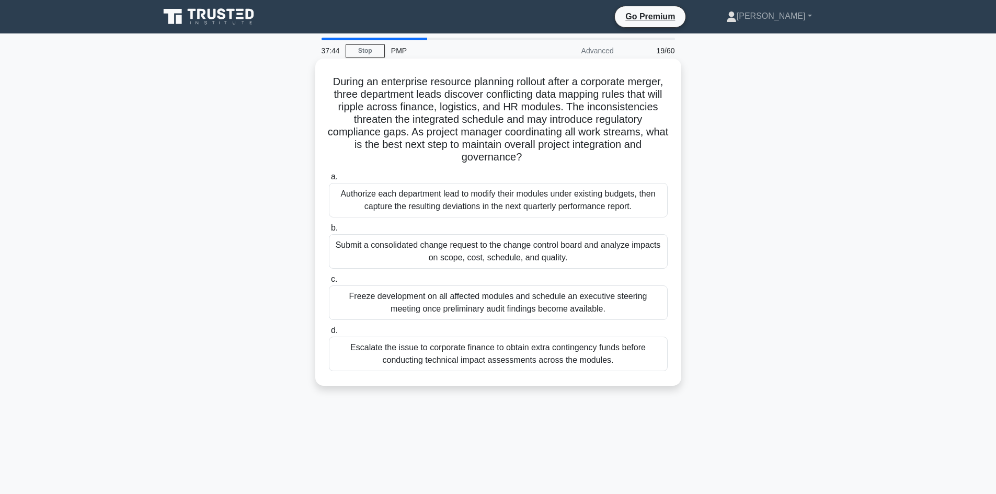
drag, startPoint x: 367, startPoint y: 87, endPoint x: 383, endPoint y: 83, distance: 16.2
click at [369, 86] on h5 "During an enterprise resource planning rollout after a corporate merger, three …" at bounding box center [498, 119] width 341 height 89
click at [421, 77] on h5 "During an enterprise resource planning rollout after a corporate merger, three …" at bounding box center [498, 119] width 341 height 89
drag, startPoint x: 362, startPoint y: 82, endPoint x: 437, endPoint y: 77, distance: 74.9
click at [437, 77] on h5 "During an enterprise resource planning rollout after a corporate merger, three …" at bounding box center [498, 119] width 341 height 89
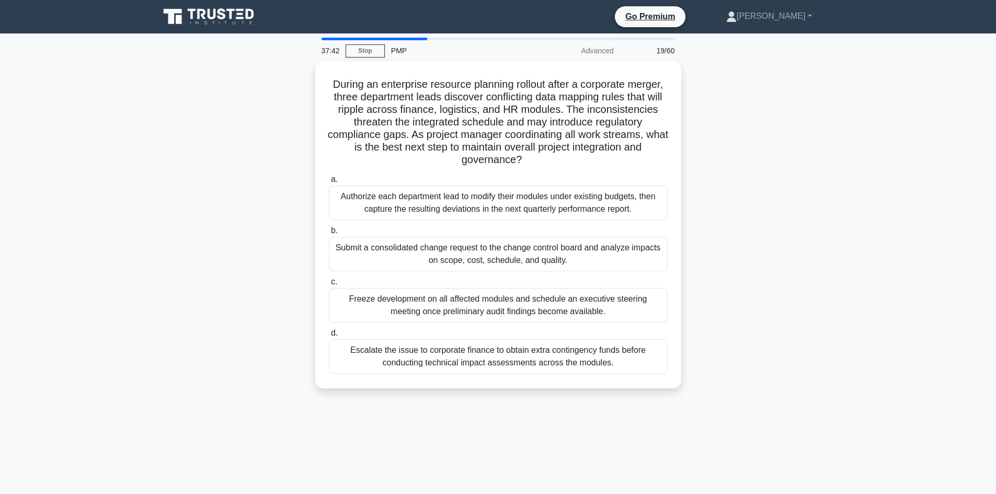
click at [281, 111] on div "During an enterprise resource planning rollout after a corporate merger, three …" at bounding box center [498, 231] width 690 height 340
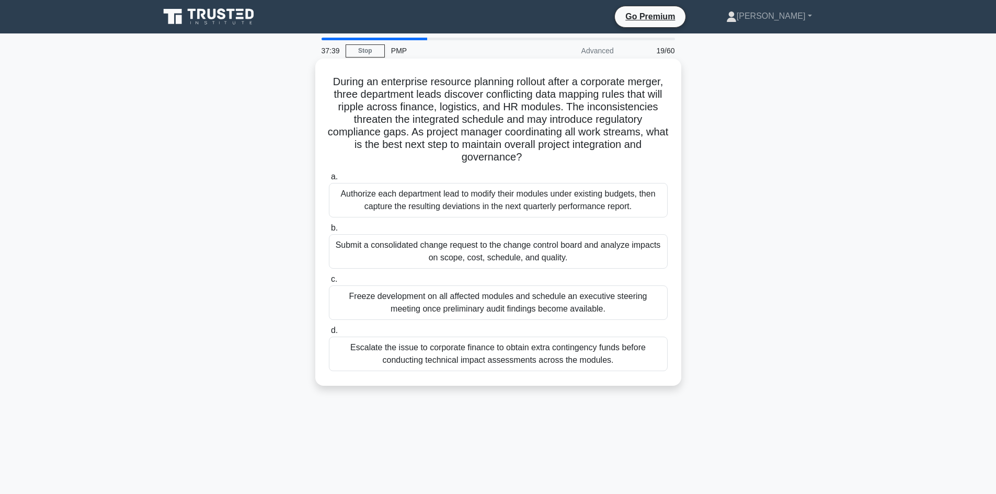
click at [503, 95] on h5 "During an enterprise resource planning rollout after a corporate merger, three …" at bounding box center [498, 119] width 341 height 89
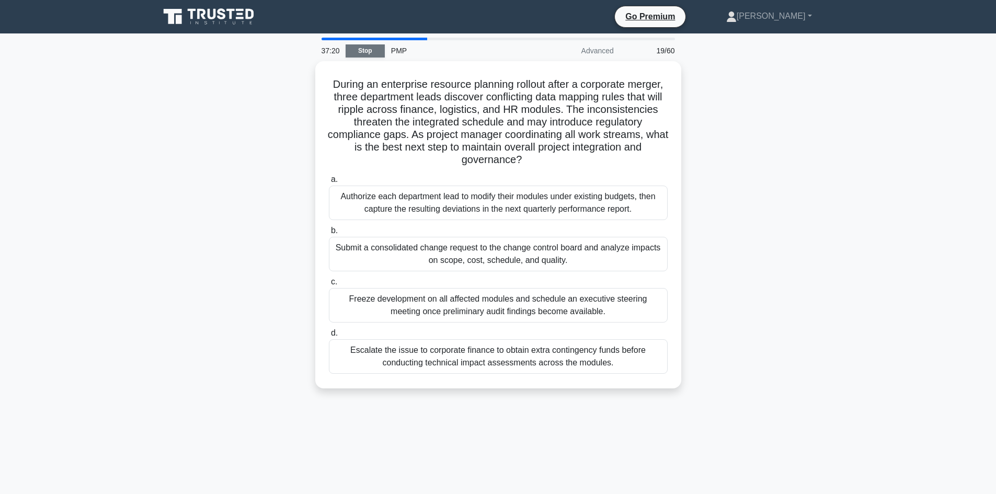
click at [366, 51] on link "Stop" at bounding box center [364, 50] width 39 height 13
